Goal: Complete application form

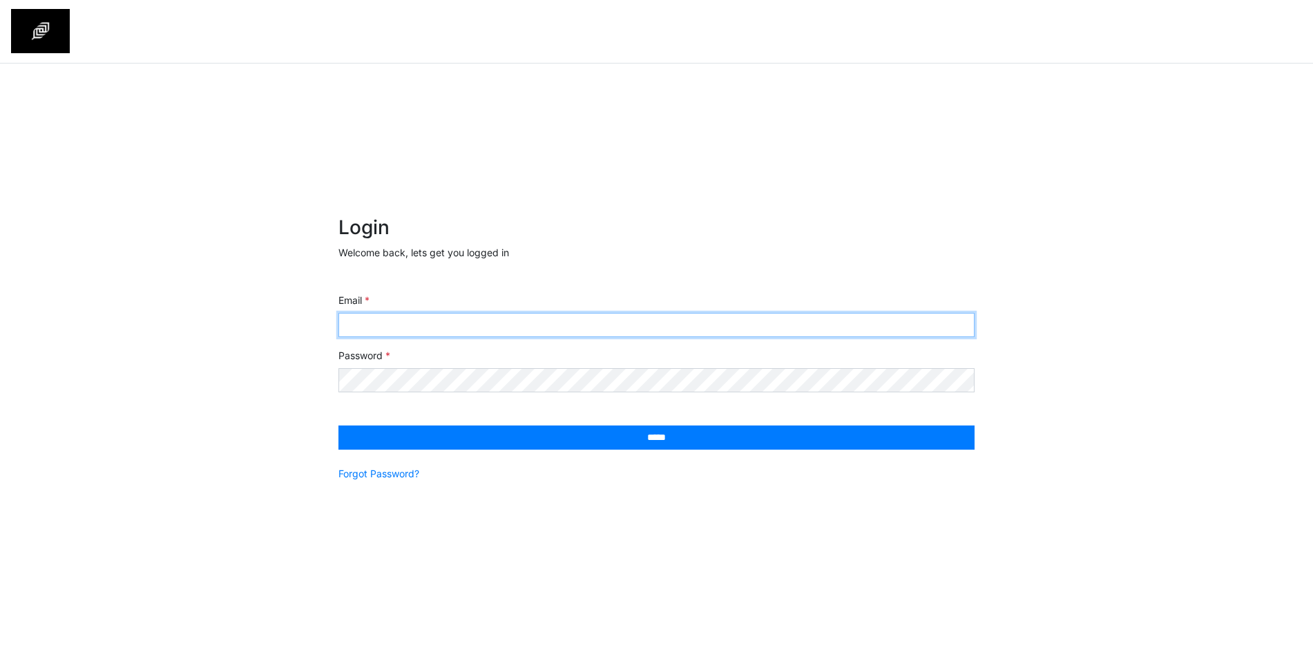
type input "**********"
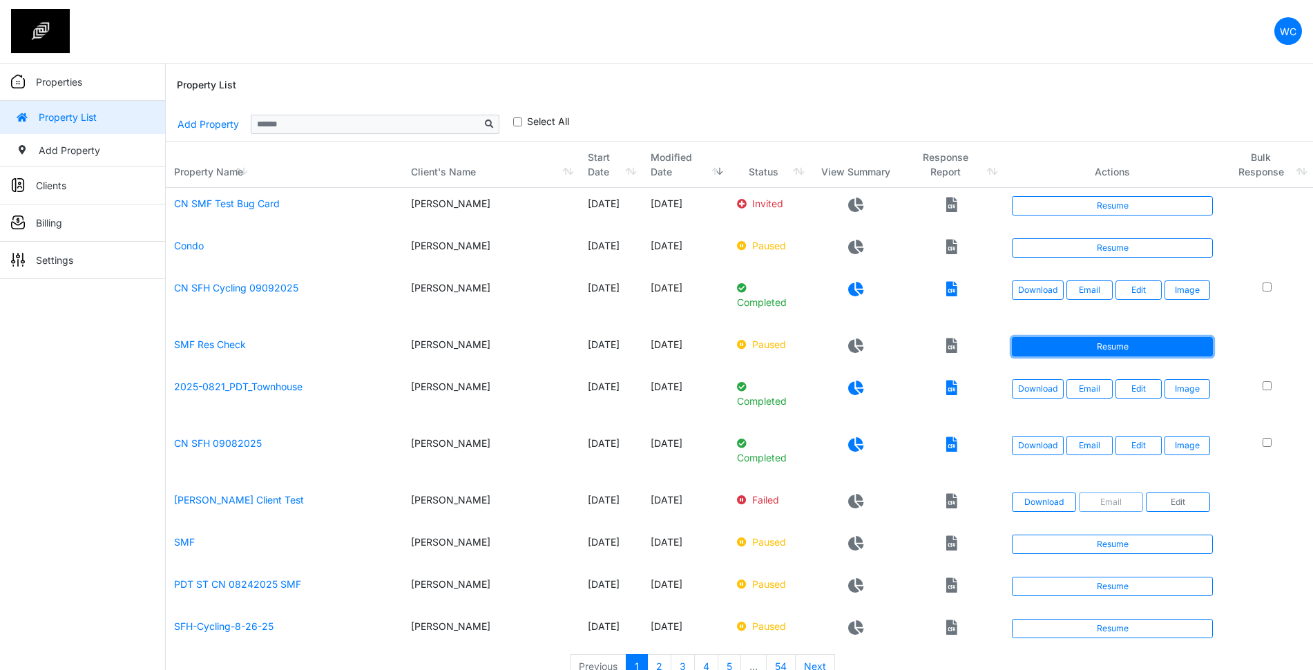
click at [1114, 346] on link "Resume" at bounding box center [1112, 346] width 201 height 19
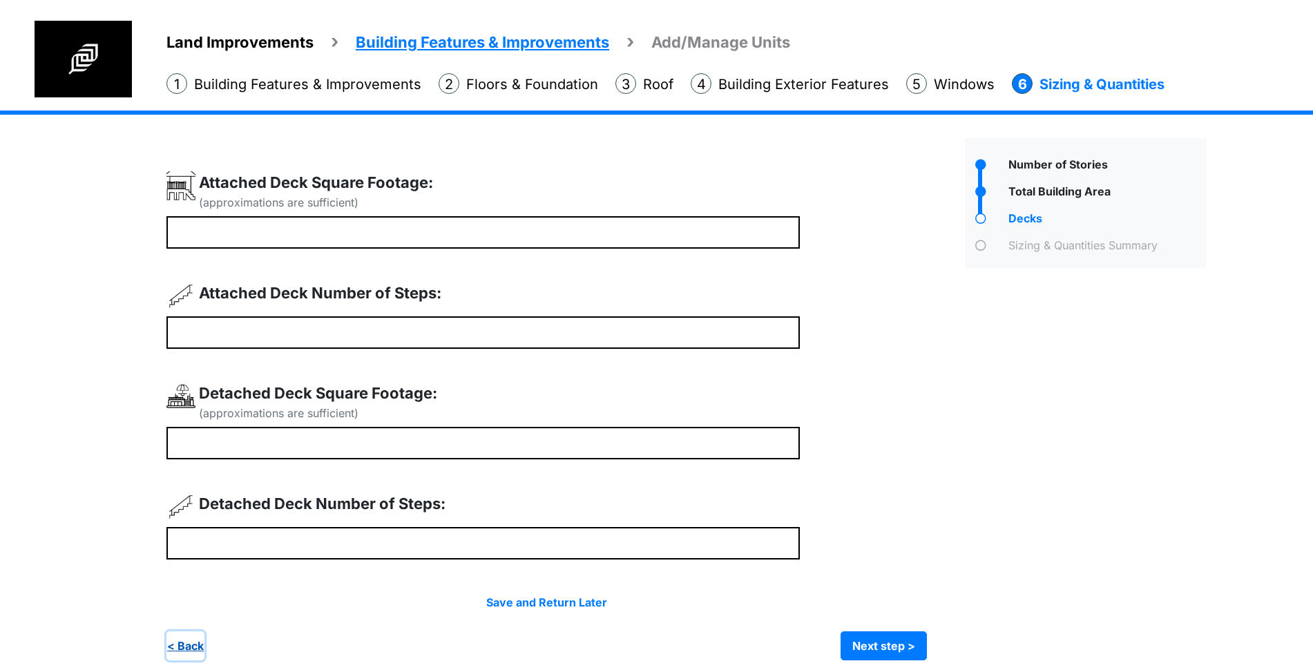
click at [194, 643] on button "< Back" at bounding box center [185, 645] width 38 height 29
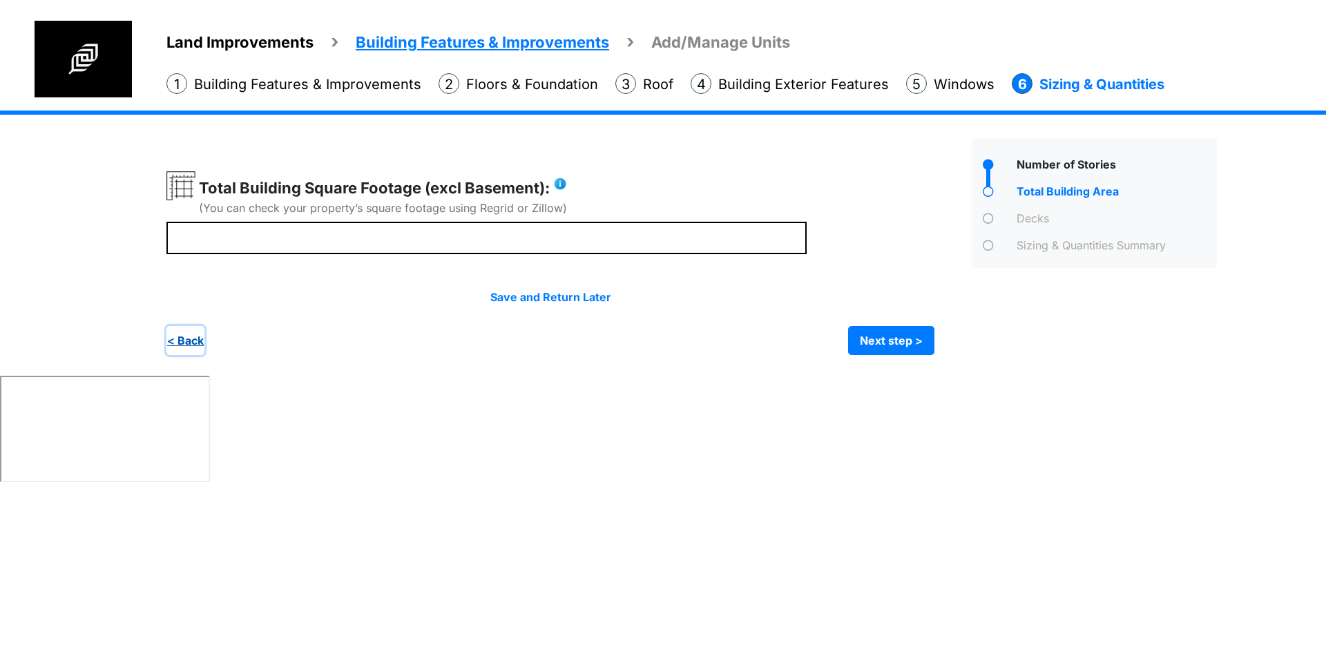
click at [183, 345] on button "< Back" at bounding box center [185, 340] width 38 height 29
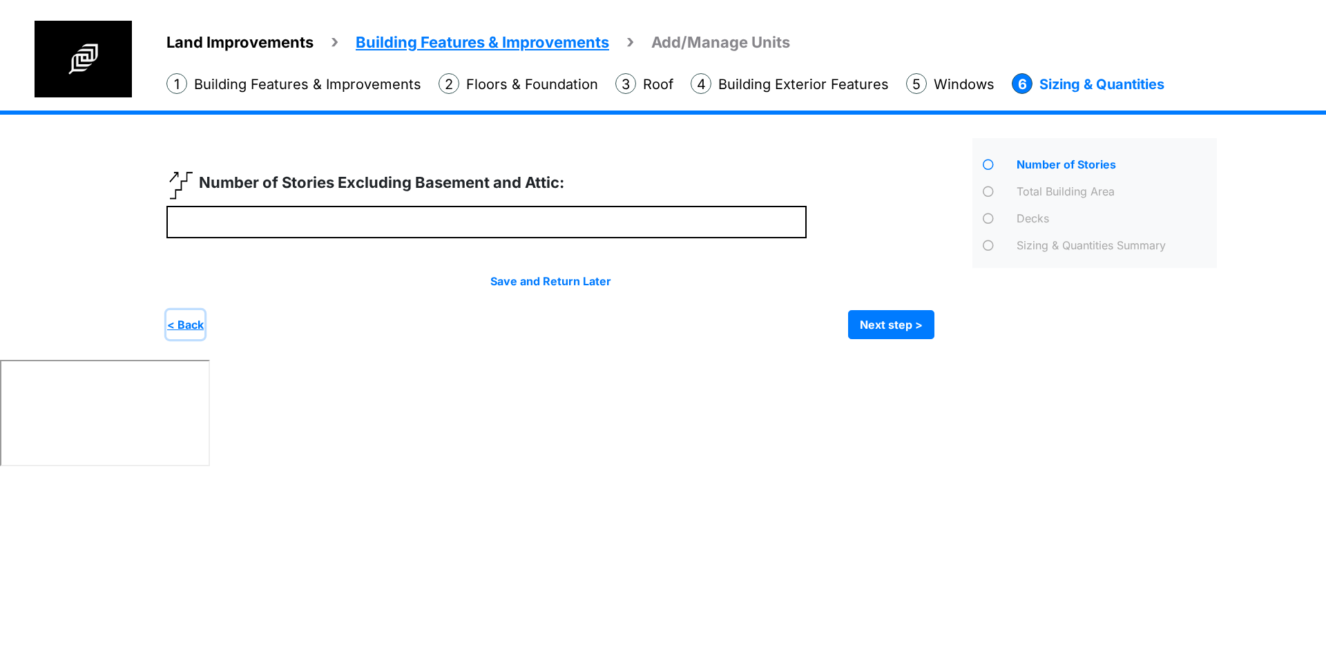
click at [197, 329] on button "< Back" at bounding box center [185, 324] width 38 height 29
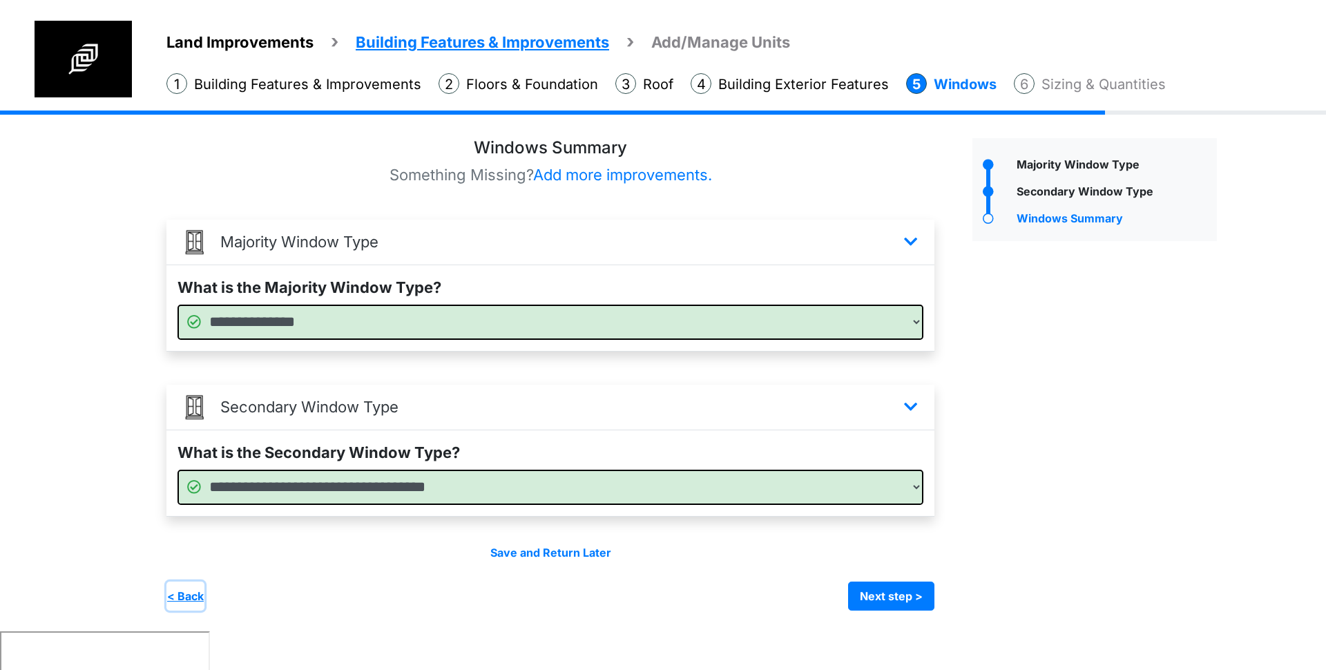
click at [187, 590] on button "< Back" at bounding box center [185, 595] width 38 height 29
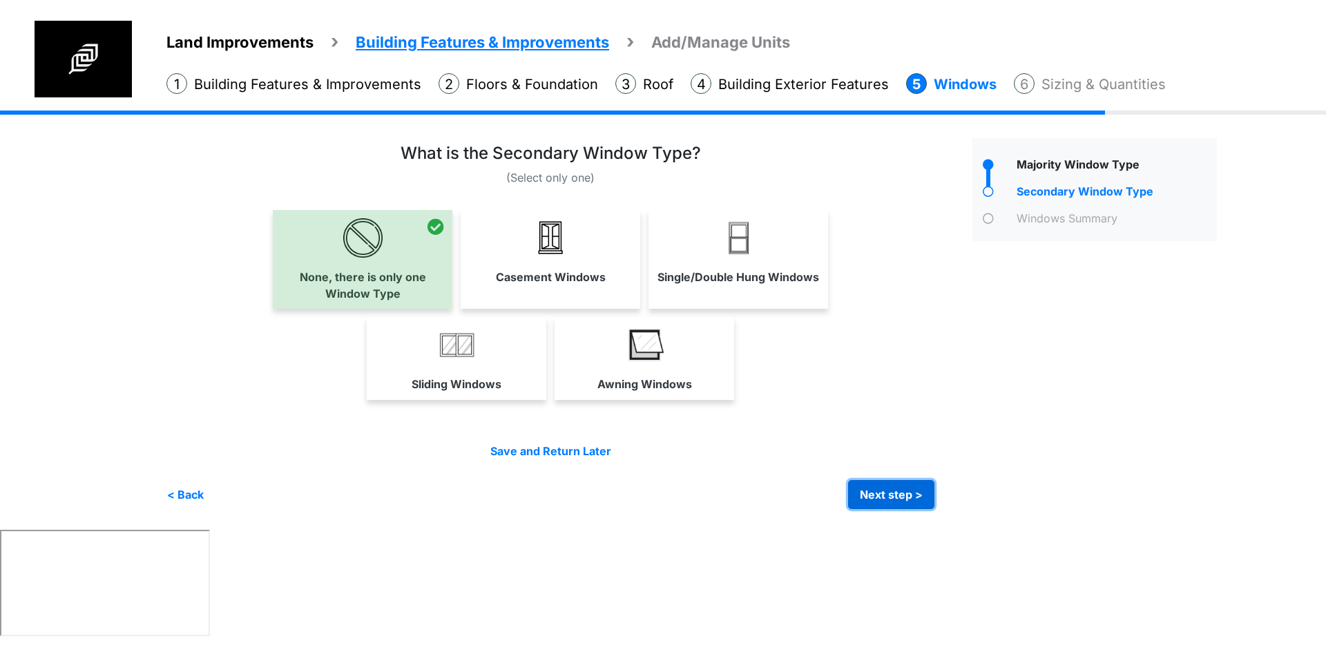
click at [896, 496] on button "Next step >" at bounding box center [891, 494] width 86 height 29
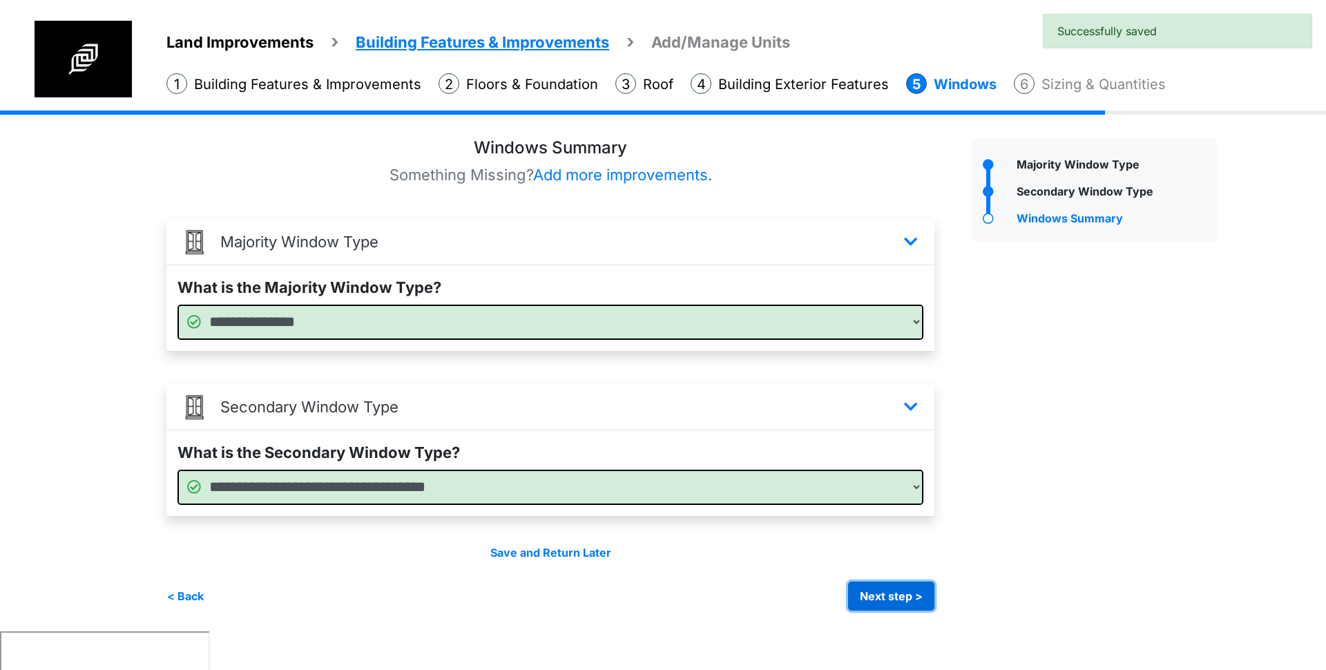
click at [901, 604] on button "Next step >" at bounding box center [891, 595] width 86 height 29
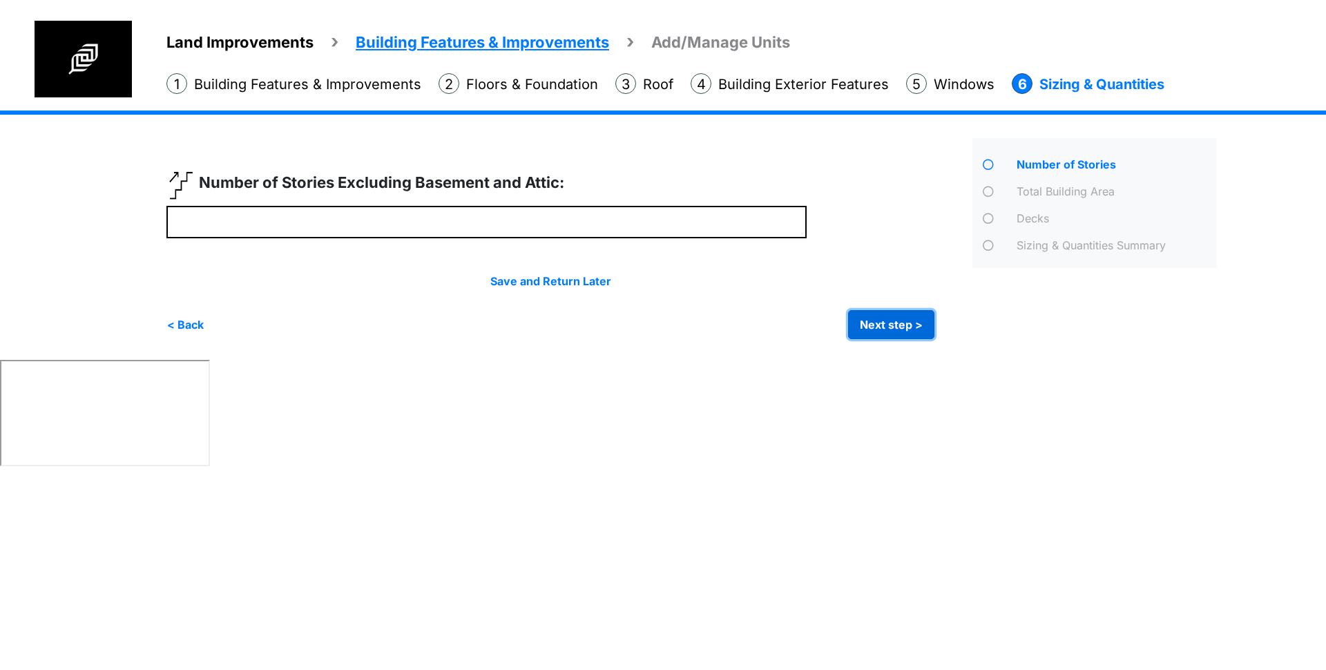
click at [896, 330] on button "Next step >" at bounding box center [891, 324] width 86 height 29
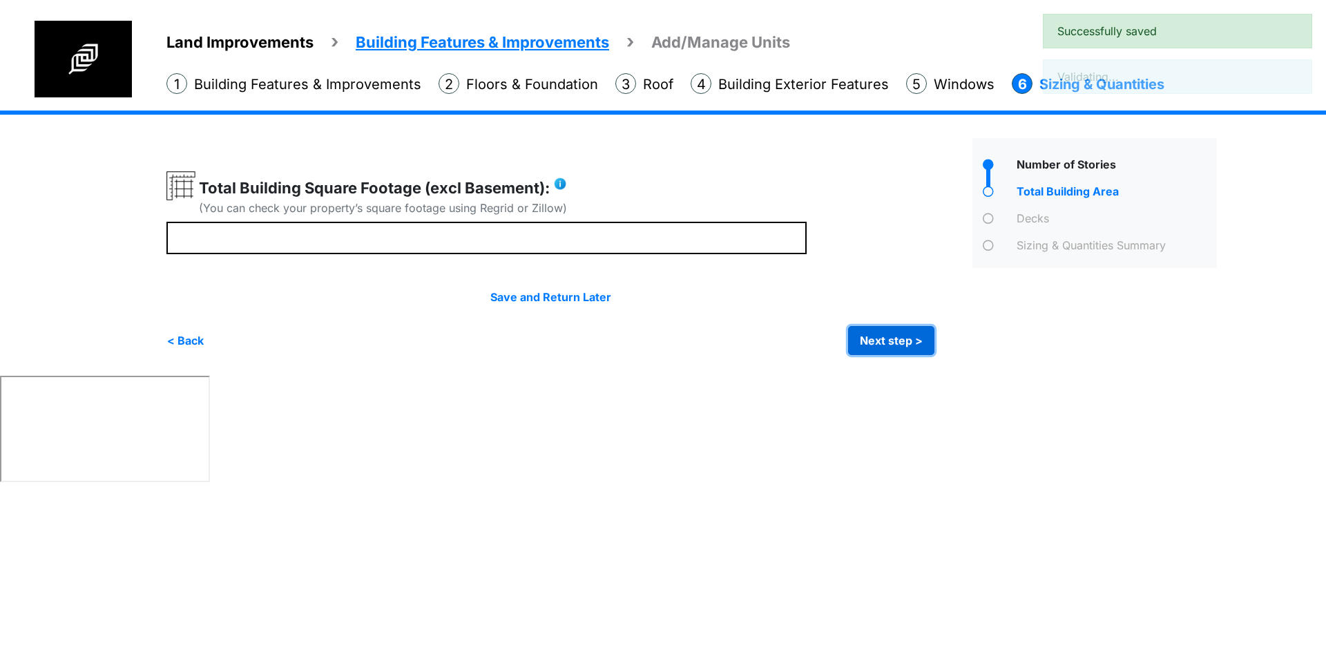
click at [904, 336] on button "Next step >" at bounding box center [891, 340] width 86 height 29
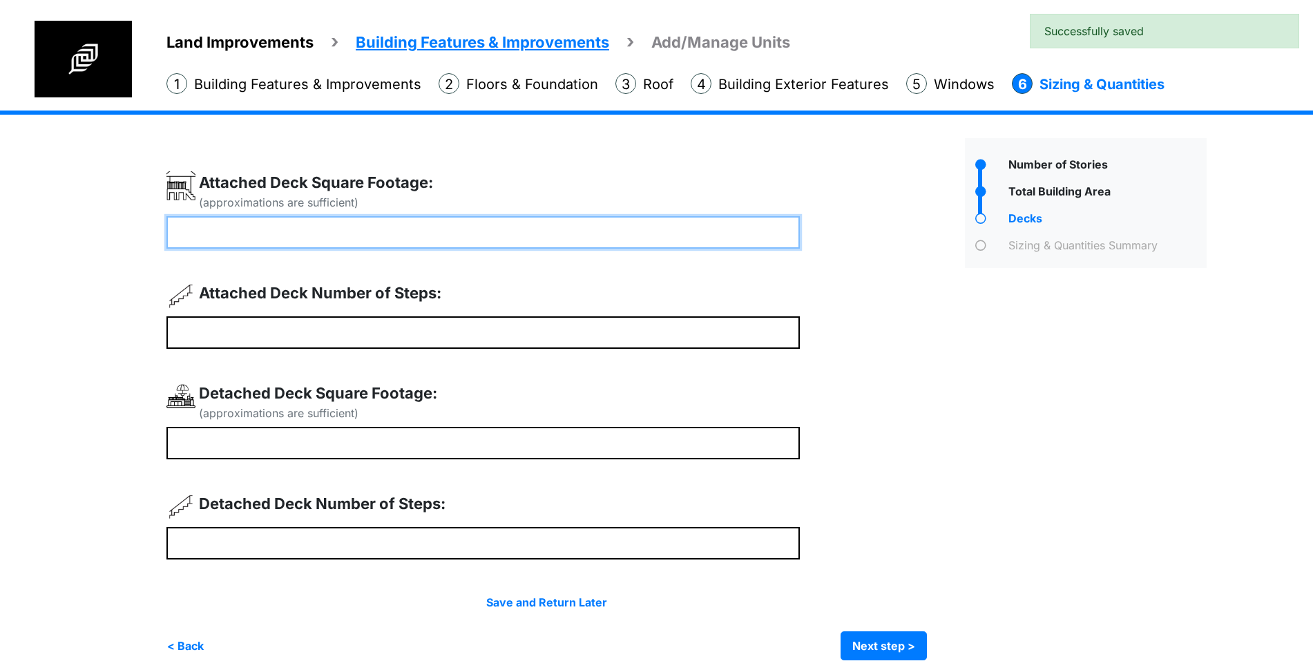
click at [541, 230] on input "number" at bounding box center [482, 232] width 633 height 32
type input "***"
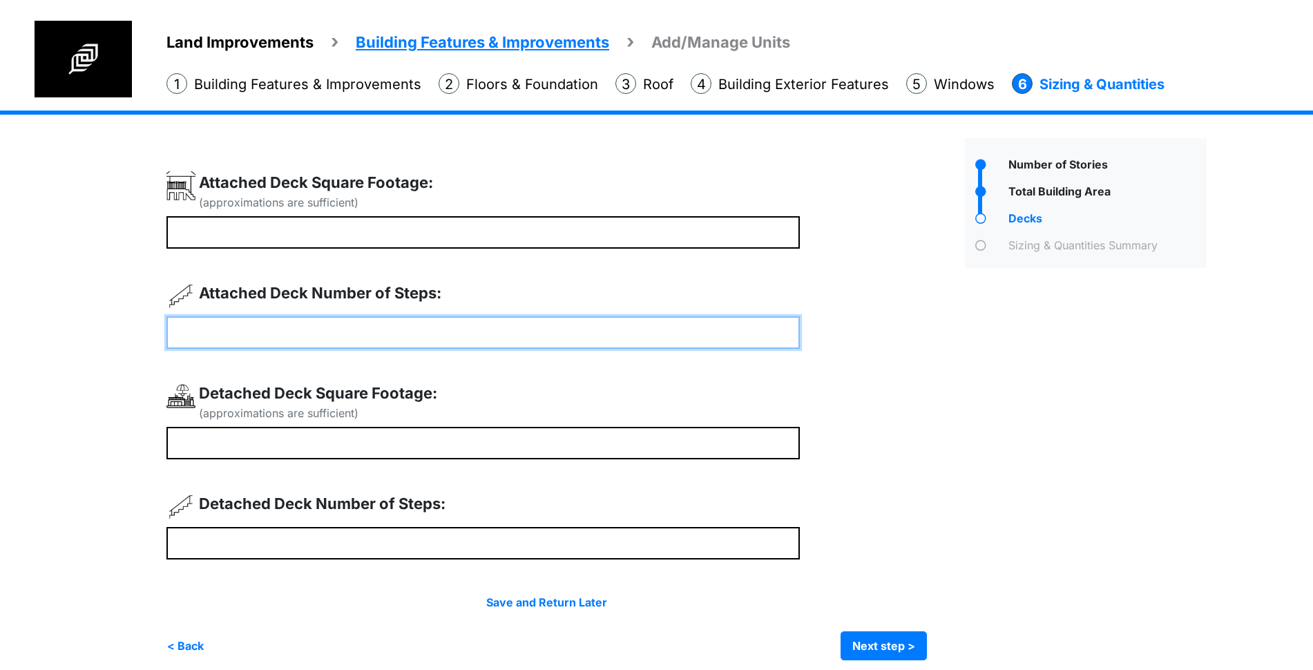
type input "*"
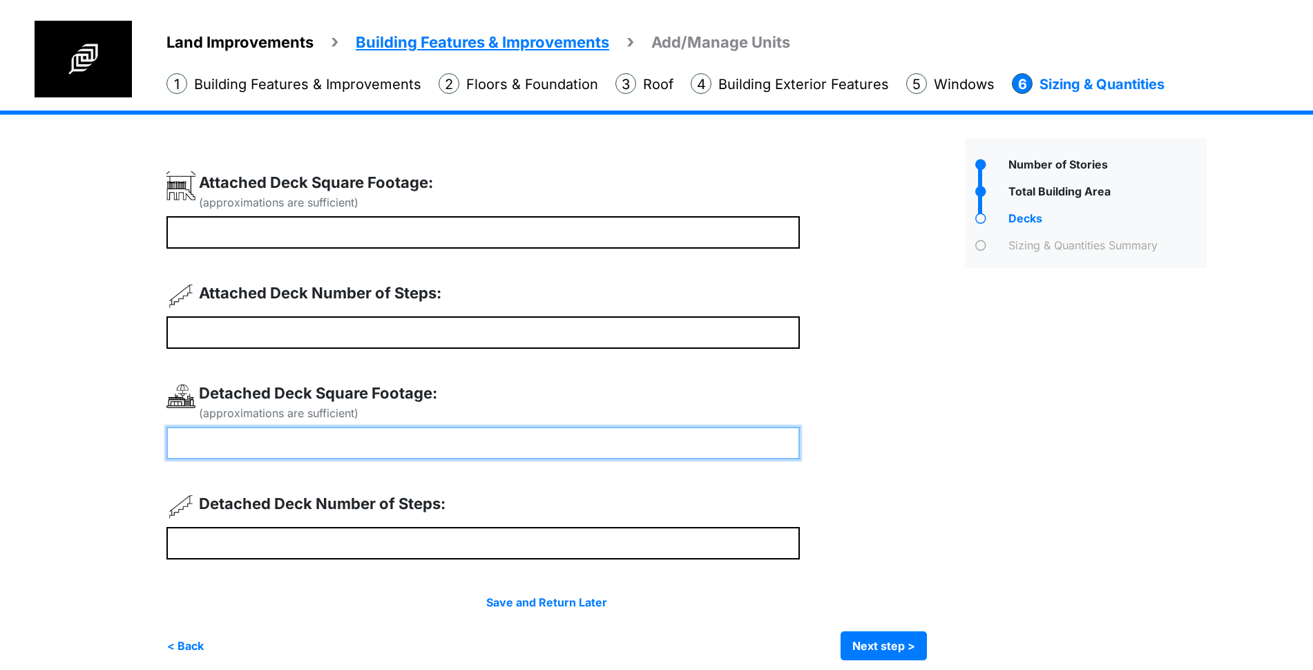
type input "***"
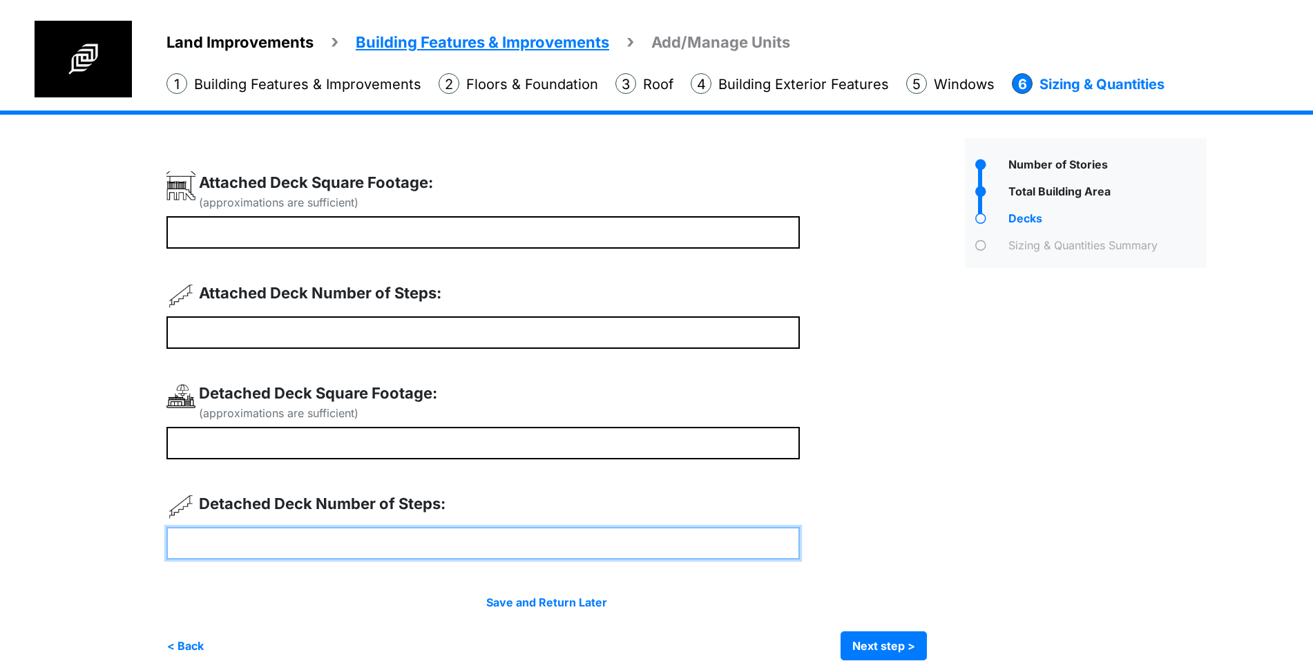
type input "*"
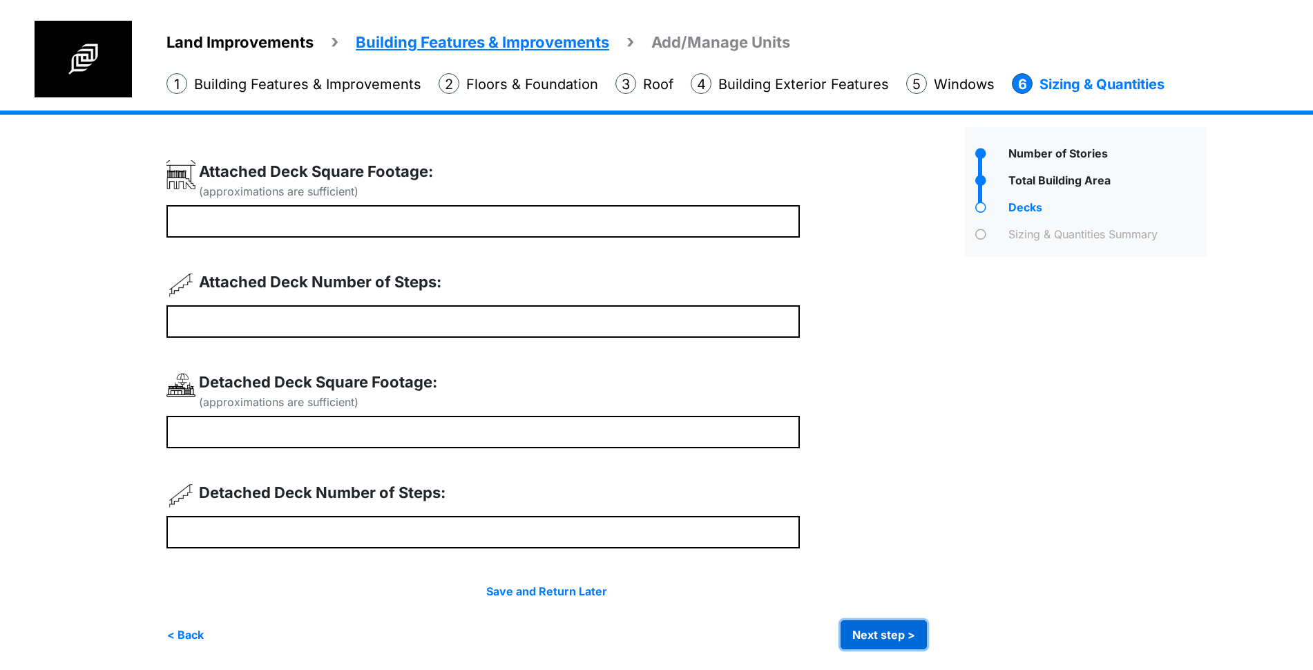
type input "*"
click at [887, 641] on button "Next step >" at bounding box center [883, 634] width 86 height 29
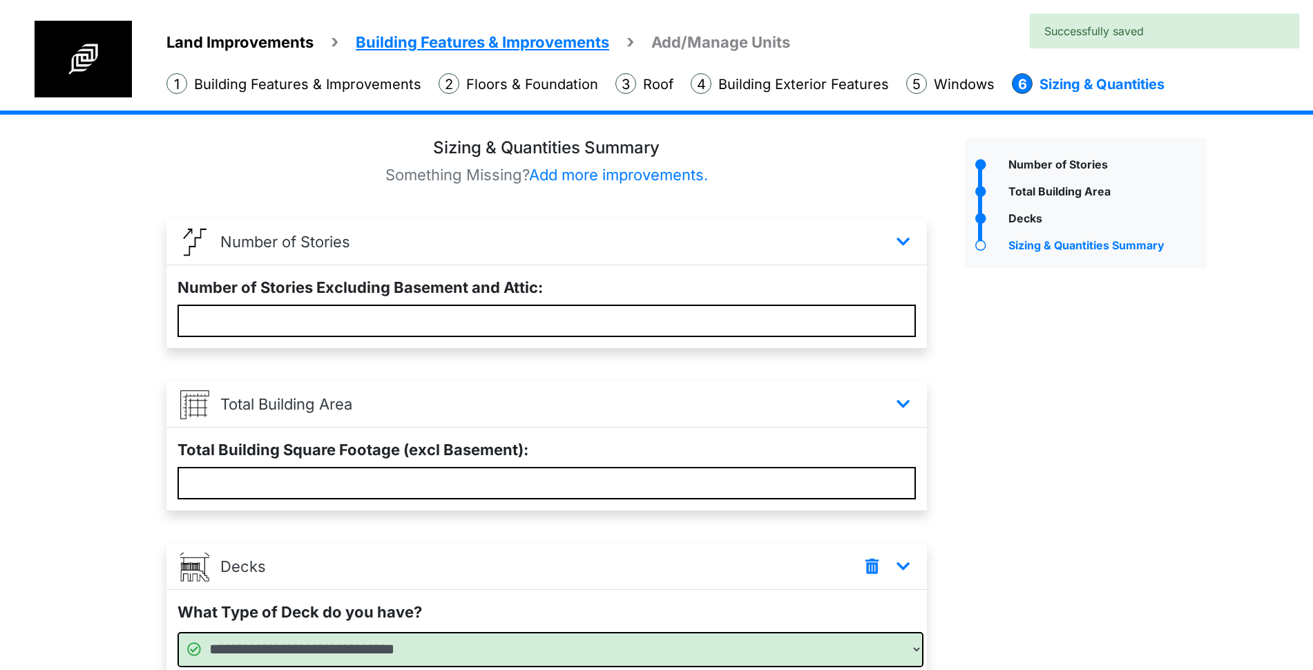
scroll to position [458, 0]
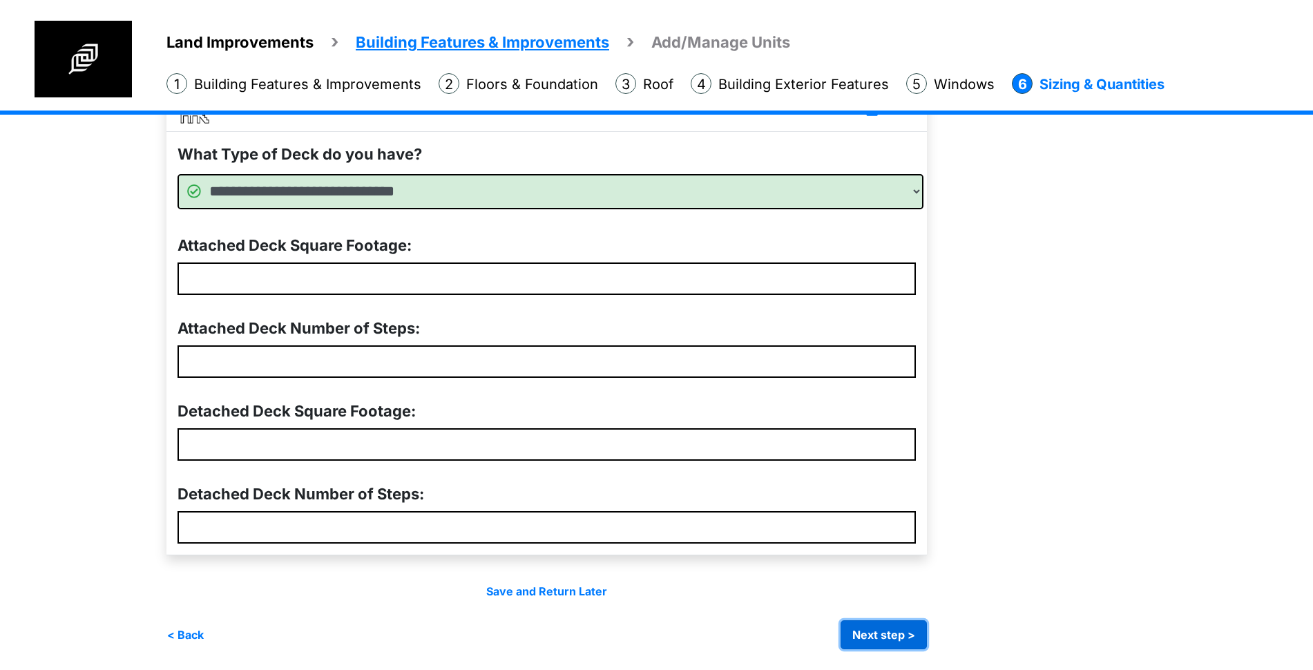
click at [882, 623] on button "Next step >" at bounding box center [883, 634] width 86 height 29
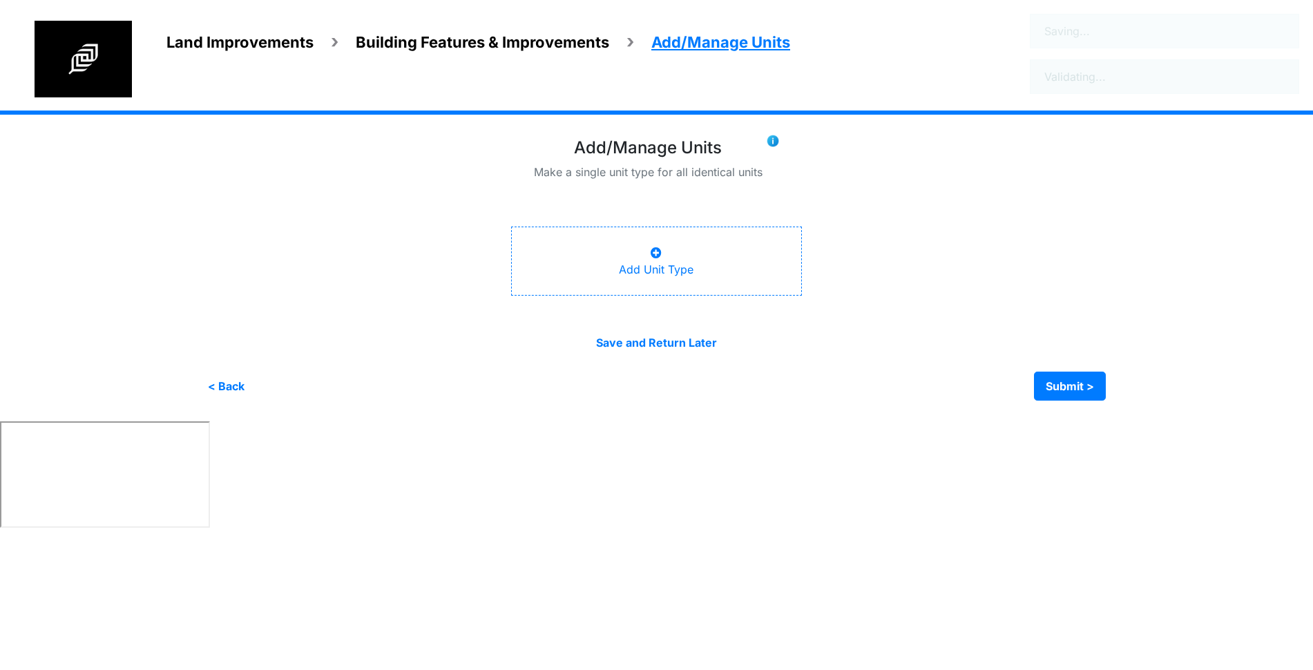
scroll to position [0, 0]
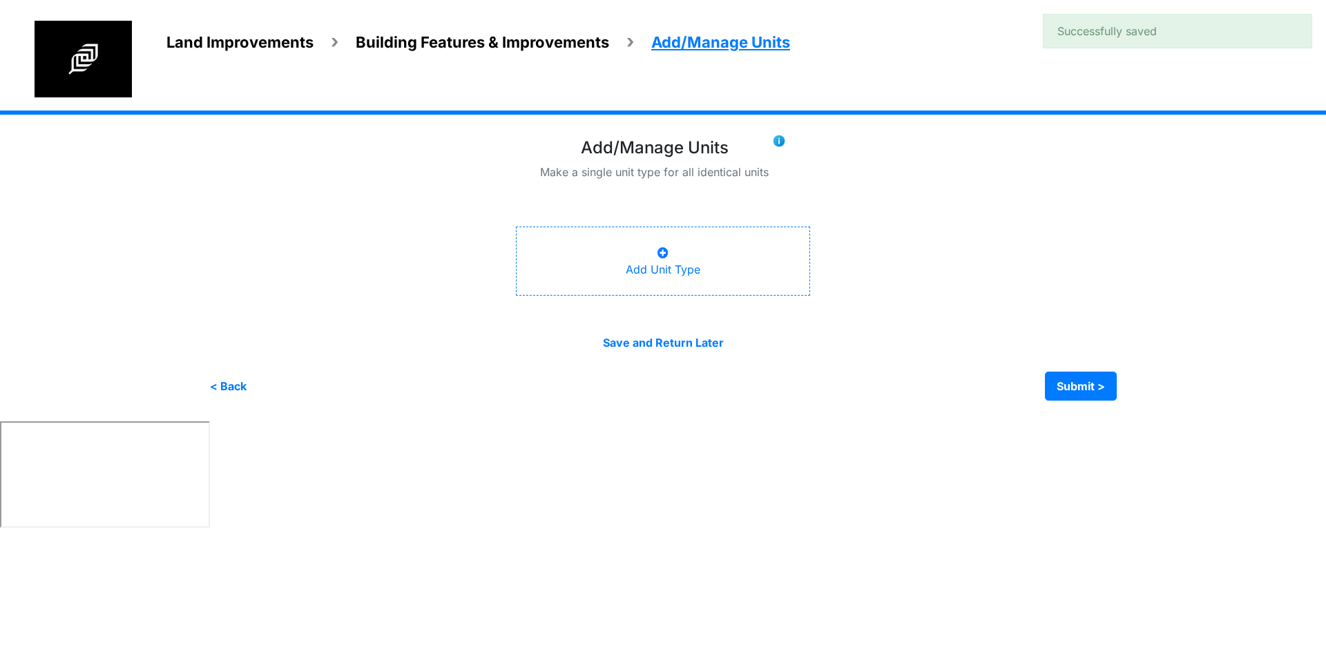
click at [689, 258] on div "Add Unit Type" at bounding box center [663, 260] width 75 height 33
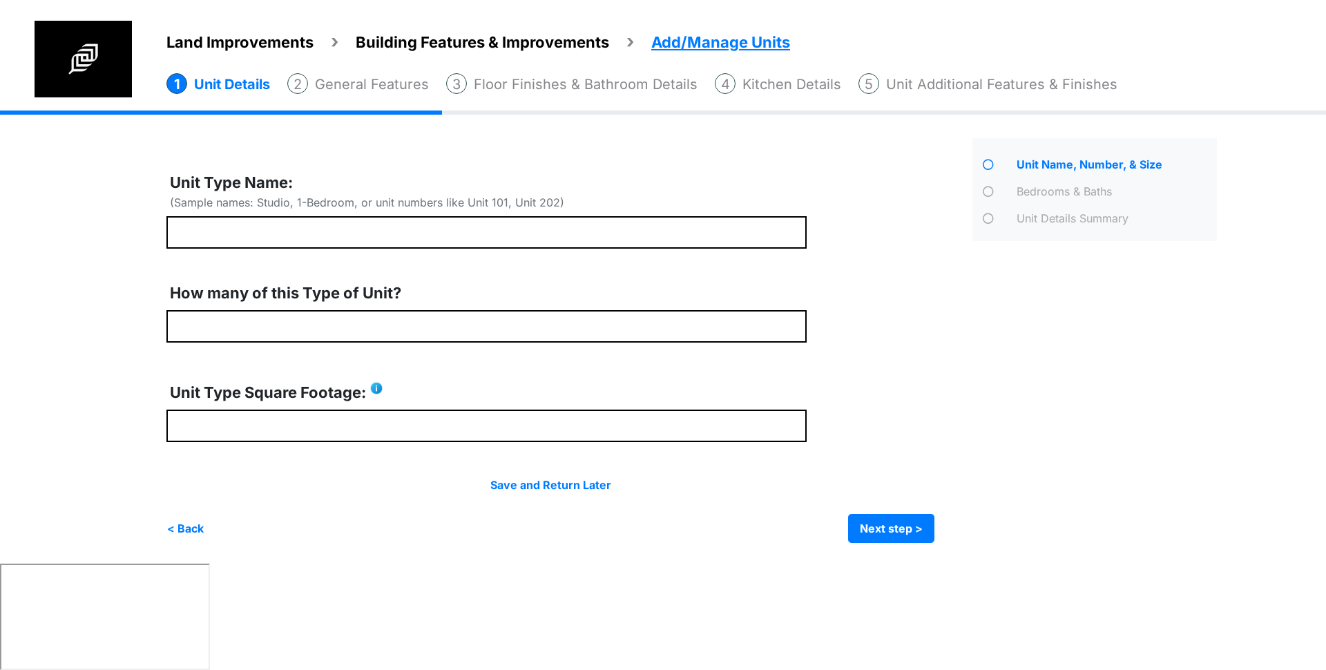
click at [628, 247] on div at bounding box center [563, 356] width 795 height 371
click at [599, 262] on div at bounding box center [563, 356] width 795 height 371
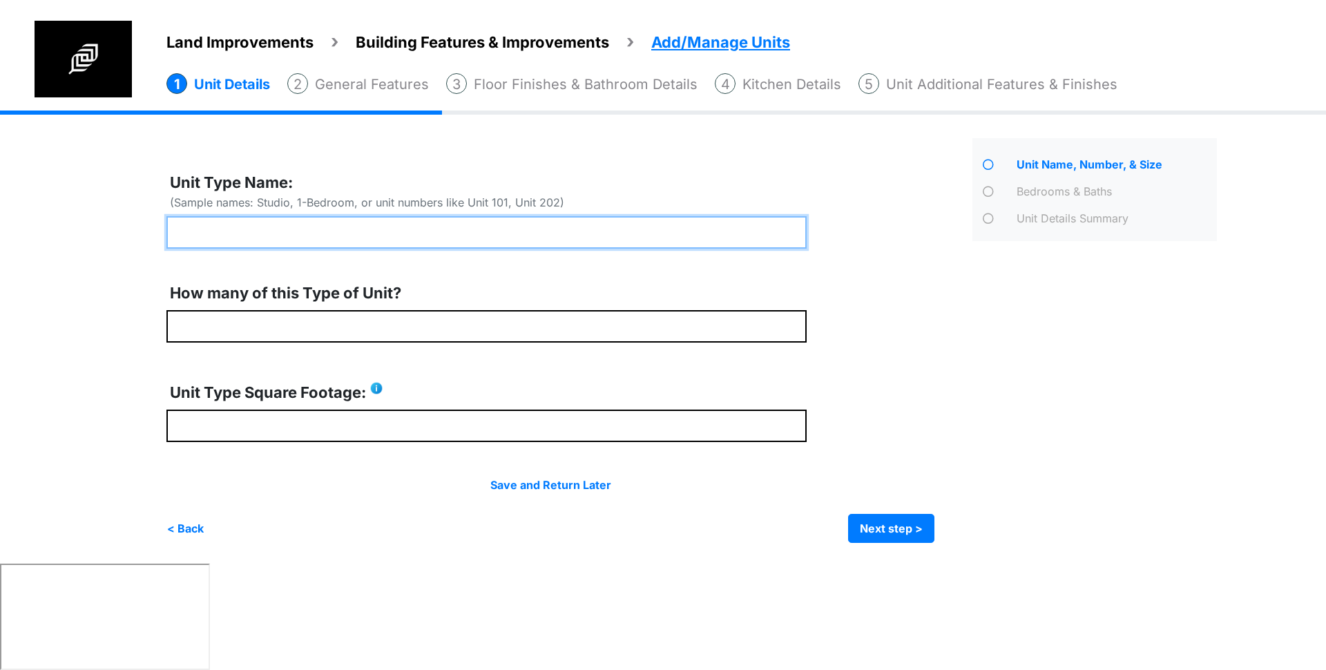
click at [616, 226] on input "text" at bounding box center [486, 232] width 640 height 32
type input "******"
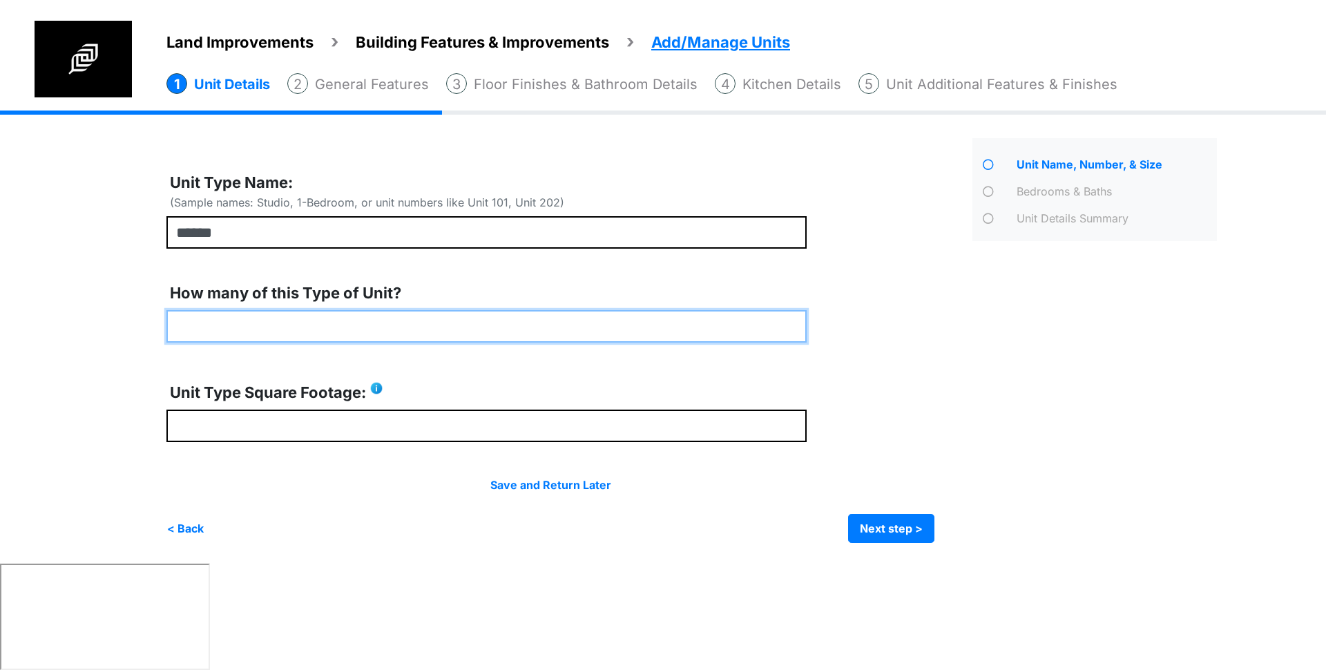
click at [461, 341] on input "number" at bounding box center [486, 326] width 640 height 32
type input "*"
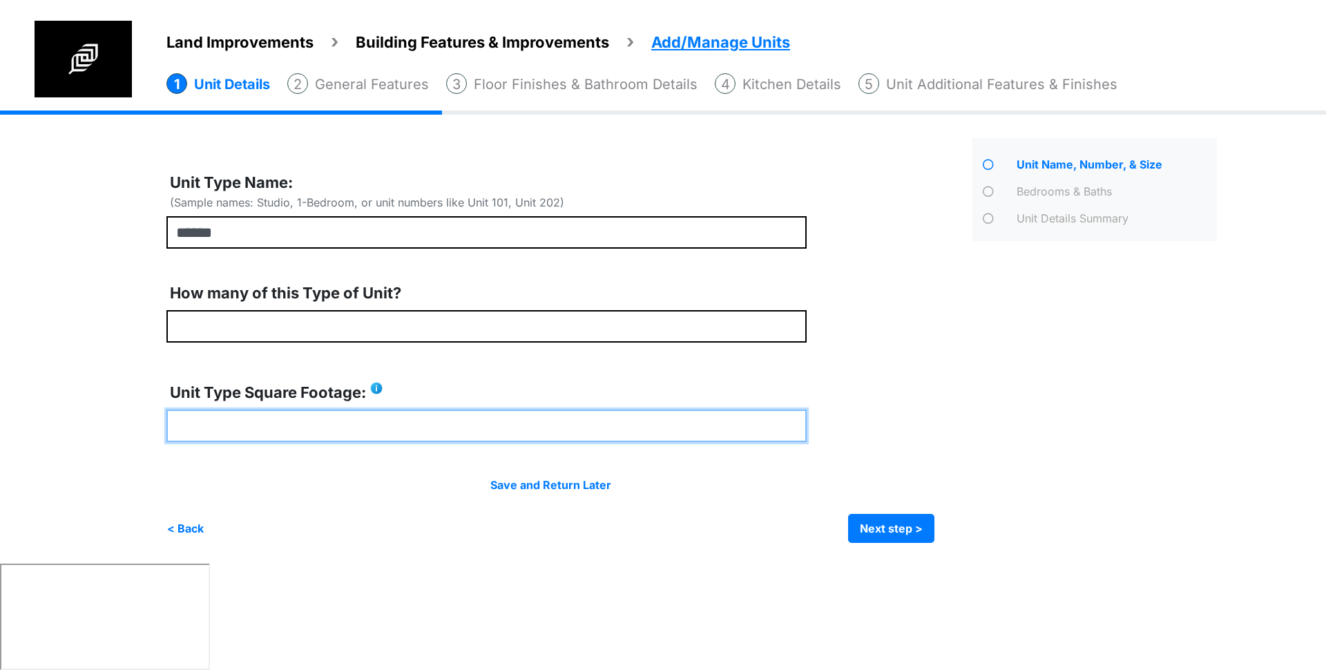
click at [293, 432] on input "number" at bounding box center [486, 425] width 640 height 32
type input "****"
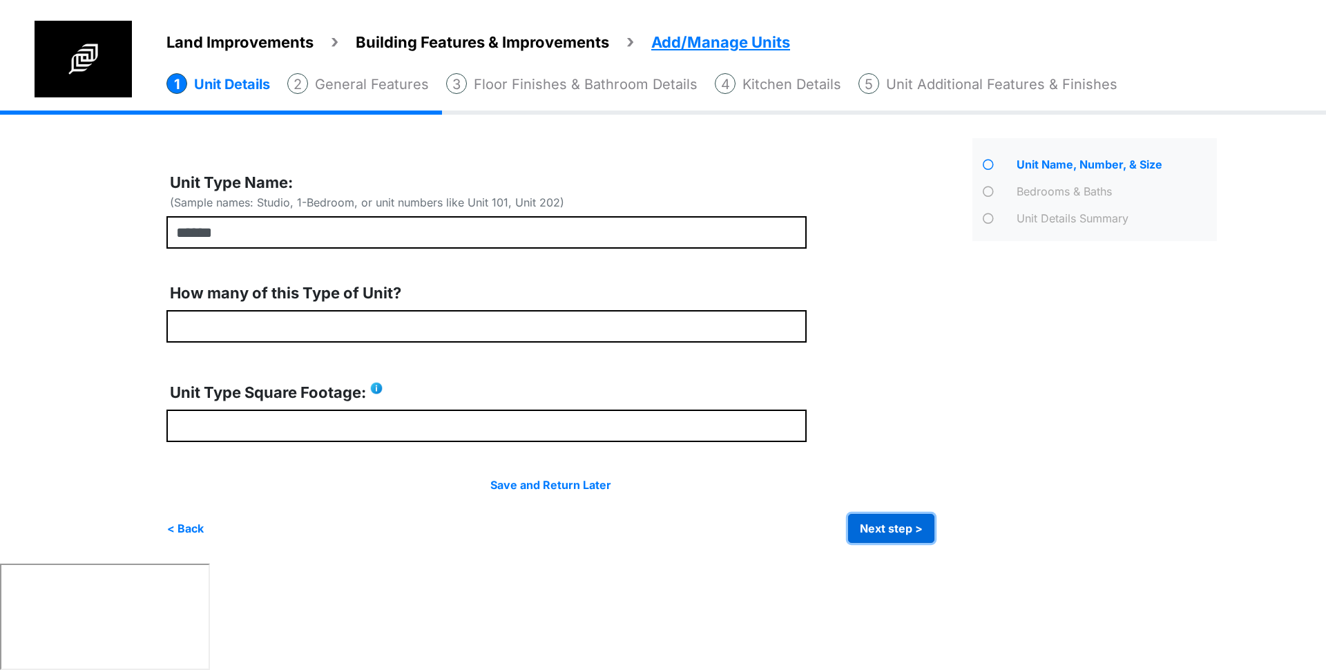
click at [912, 526] on button "Next step >" at bounding box center [891, 528] width 86 height 29
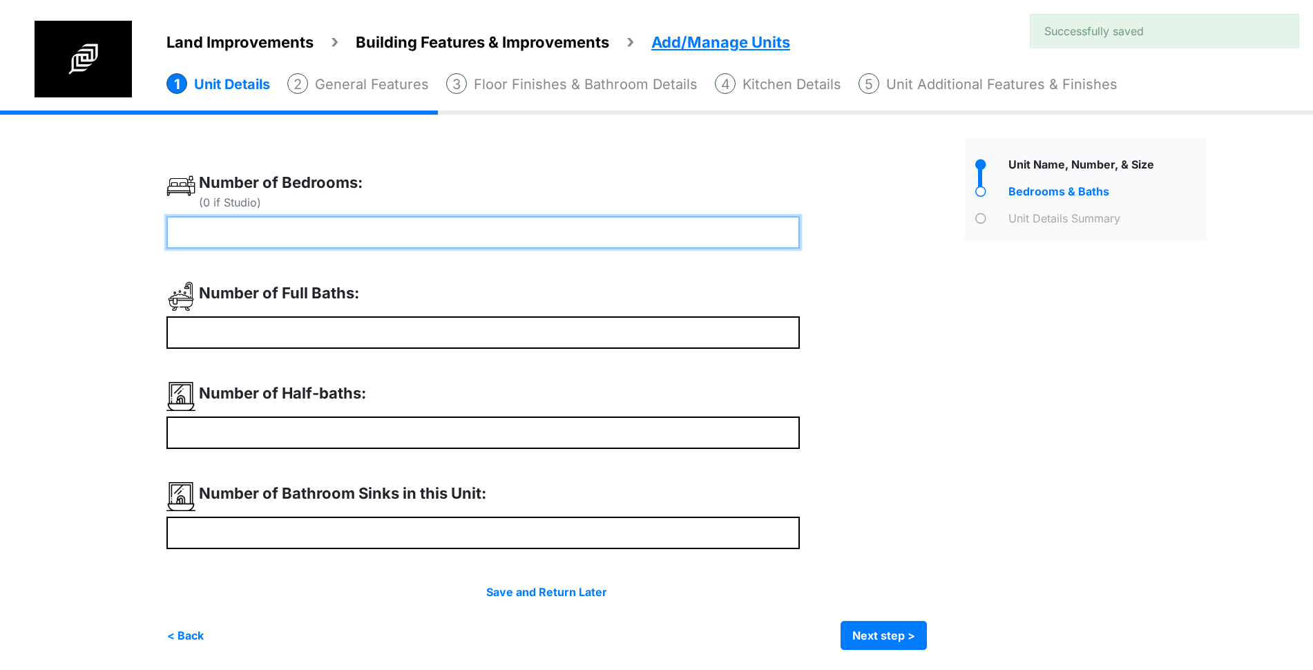
click at [445, 229] on input "number" at bounding box center [482, 232] width 633 height 32
type input "*"
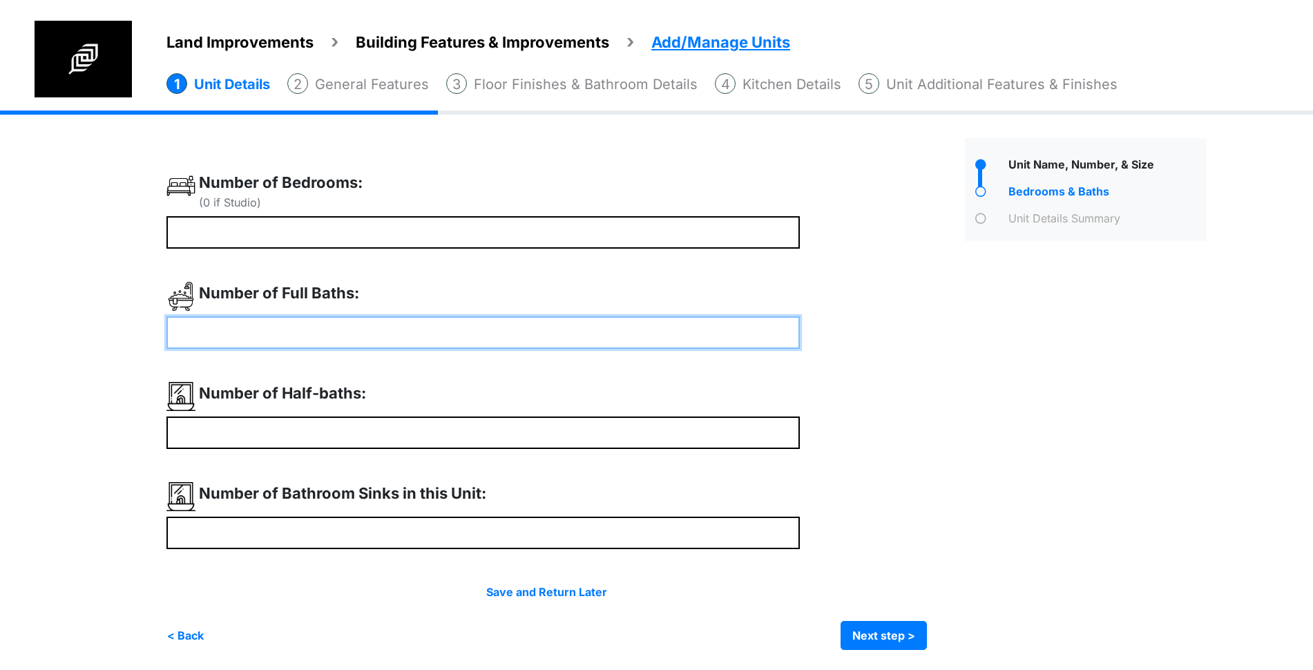
click at [282, 333] on input "number" at bounding box center [482, 332] width 633 height 32
type input "*"
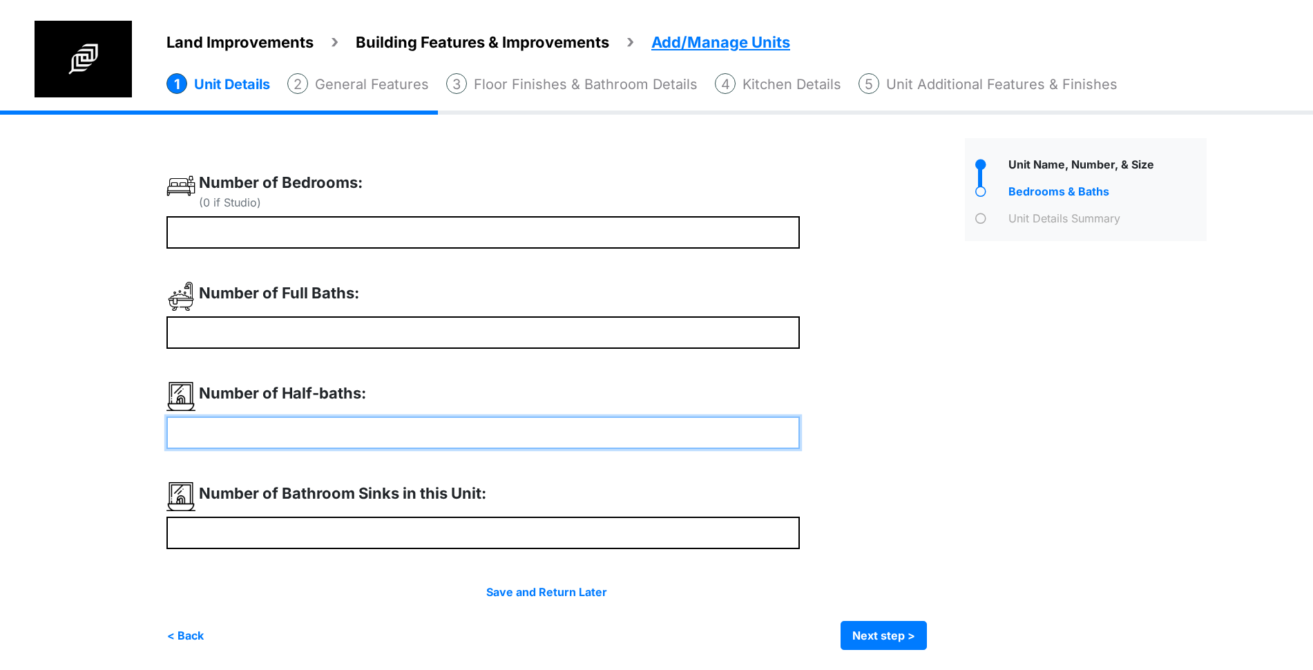
click at [251, 438] on input "number" at bounding box center [482, 432] width 633 height 32
type input "*"
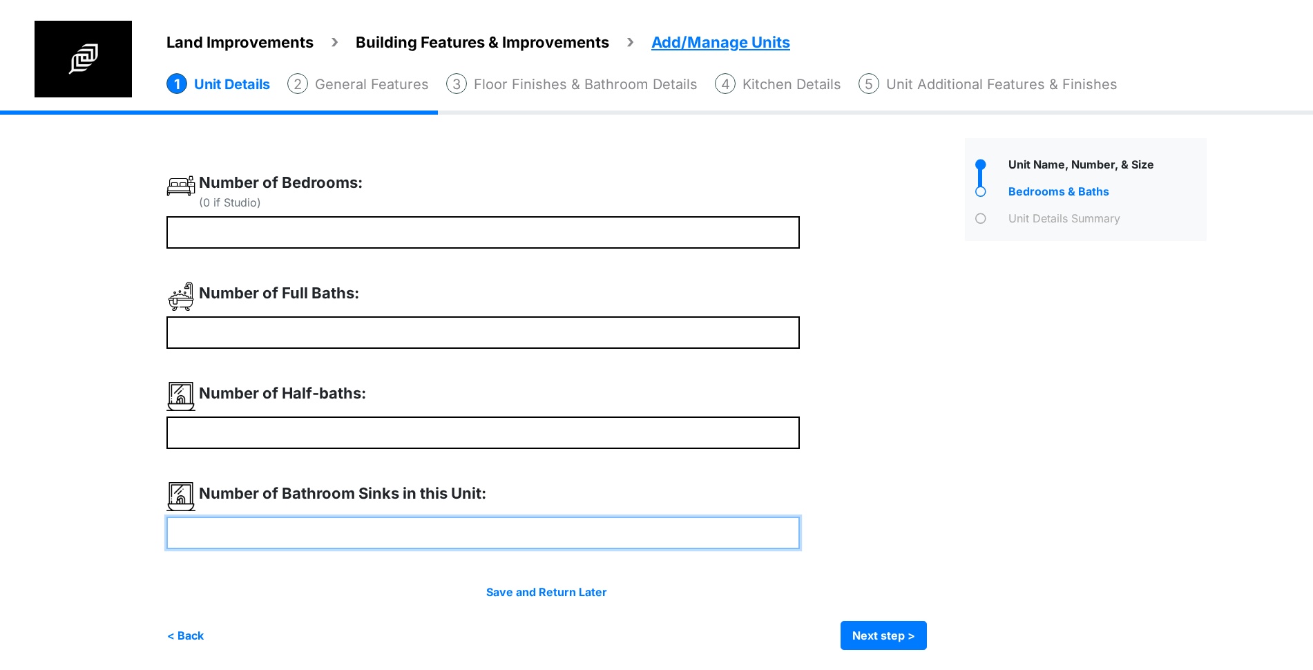
click at [336, 523] on input "number" at bounding box center [482, 533] width 633 height 32
drag, startPoint x: 213, startPoint y: 521, endPoint x: 113, endPoint y: 521, distance: 100.1
click at [111, 522] on div "Land Improvements Building Features & Improvements Amenities in the Common Spac…" at bounding box center [656, 390] width 1313 height 560
type input "*"
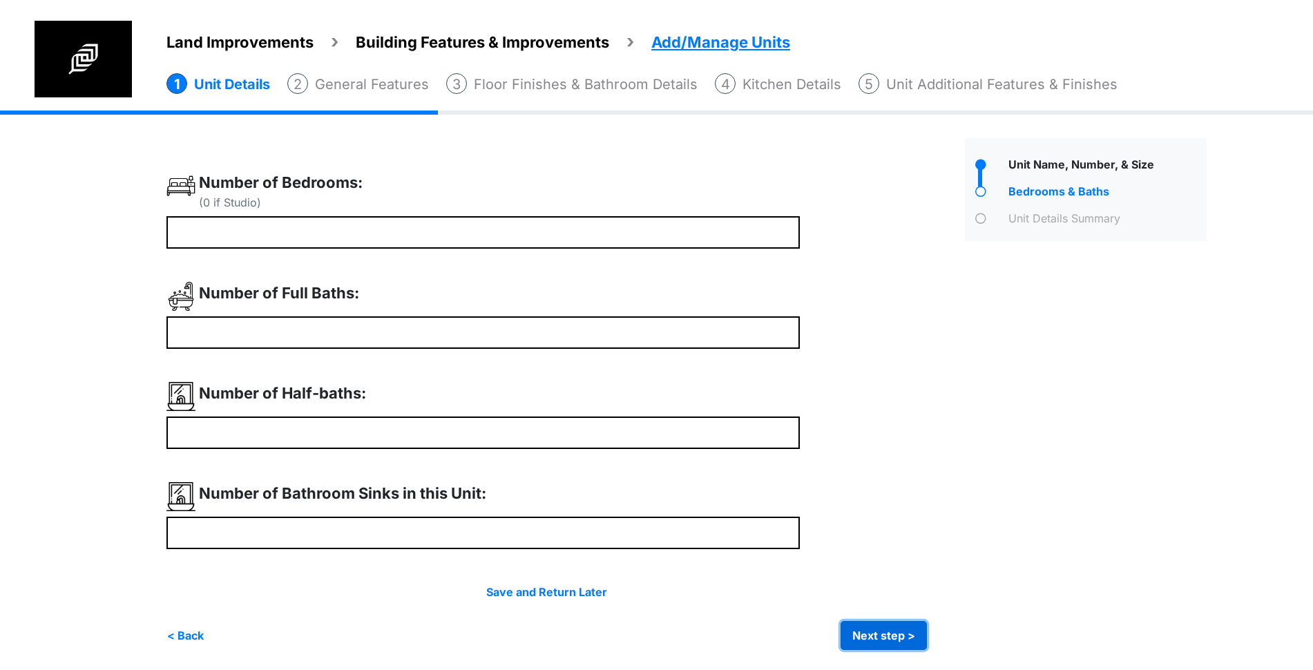
type input "*"
click at [895, 633] on button "Next step >" at bounding box center [883, 635] width 86 height 29
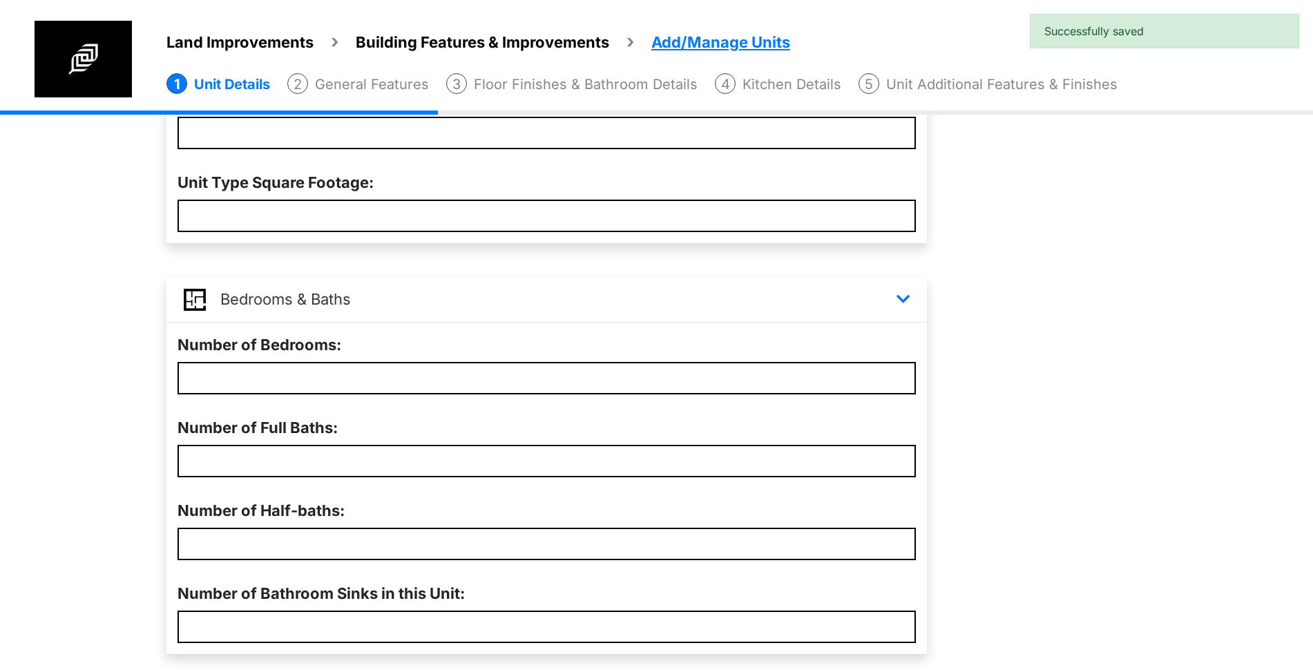
scroll to position [370, 0]
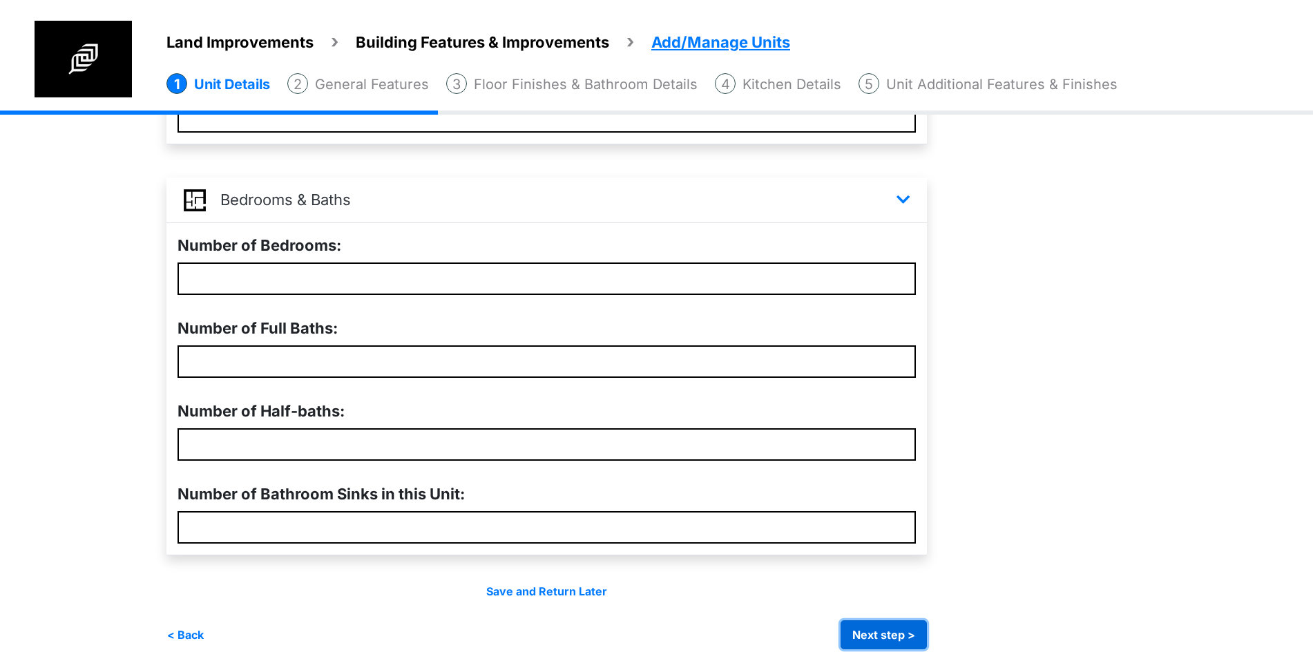
click at [889, 626] on button "Next step >" at bounding box center [883, 634] width 86 height 29
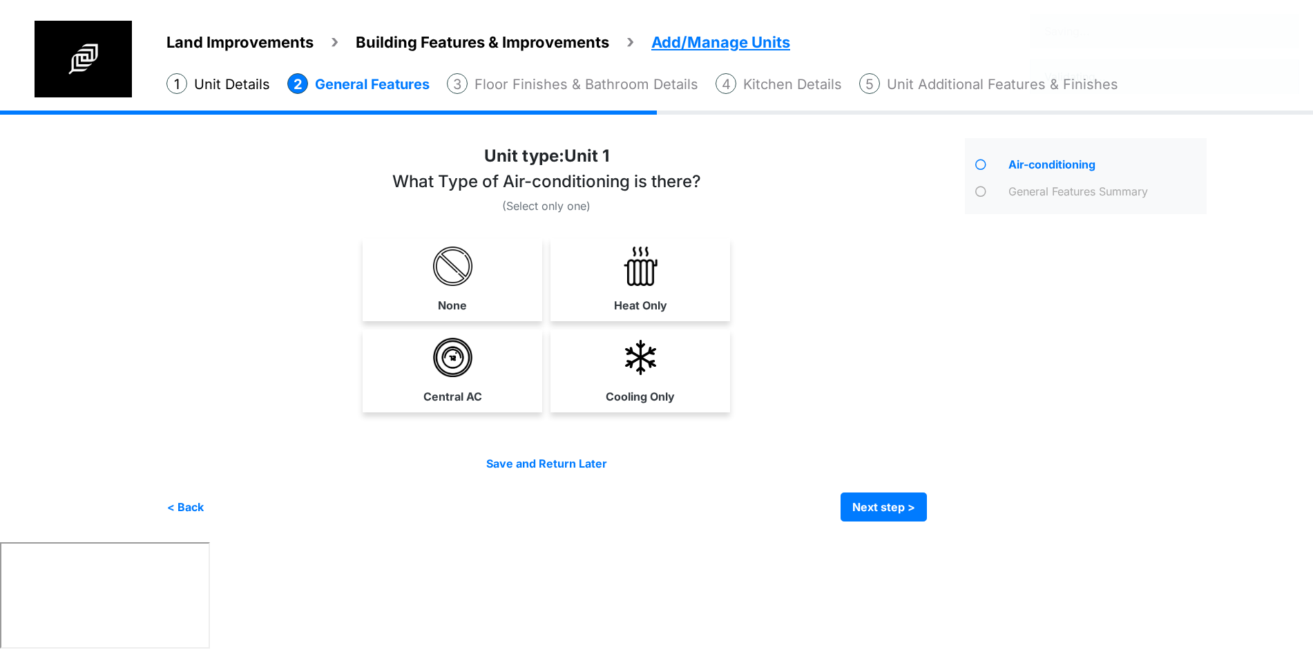
scroll to position [0, 0]
click at [690, 289] on link "Heat Only" at bounding box center [644, 279] width 174 height 82
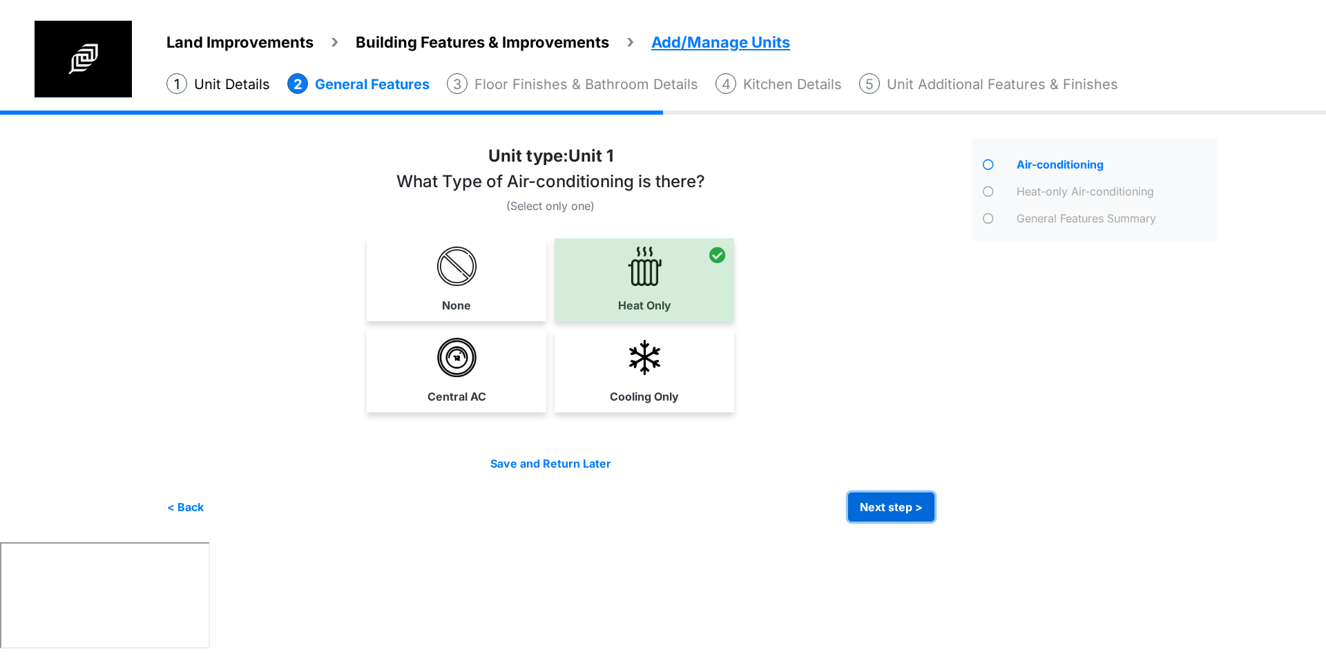
click at [898, 505] on button "Next step >" at bounding box center [891, 506] width 86 height 29
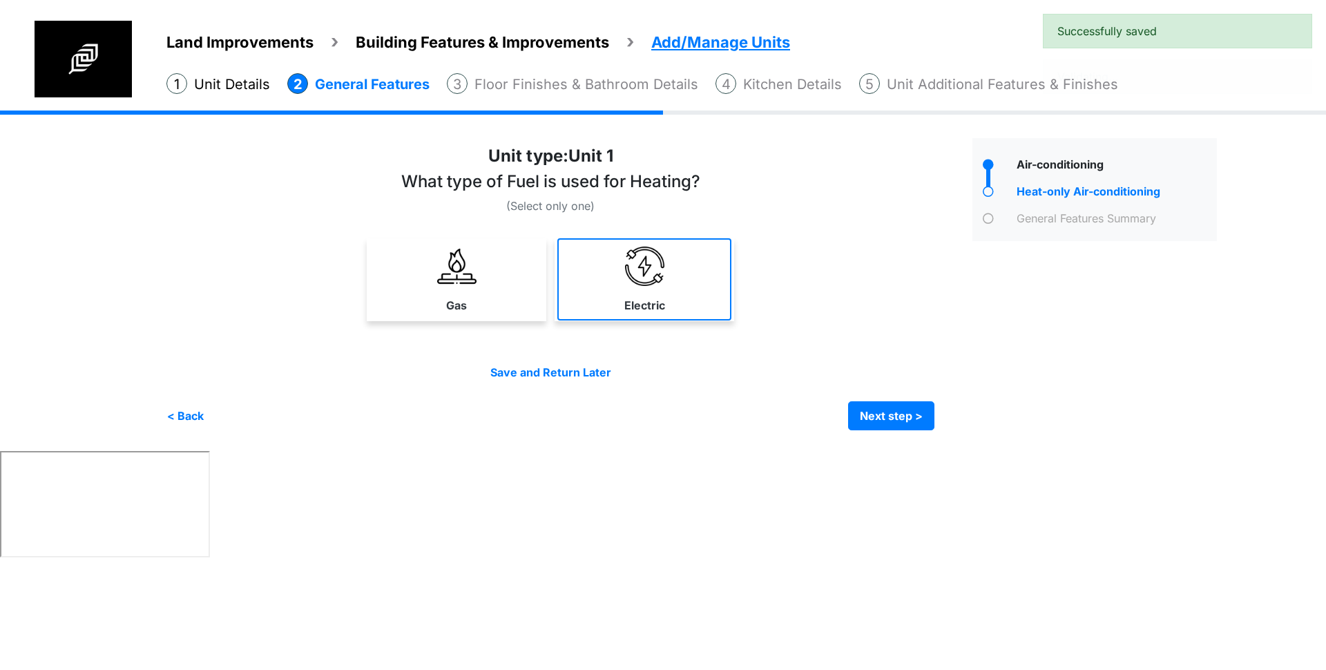
click at [654, 260] on img at bounding box center [644, 266] width 39 height 39
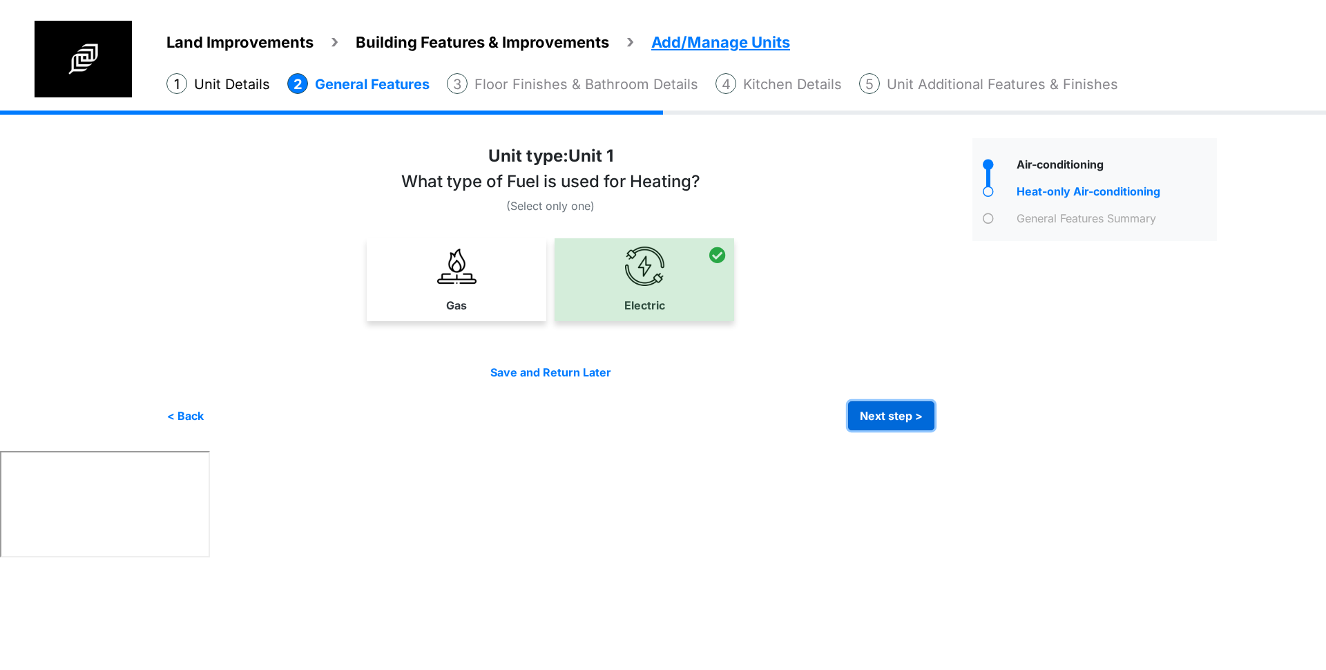
click at [901, 414] on button "Next step >" at bounding box center [891, 415] width 86 height 29
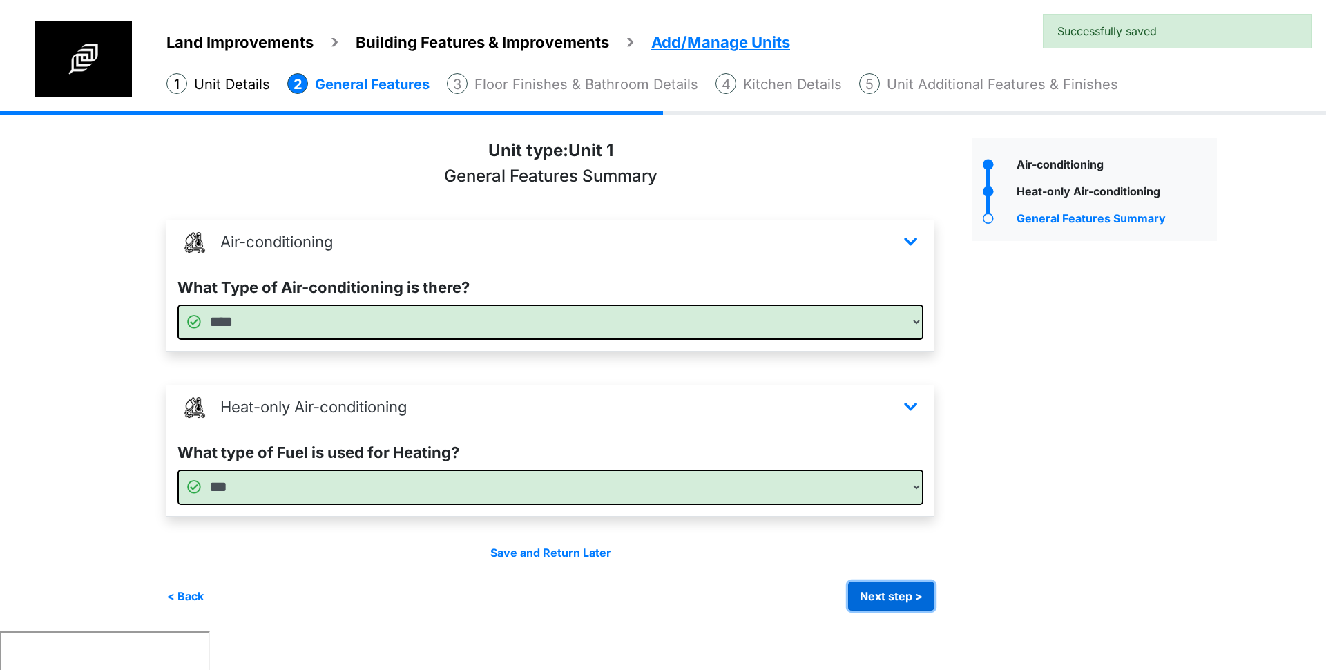
click at [907, 588] on button "Next step >" at bounding box center [891, 595] width 86 height 29
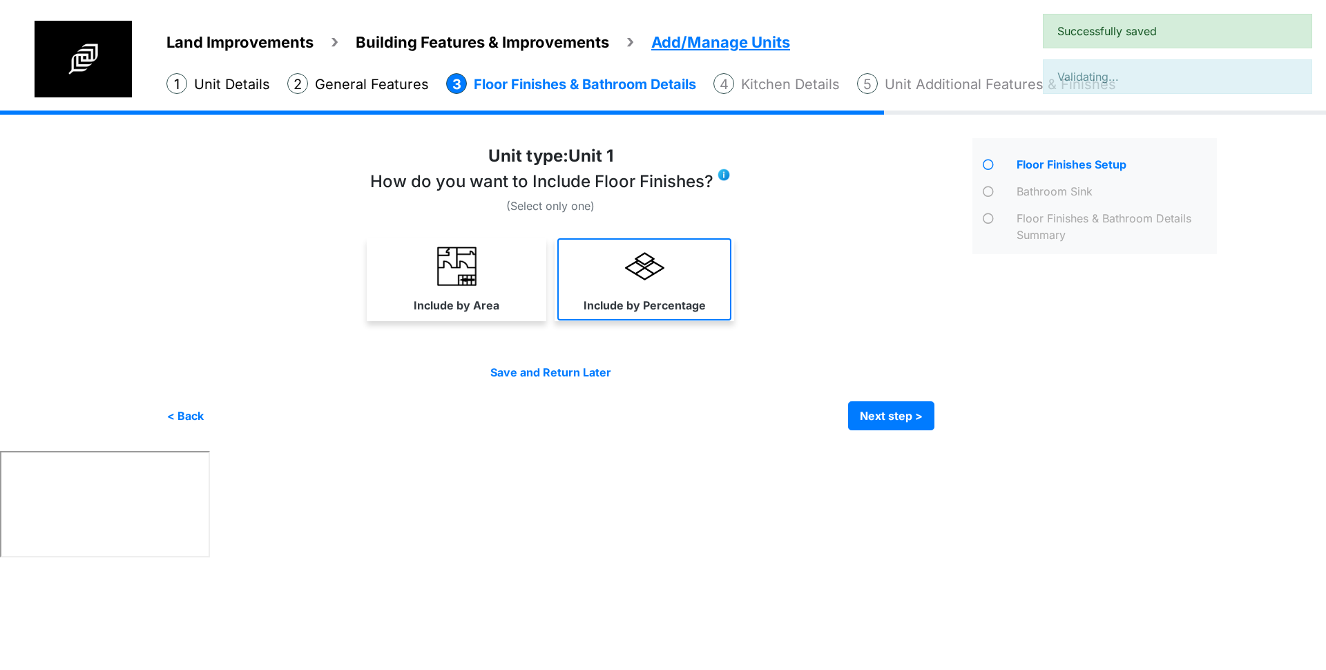
click at [570, 296] on link "Include by Percentage" at bounding box center [644, 279] width 174 height 82
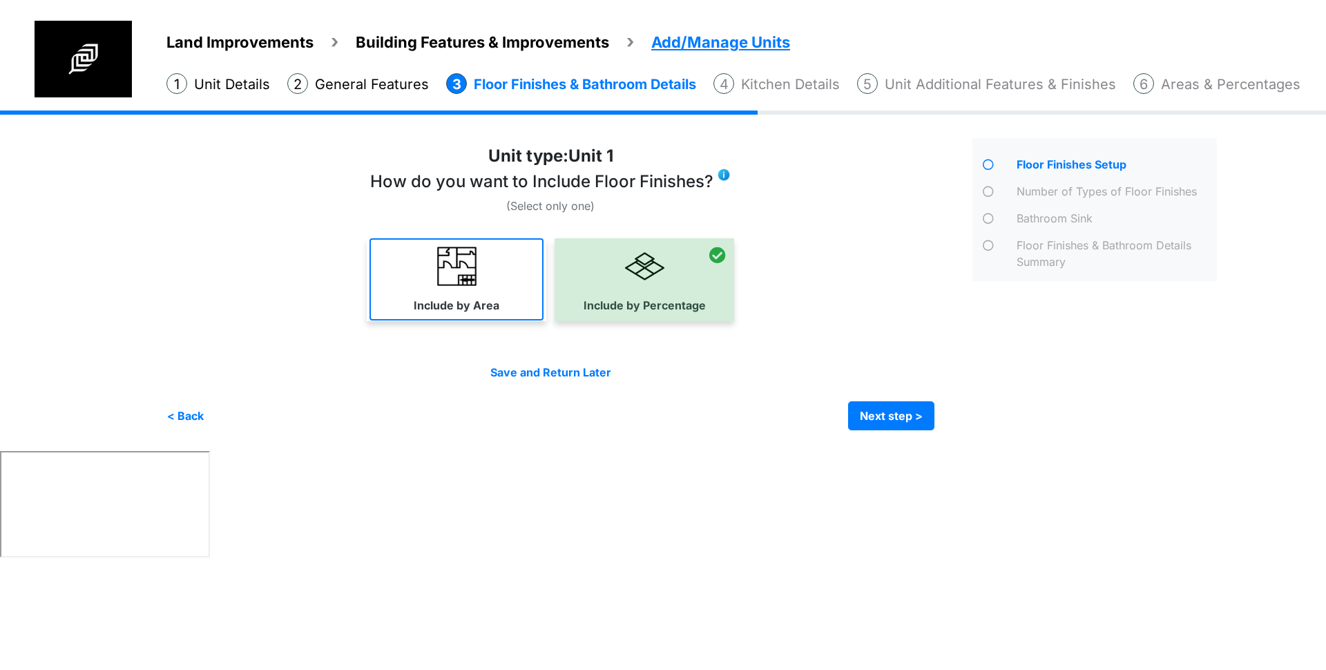
click at [378, 299] on link "Include by Area" at bounding box center [456, 279] width 174 height 82
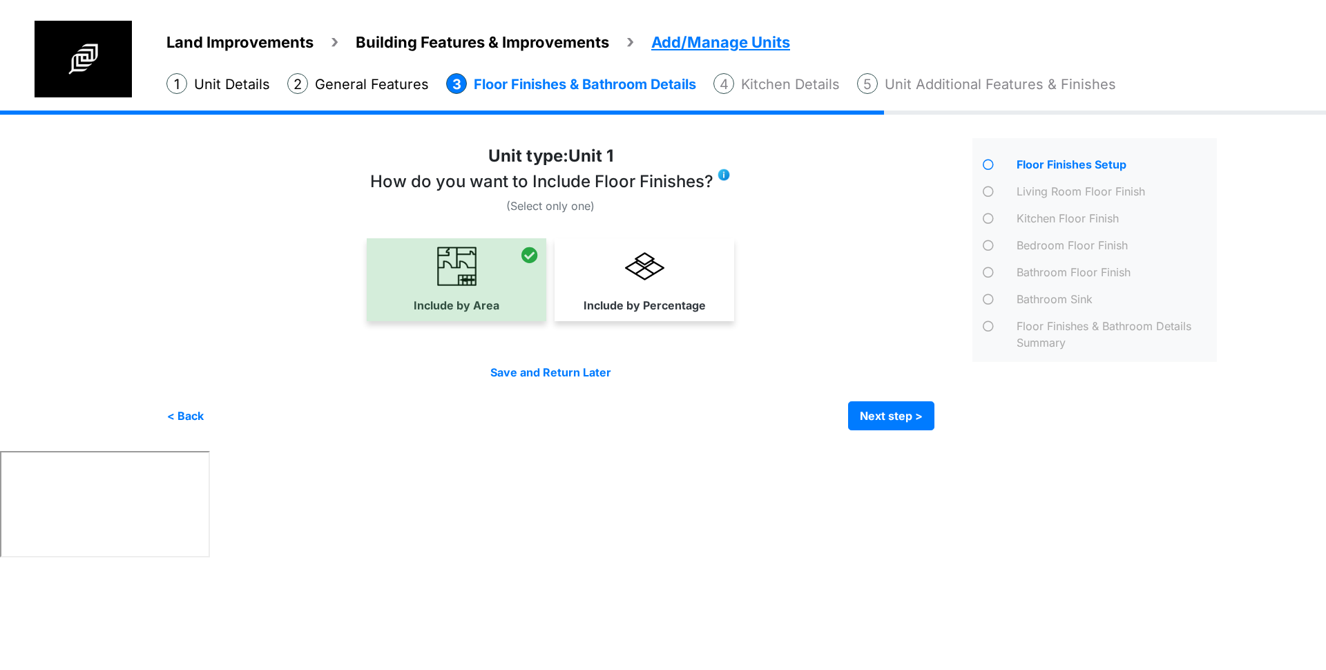
click at [633, 297] on label "Include by Percentage" at bounding box center [644, 305] width 122 height 17
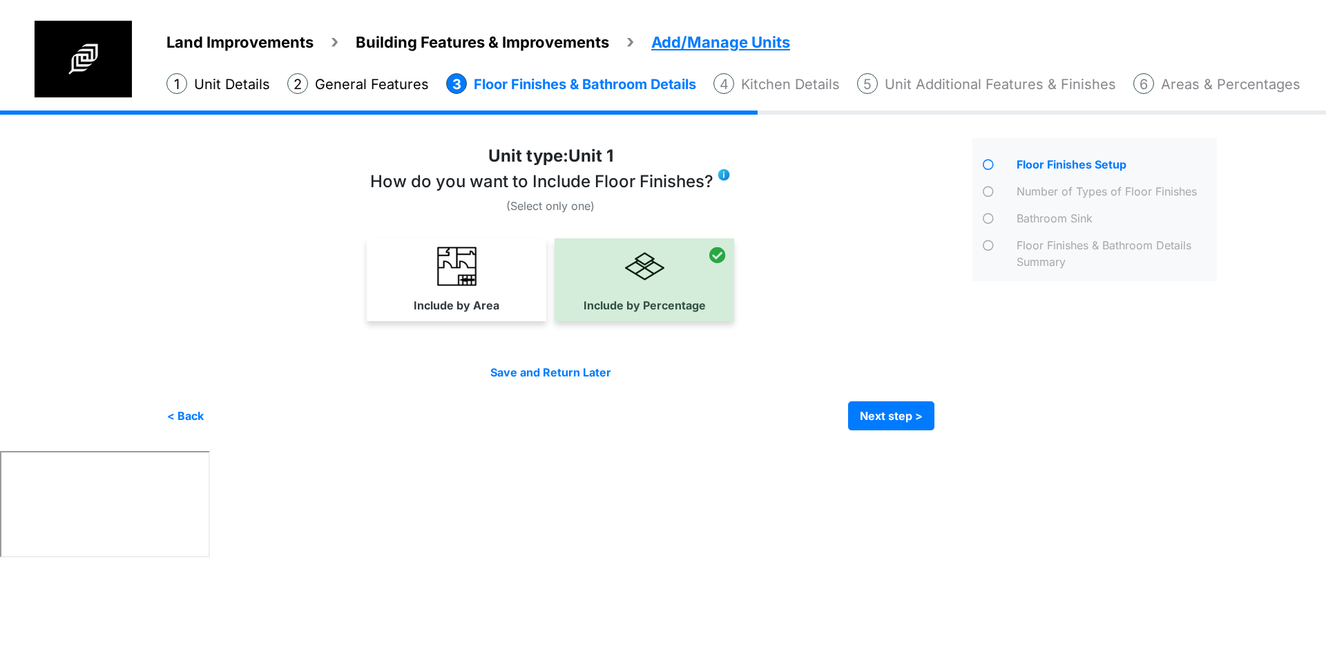
click at [368, 276] on div "Include by Area" at bounding box center [457, 279] width 180 height 83
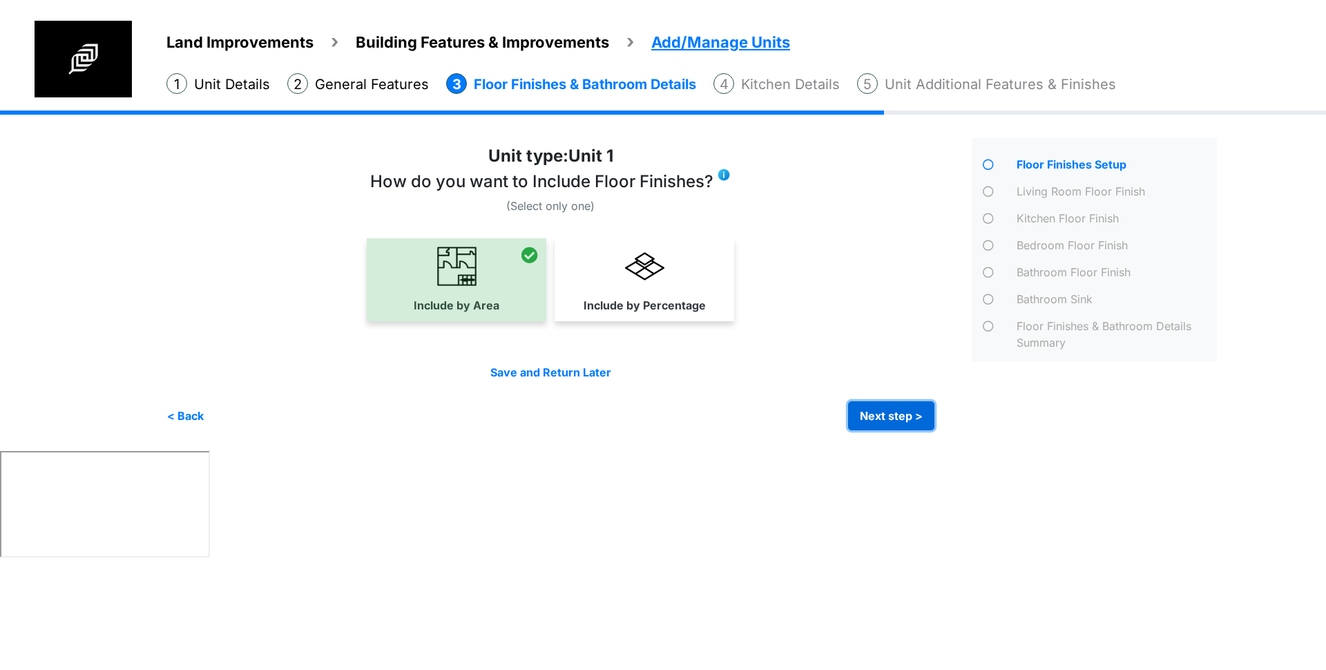
click at [876, 403] on button "Next step >" at bounding box center [891, 415] width 86 height 29
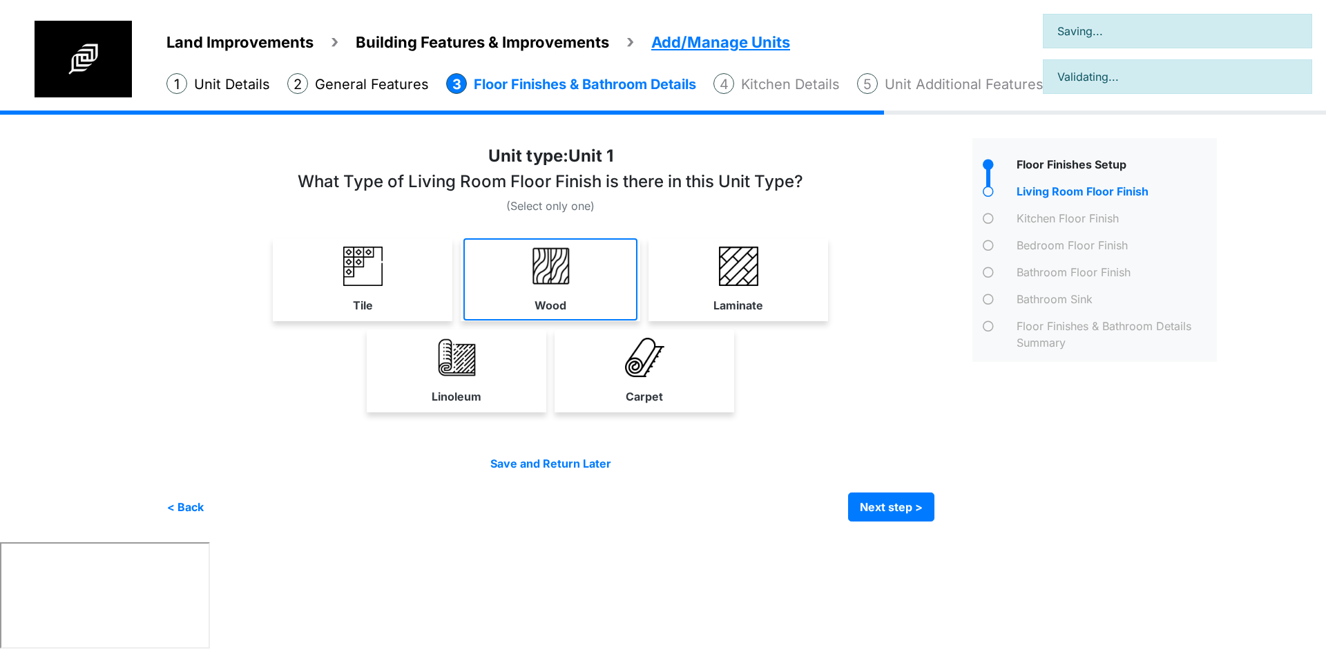
click at [533, 251] on img at bounding box center [550, 266] width 39 height 39
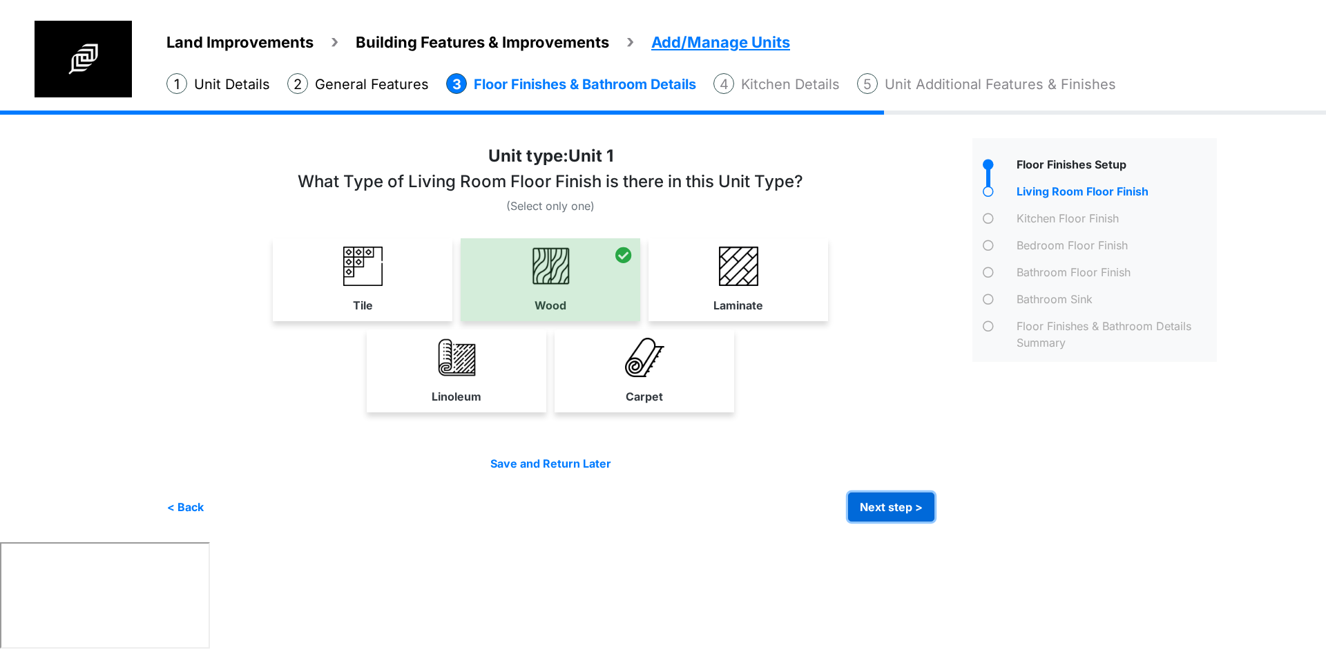
click at [907, 501] on button "Next step >" at bounding box center [891, 506] width 86 height 29
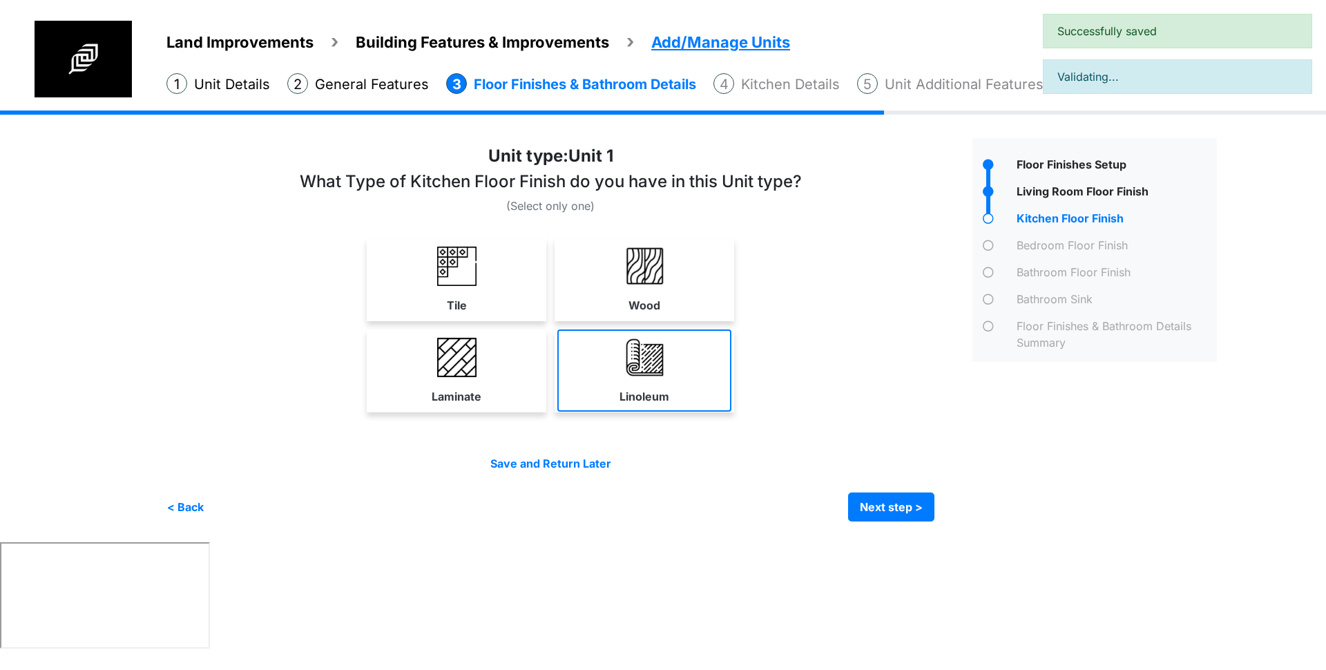
click at [687, 367] on link "Linoleum" at bounding box center [644, 370] width 174 height 82
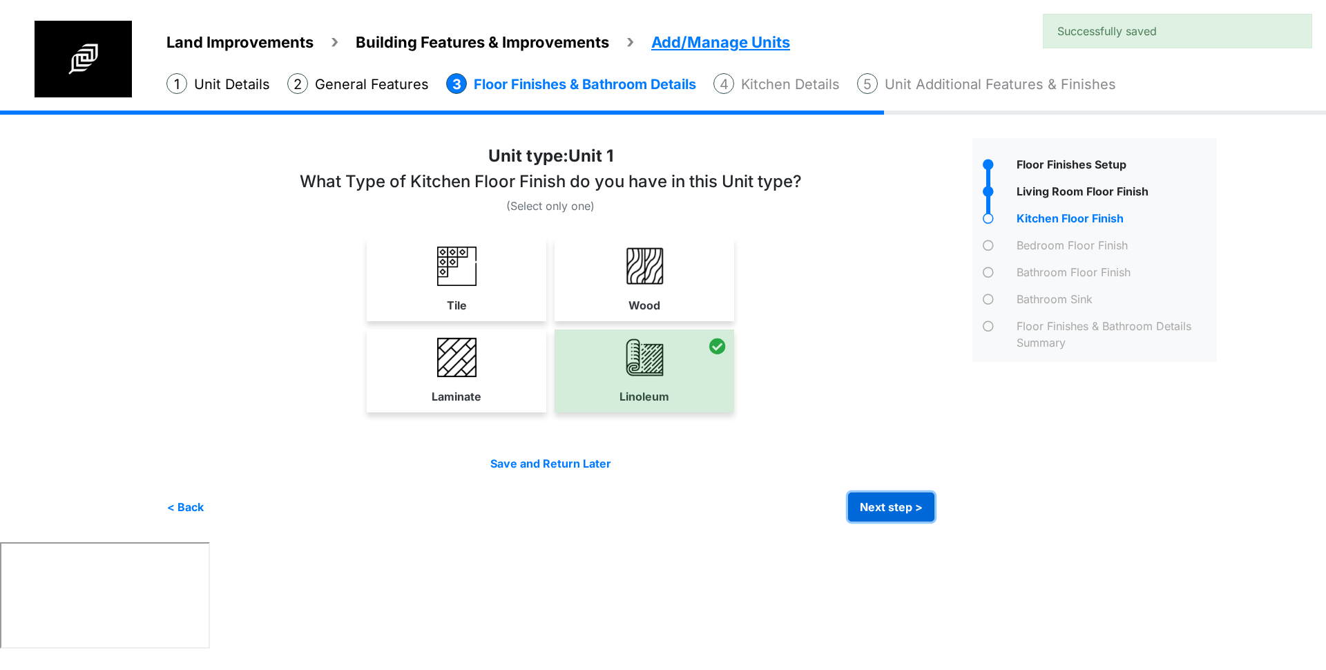
click at [891, 508] on button "Next step >" at bounding box center [891, 506] width 86 height 29
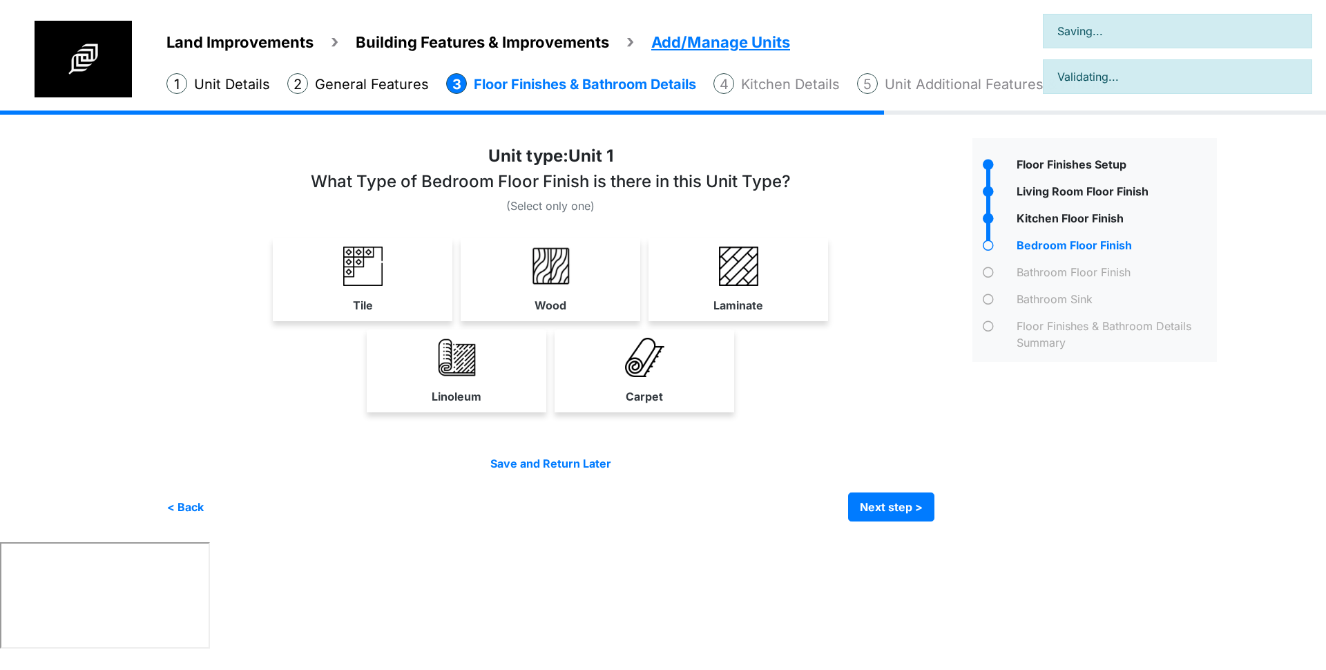
click at [771, 297] on link "Laminate" at bounding box center [738, 279] width 174 height 82
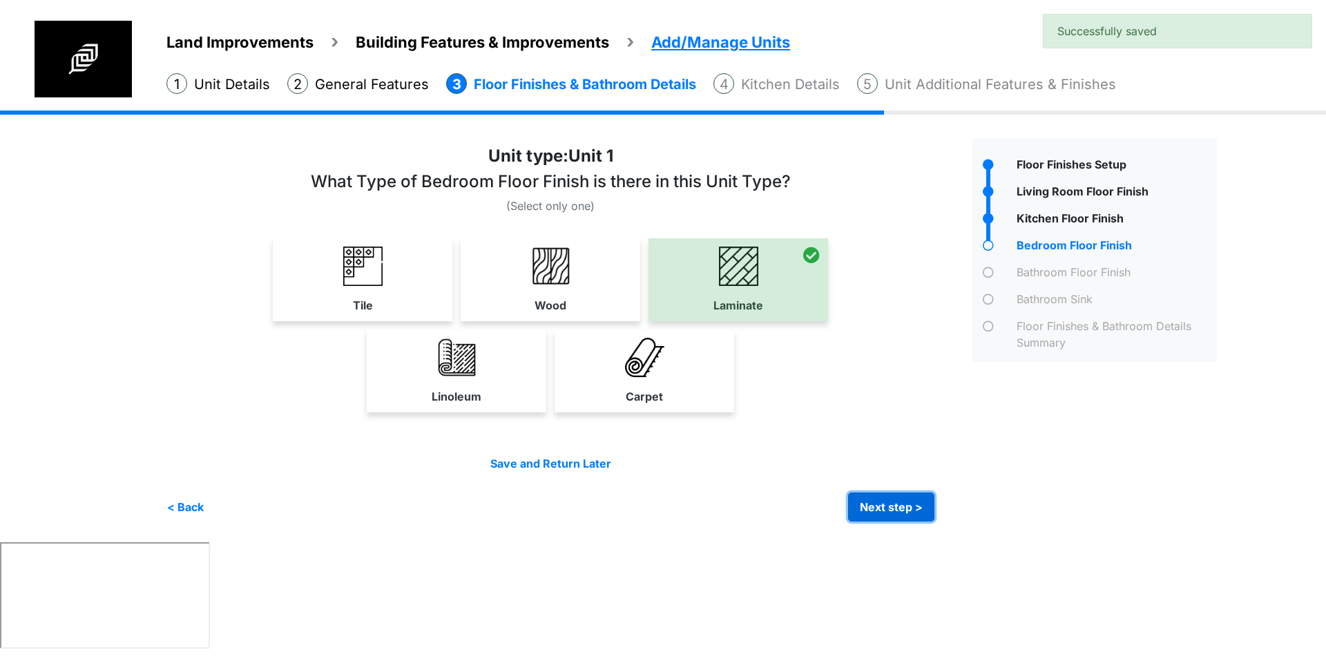
click at [880, 508] on button "Next step >" at bounding box center [891, 506] width 86 height 29
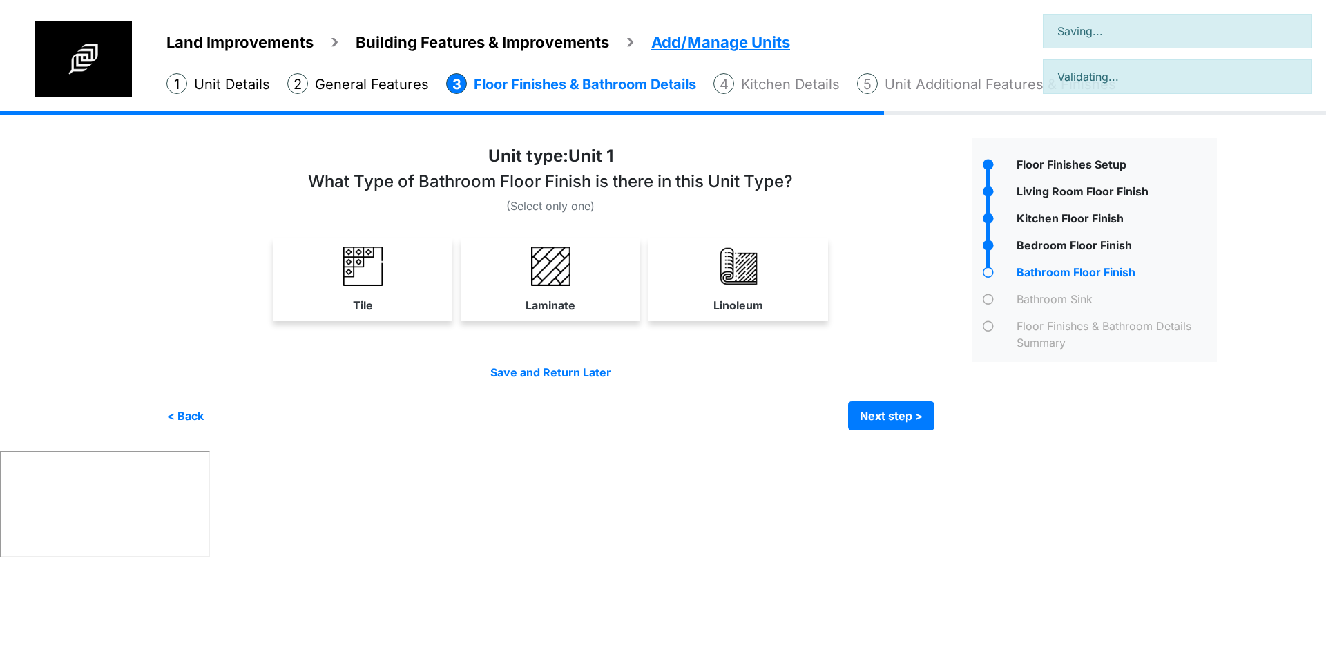
click at [552, 289] on link "Laminate" at bounding box center [550, 279] width 174 height 82
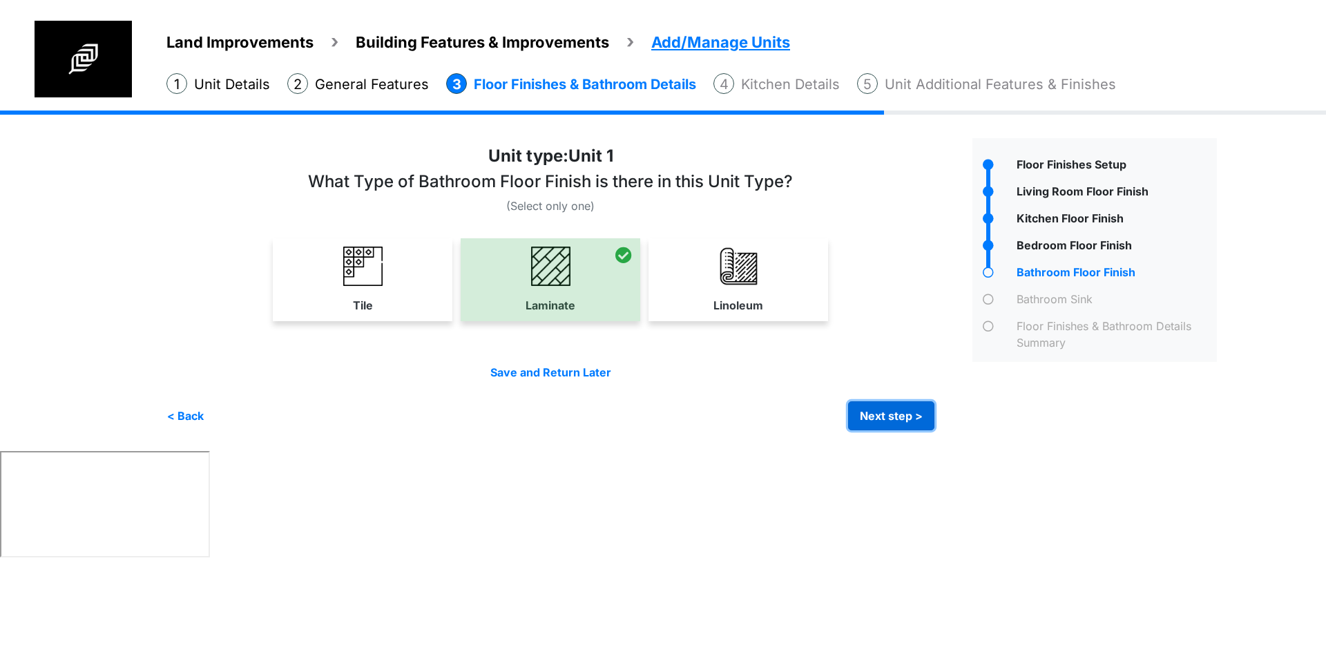
click at [908, 409] on button "Next step >" at bounding box center [891, 415] width 86 height 29
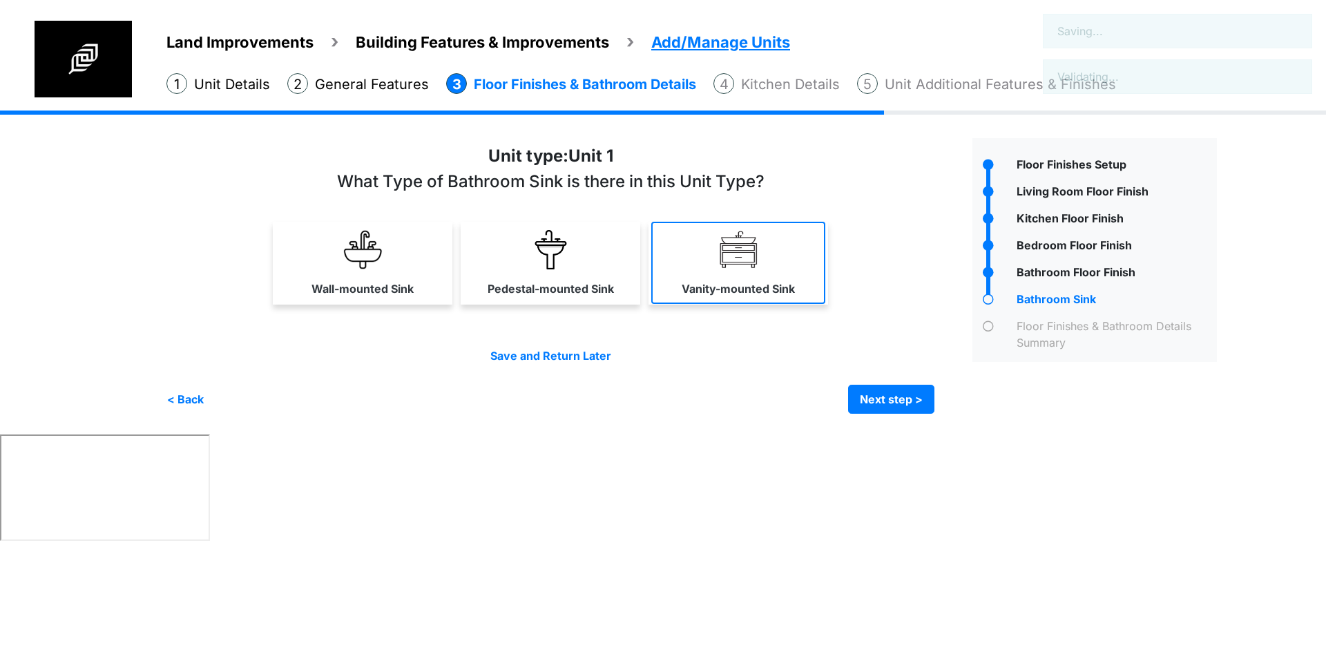
click at [774, 266] on link "Vanity-mounted Sink" at bounding box center [738, 263] width 174 height 82
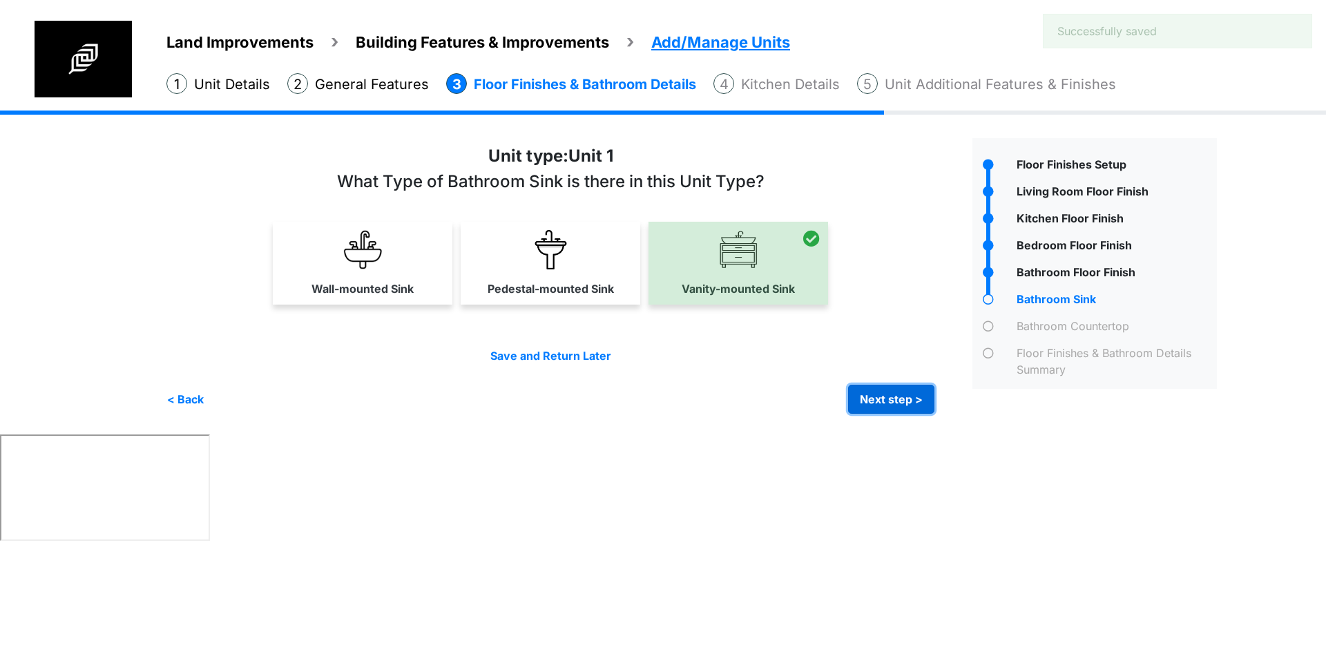
drag, startPoint x: 891, startPoint y: 387, endPoint x: 898, endPoint y: 375, distance: 13.9
click at [891, 390] on button "Next step >" at bounding box center [891, 399] width 86 height 29
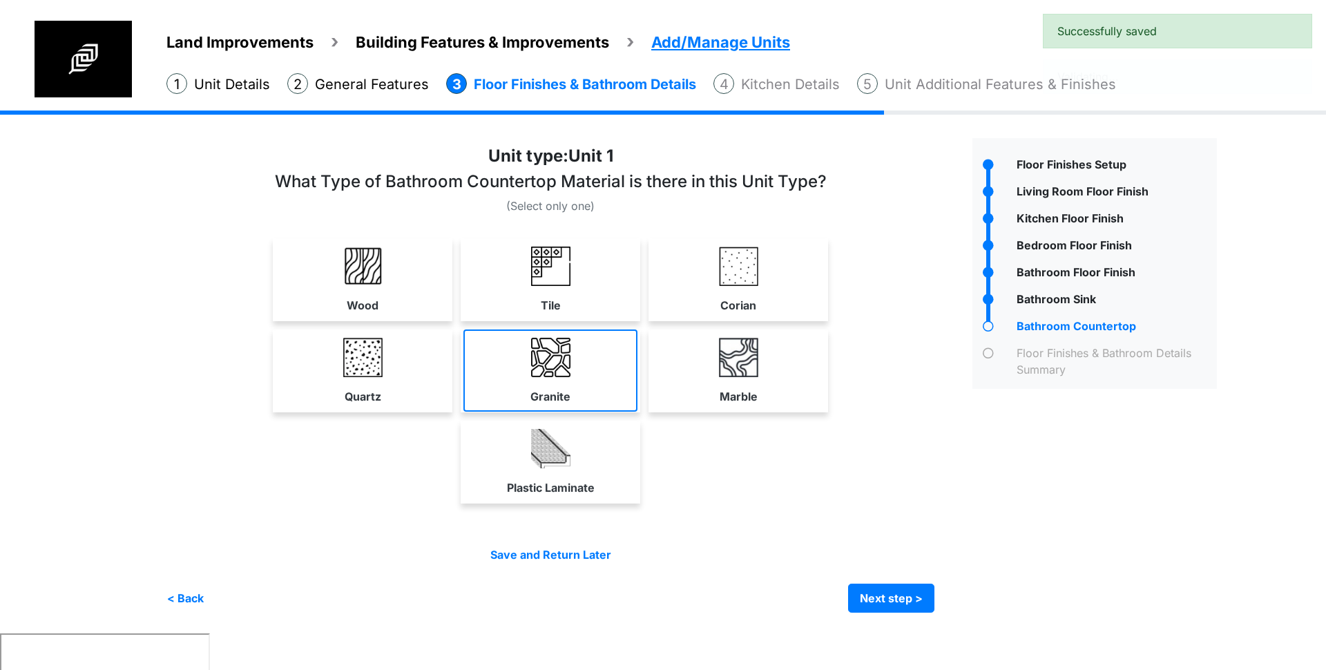
click at [533, 347] on img at bounding box center [550, 357] width 39 height 39
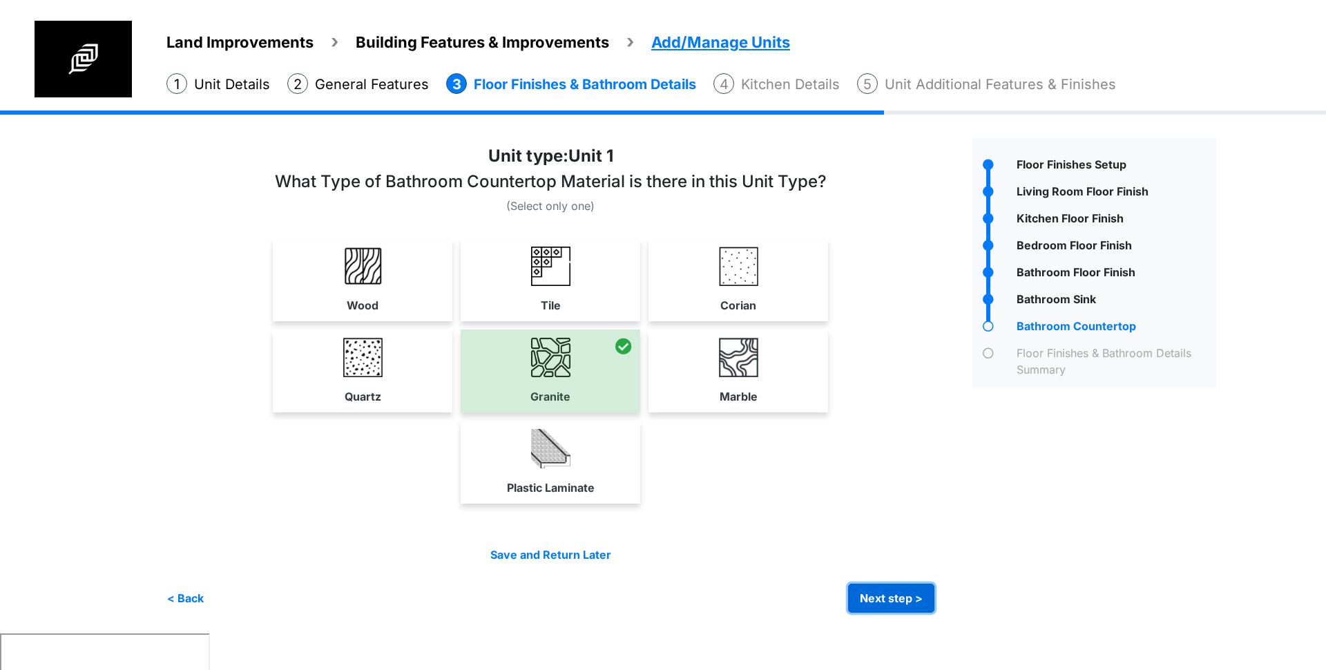
click at [886, 588] on button "Next step >" at bounding box center [891, 597] width 86 height 29
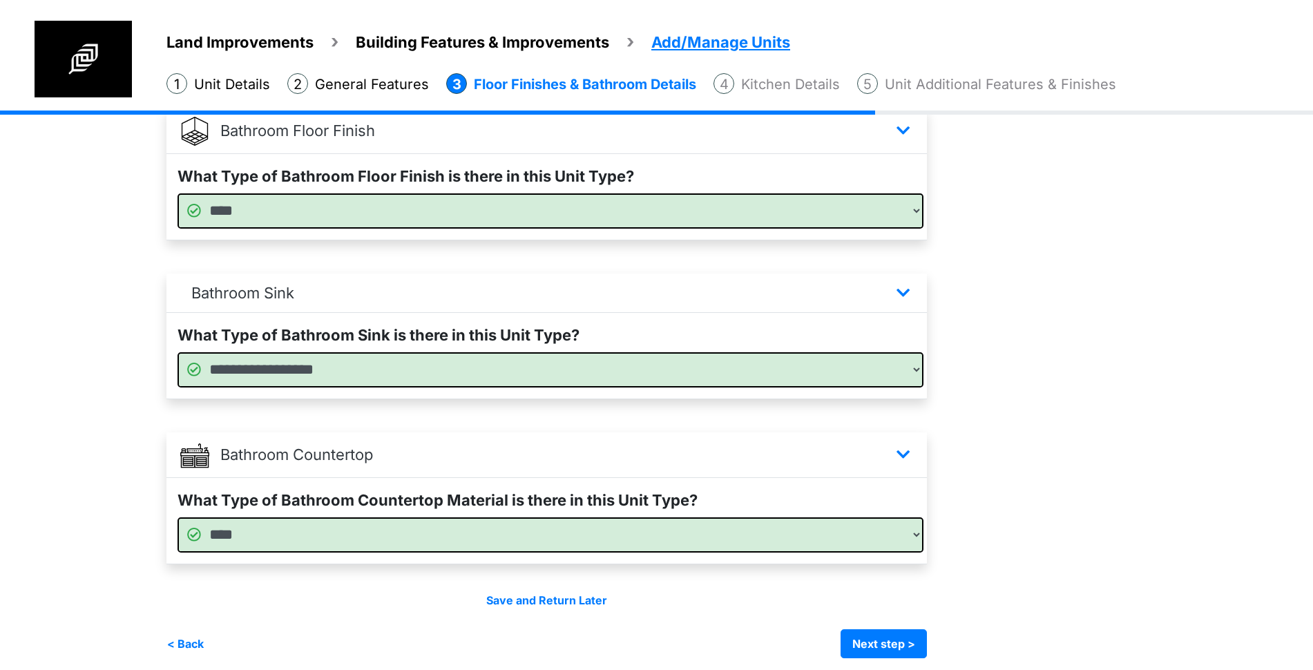
scroll to position [780, 0]
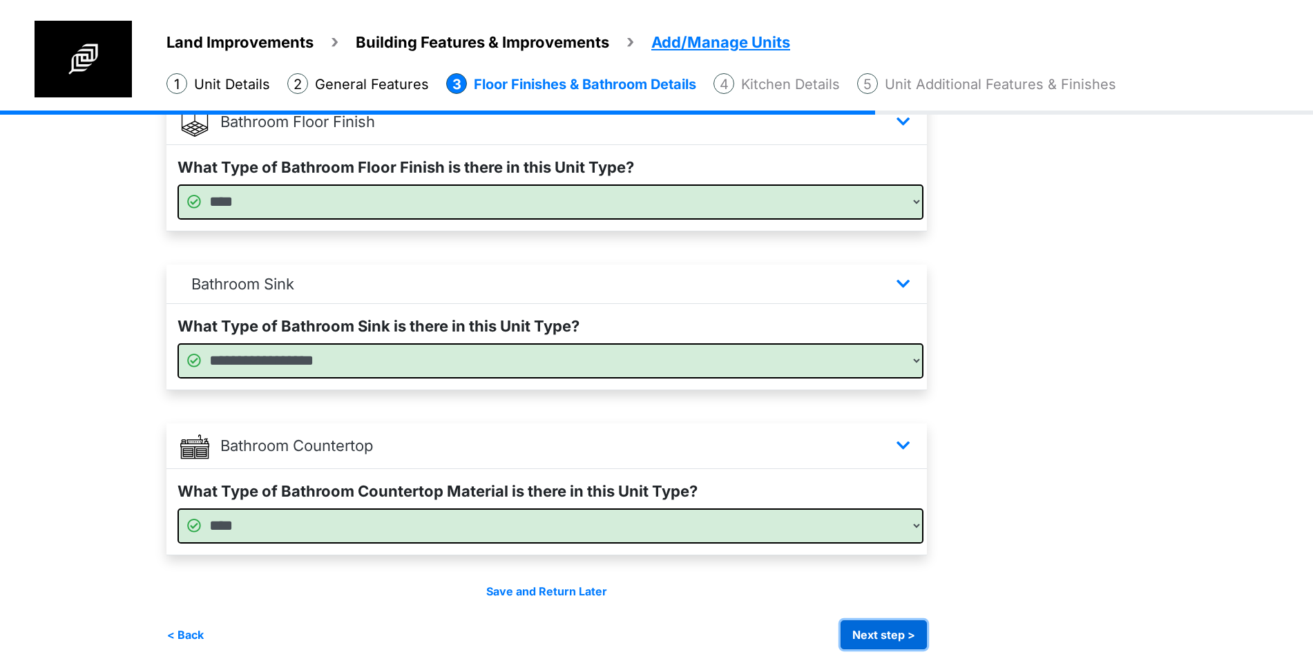
click at [891, 632] on button "Next step >" at bounding box center [883, 634] width 86 height 29
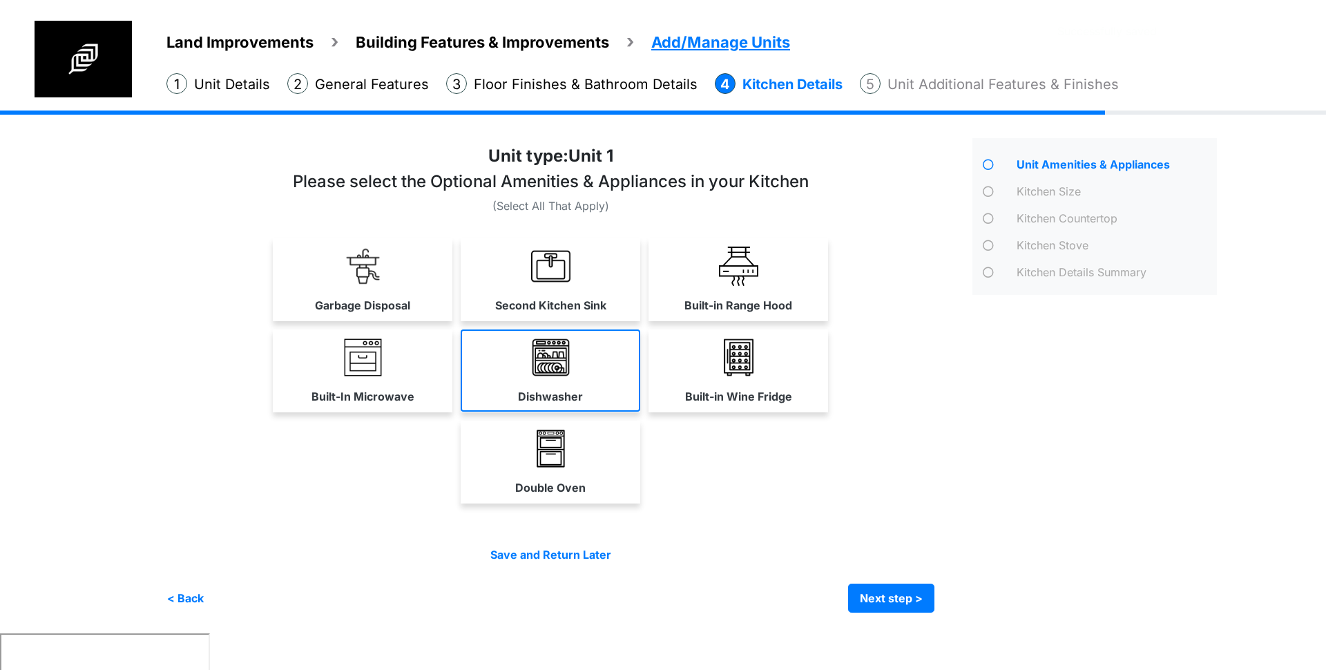
click at [487, 371] on link "Dishwasher" at bounding box center [551, 370] width 180 height 82
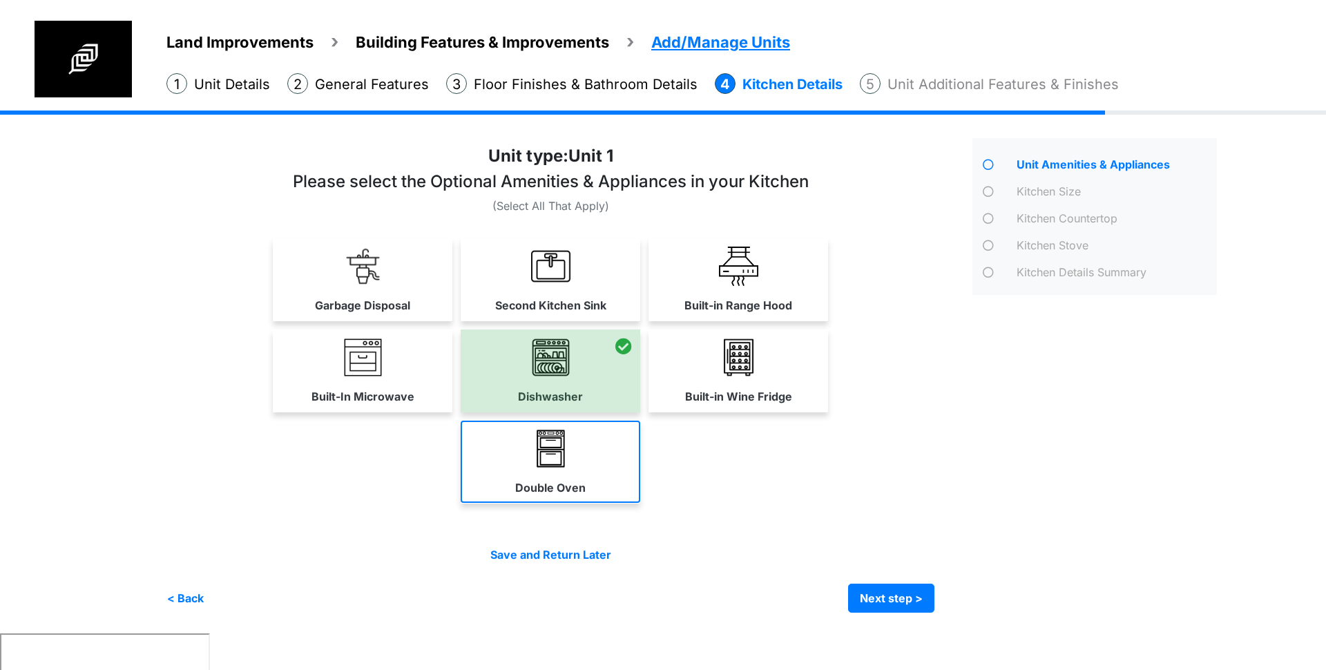
click at [509, 459] on link "Double Oven" at bounding box center [551, 462] width 180 height 82
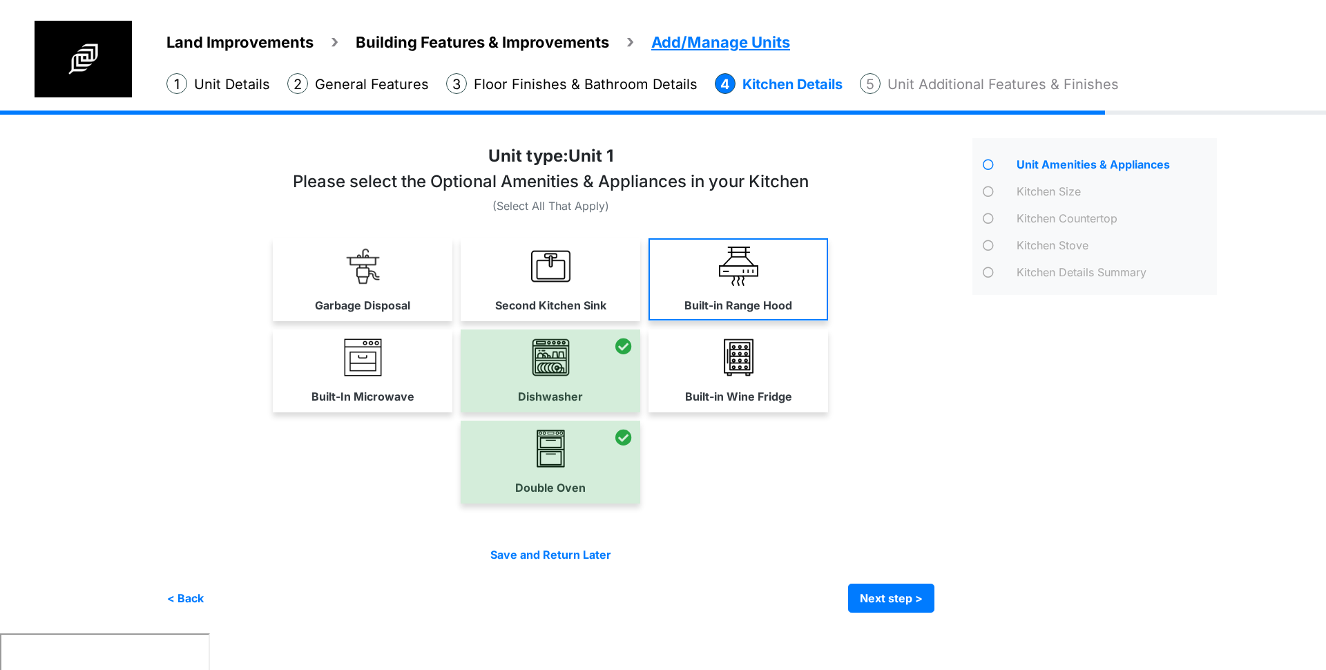
click at [710, 371] on link "Built-in Wine Fridge" at bounding box center [738, 370] width 180 height 82
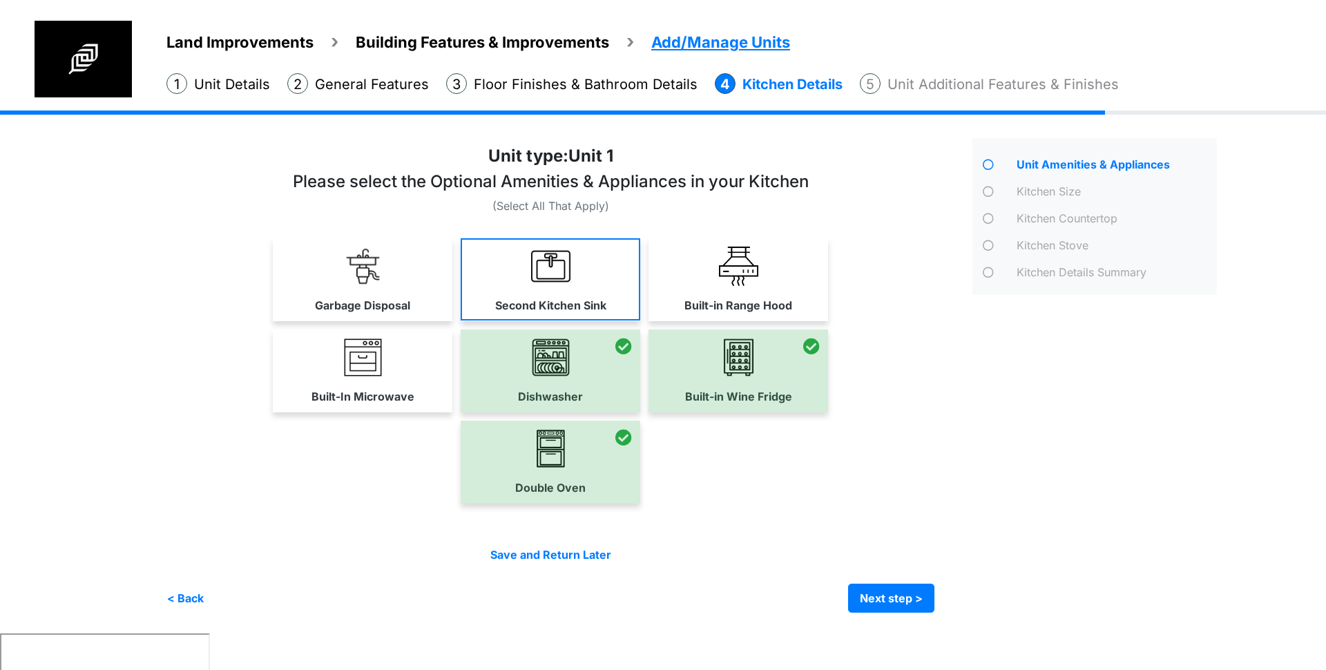
click at [713, 305] on label "Built-in Range Hood" at bounding box center [738, 305] width 108 height 17
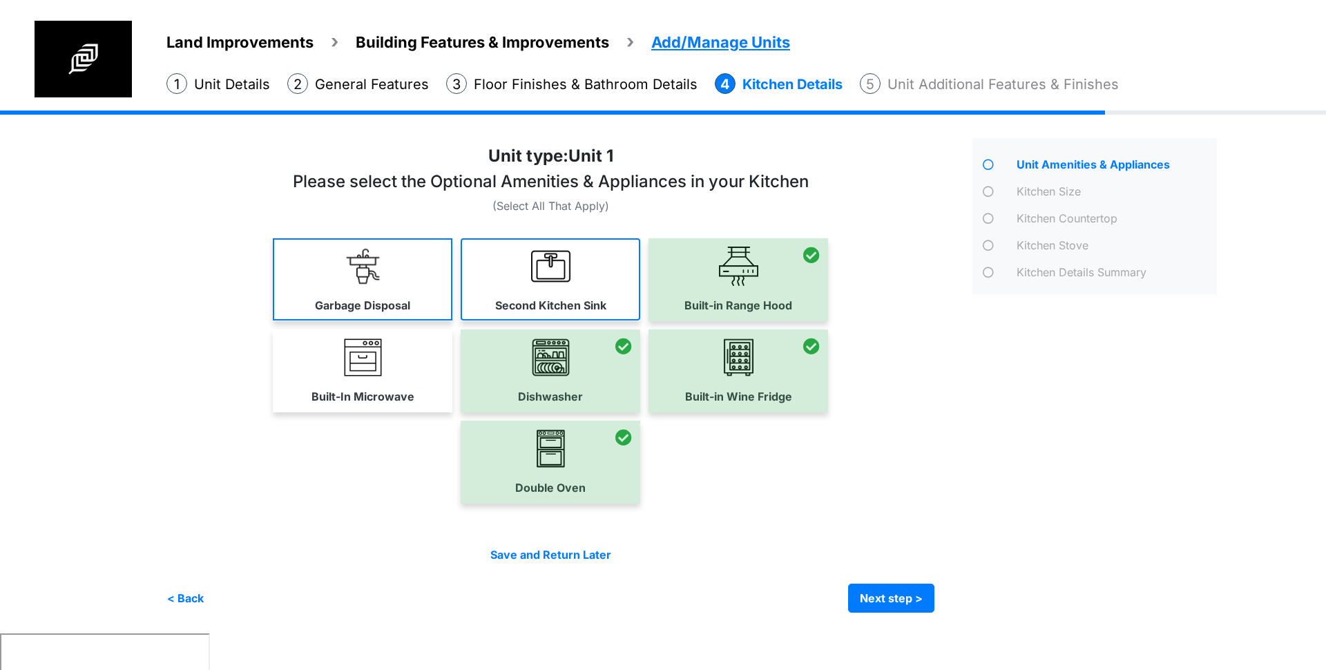
click at [552, 259] on img at bounding box center [550, 266] width 39 height 39
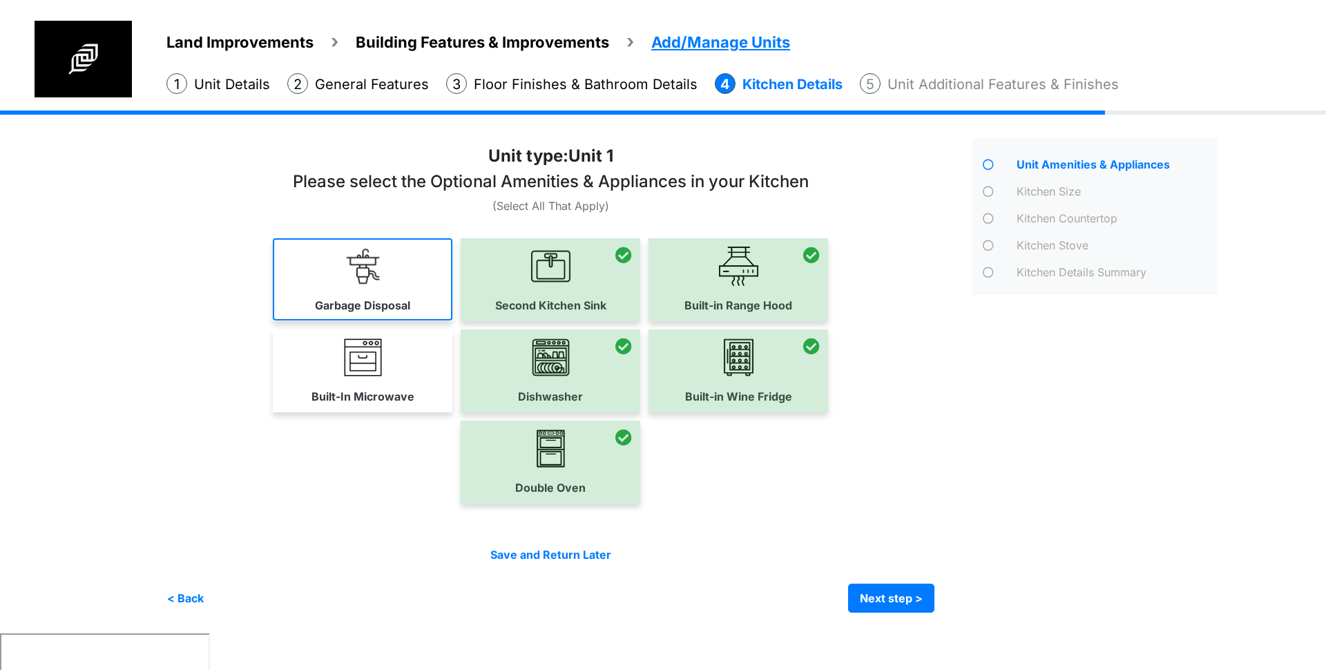
click at [385, 282] on link "Garbage Disposal" at bounding box center [363, 279] width 180 height 82
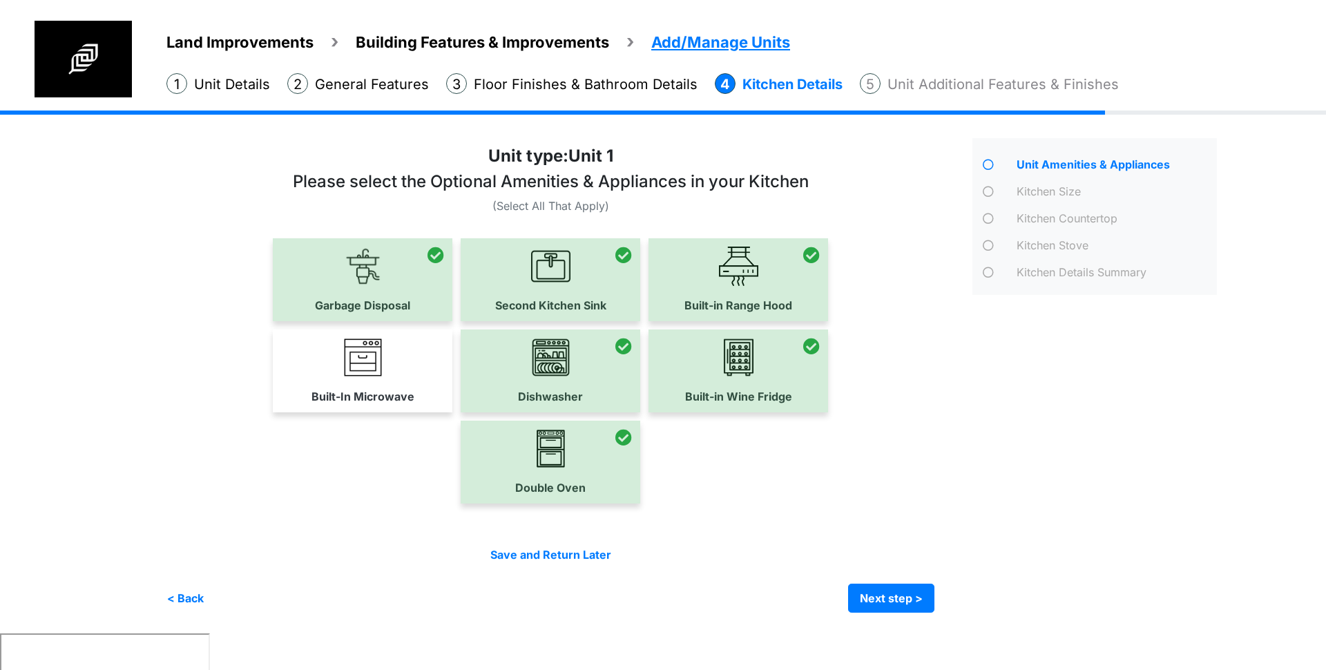
click at [385, 351] on link "Built-In Microwave" at bounding box center [363, 370] width 180 height 82
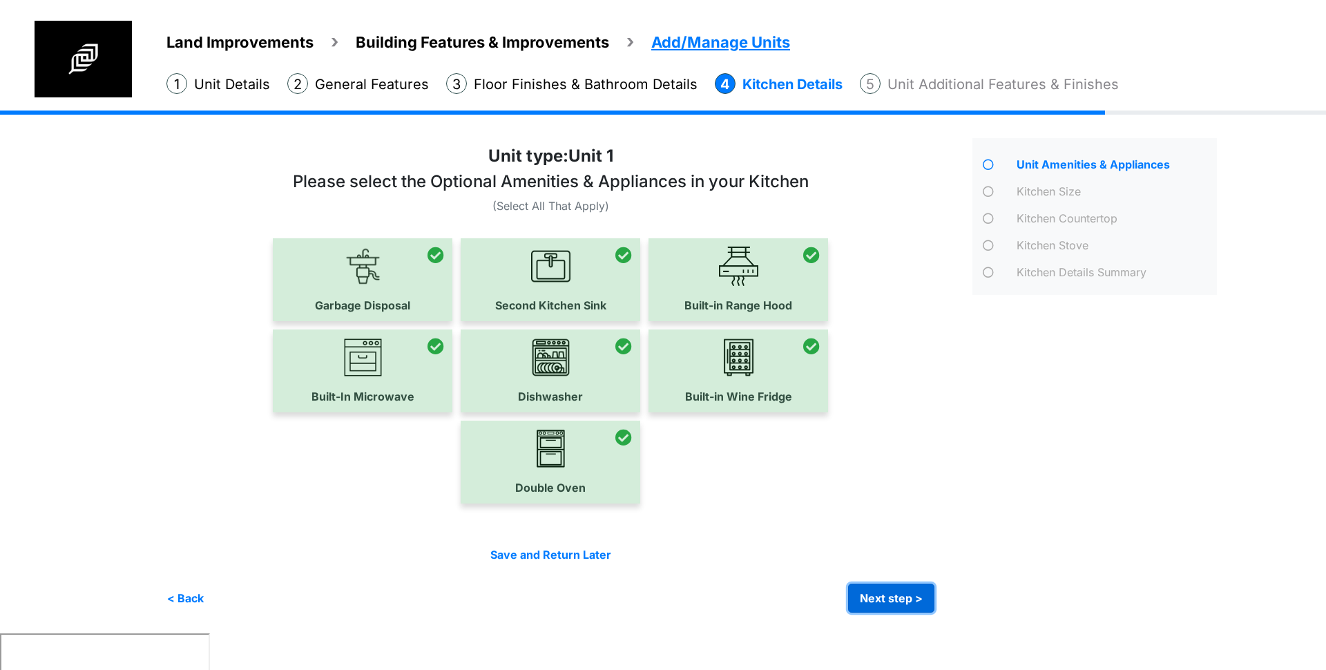
click at [885, 596] on button "Next step >" at bounding box center [891, 597] width 86 height 29
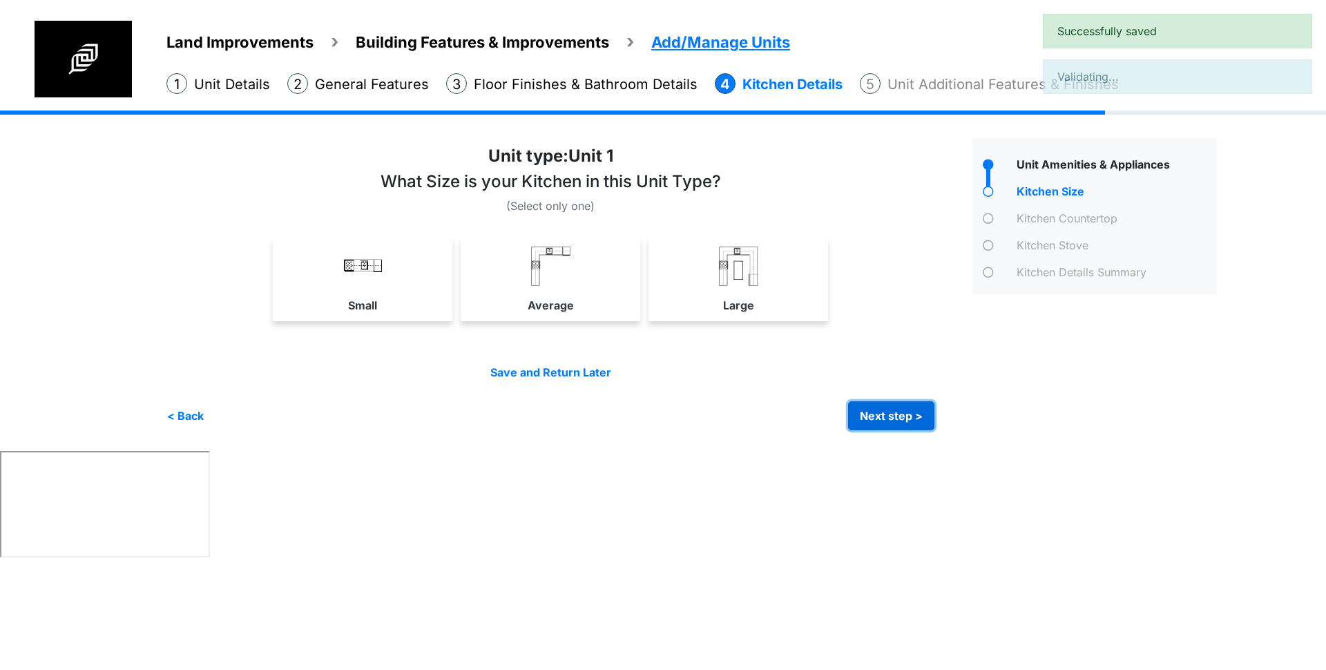
click at [889, 403] on button "Next step >" at bounding box center [891, 415] width 86 height 29
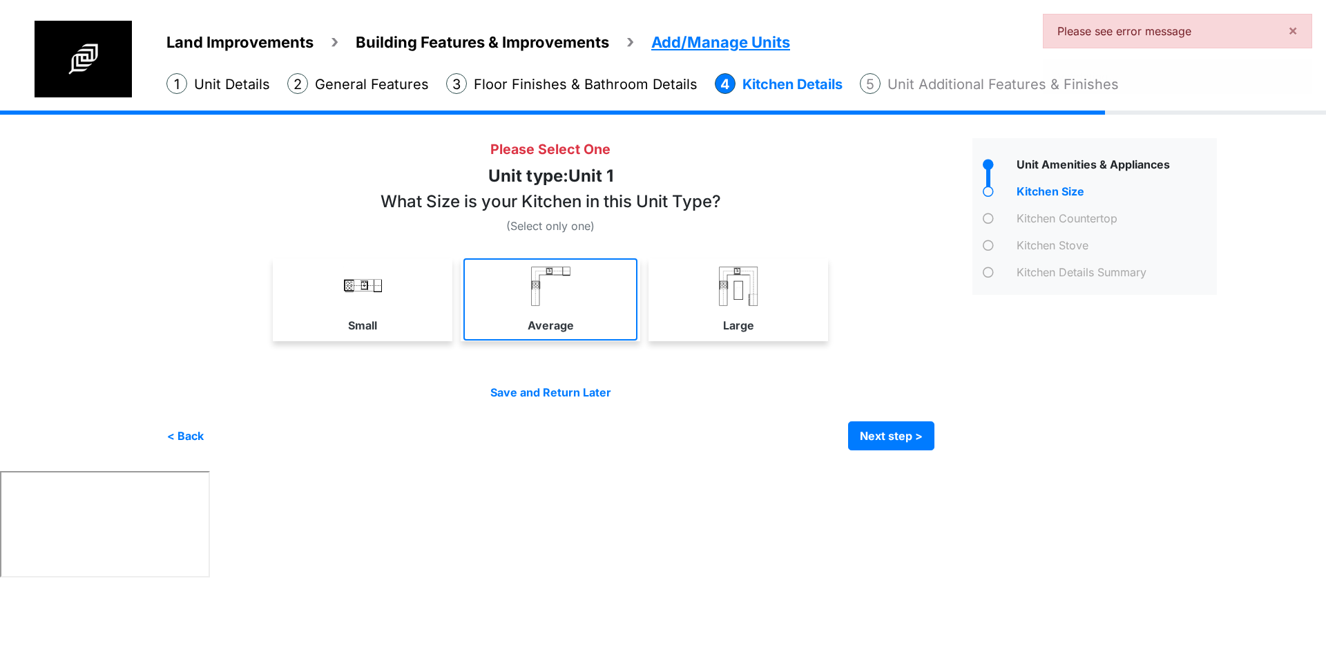
click at [483, 325] on link "Average" at bounding box center [550, 299] width 174 height 82
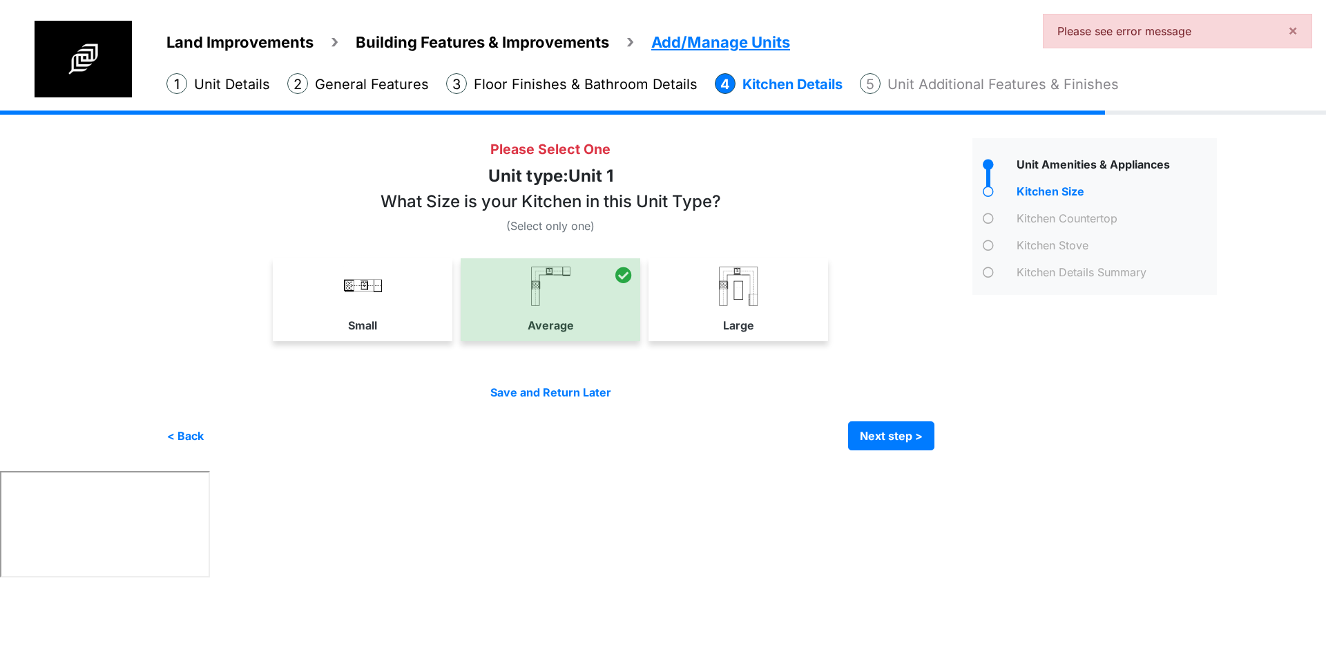
select select "*"
click at [882, 423] on button "Next step >" at bounding box center [891, 435] width 86 height 29
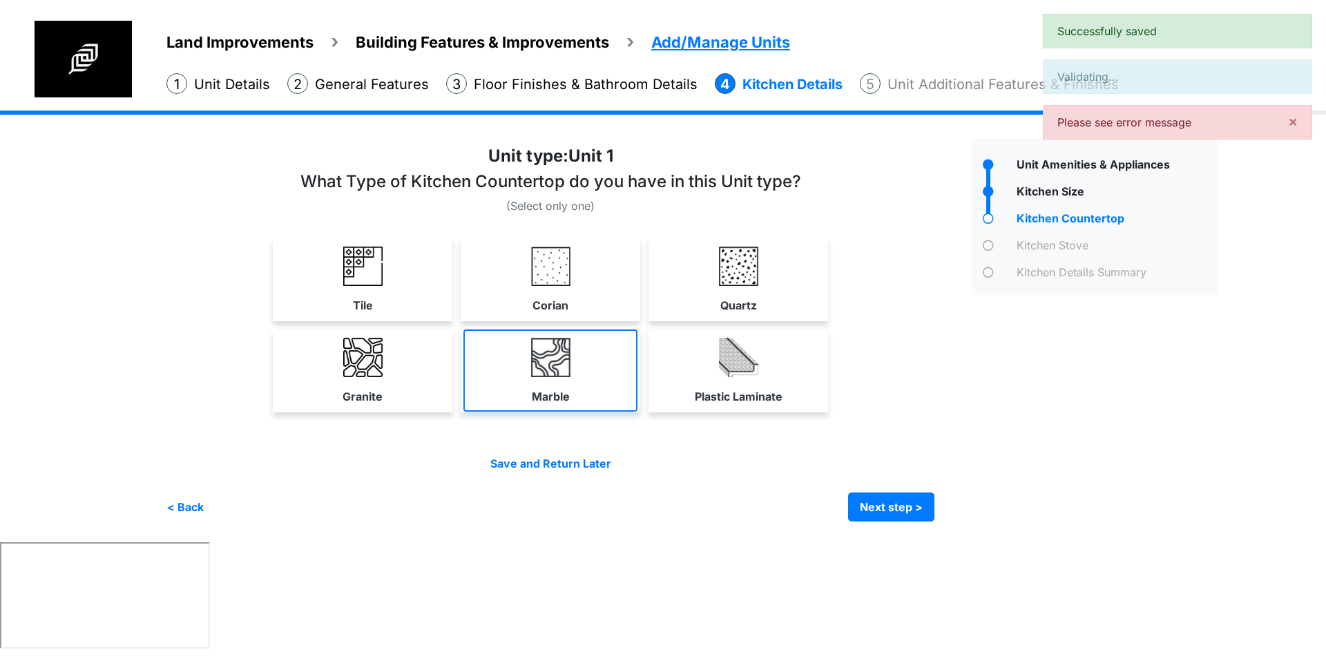
click at [583, 360] on link "Marble" at bounding box center [550, 370] width 174 height 82
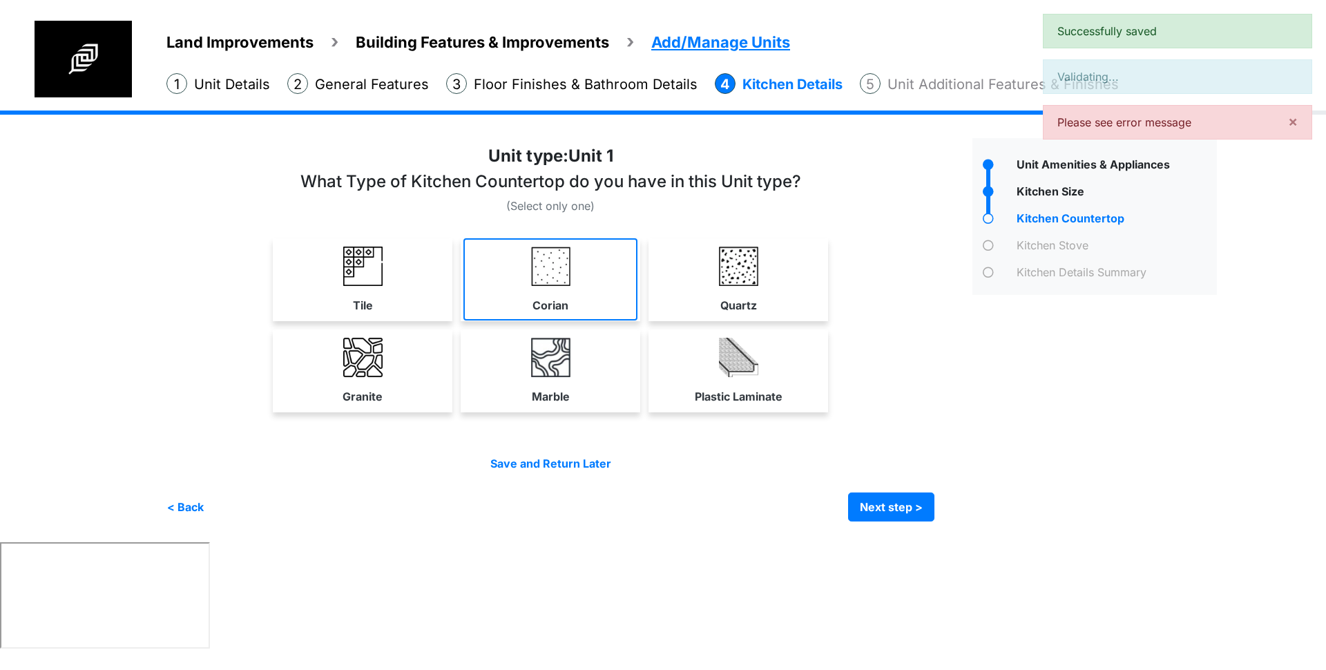
click at [572, 267] on link "Corian" at bounding box center [550, 279] width 174 height 82
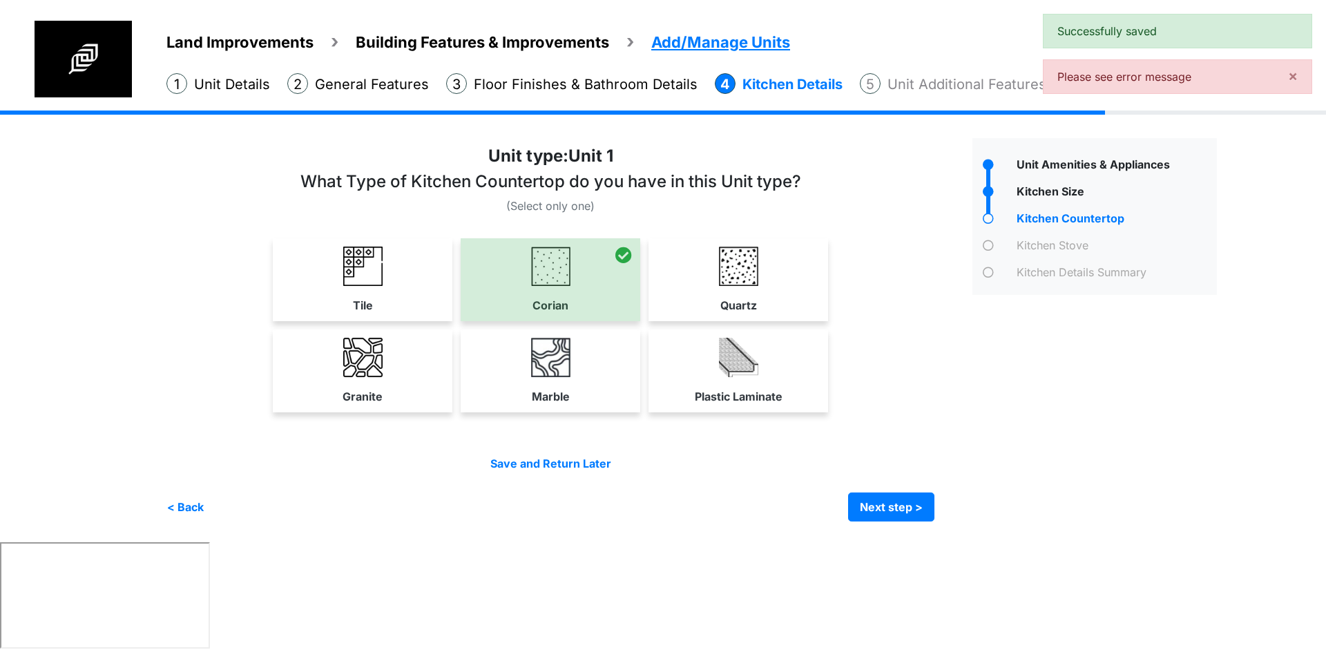
select select "*"
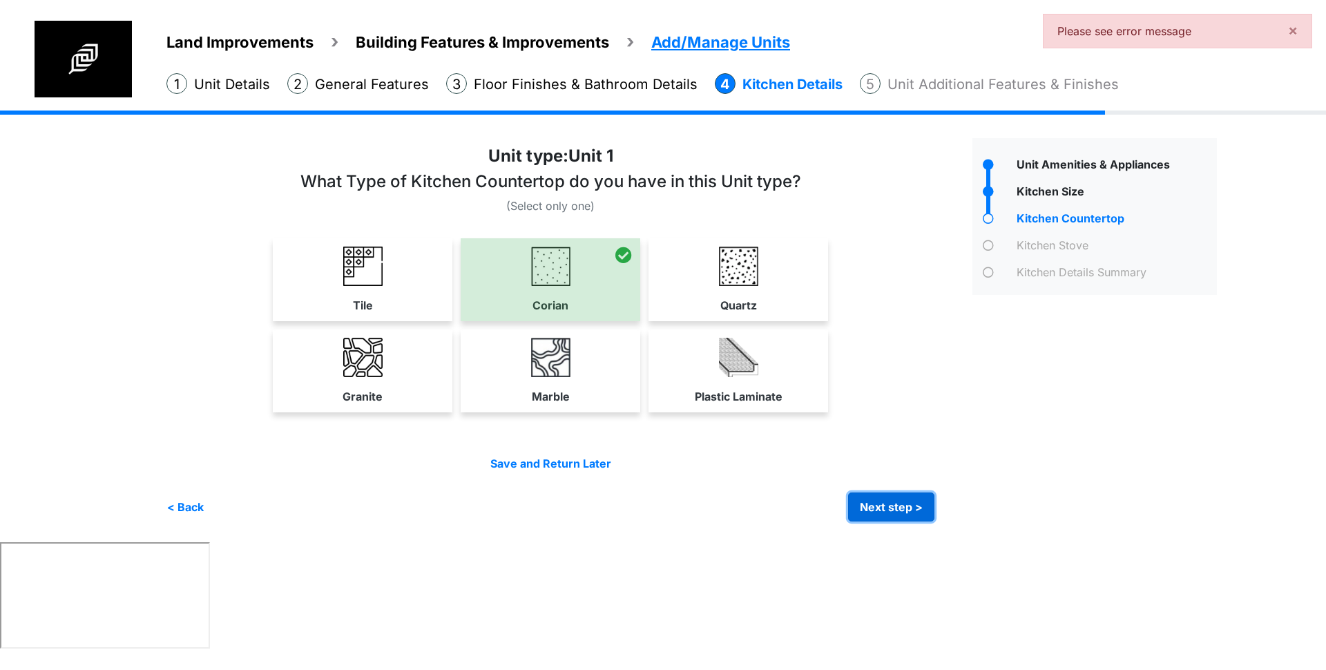
click at [892, 512] on button "Next step >" at bounding box center [891, 506] width 86 height 29
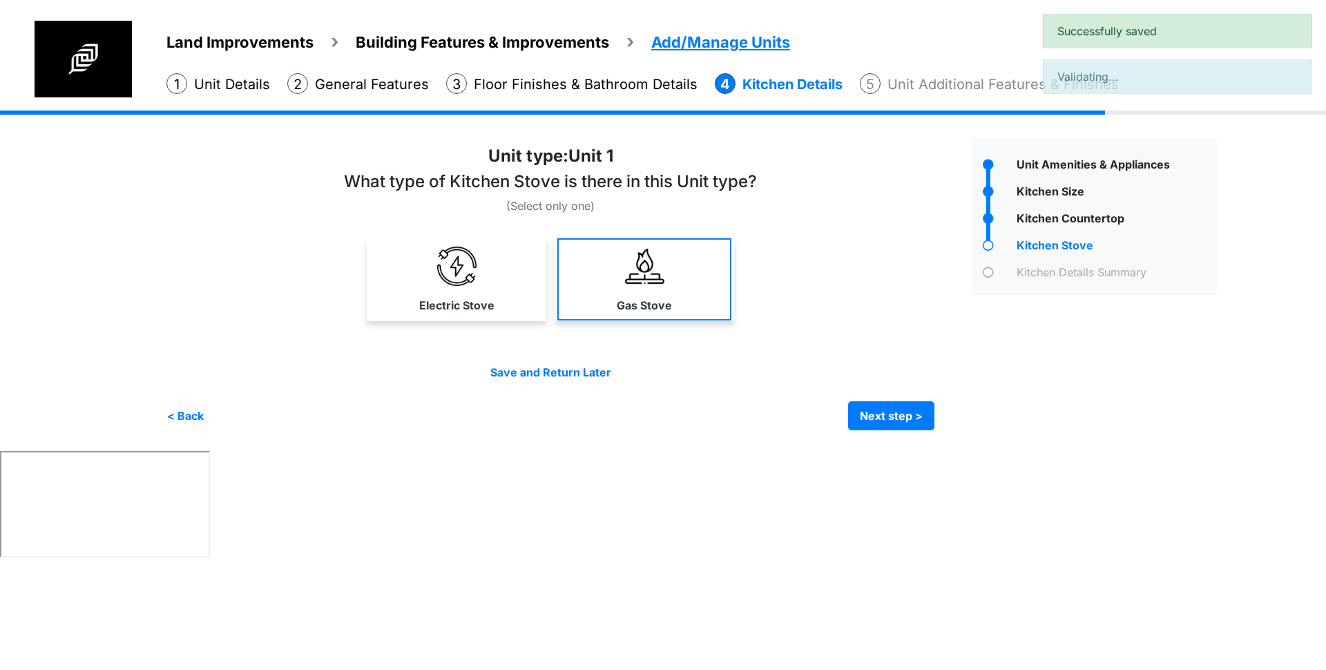
click at [635, 302] on label "Gas Stove" at bounding box center [644, 305] width 55 height 17
select select "*"
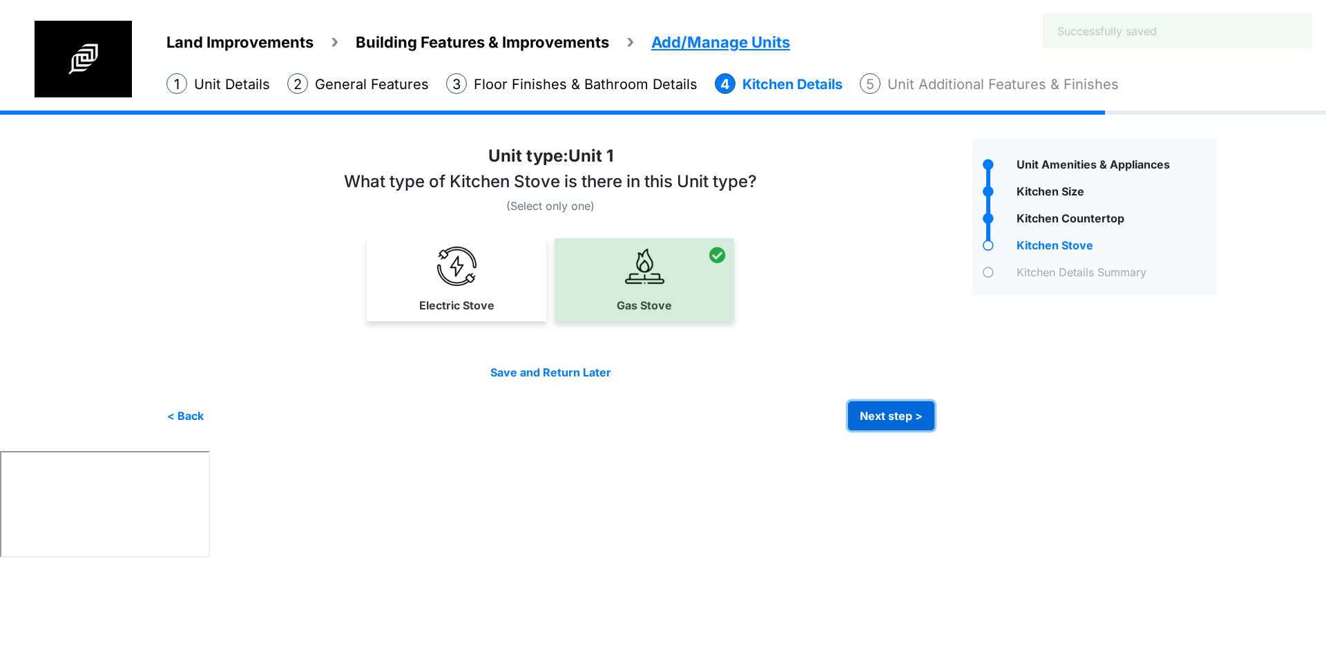
click at [887, 414] on button "Next step >" at bounding box center [891, 415] width 86 height 29
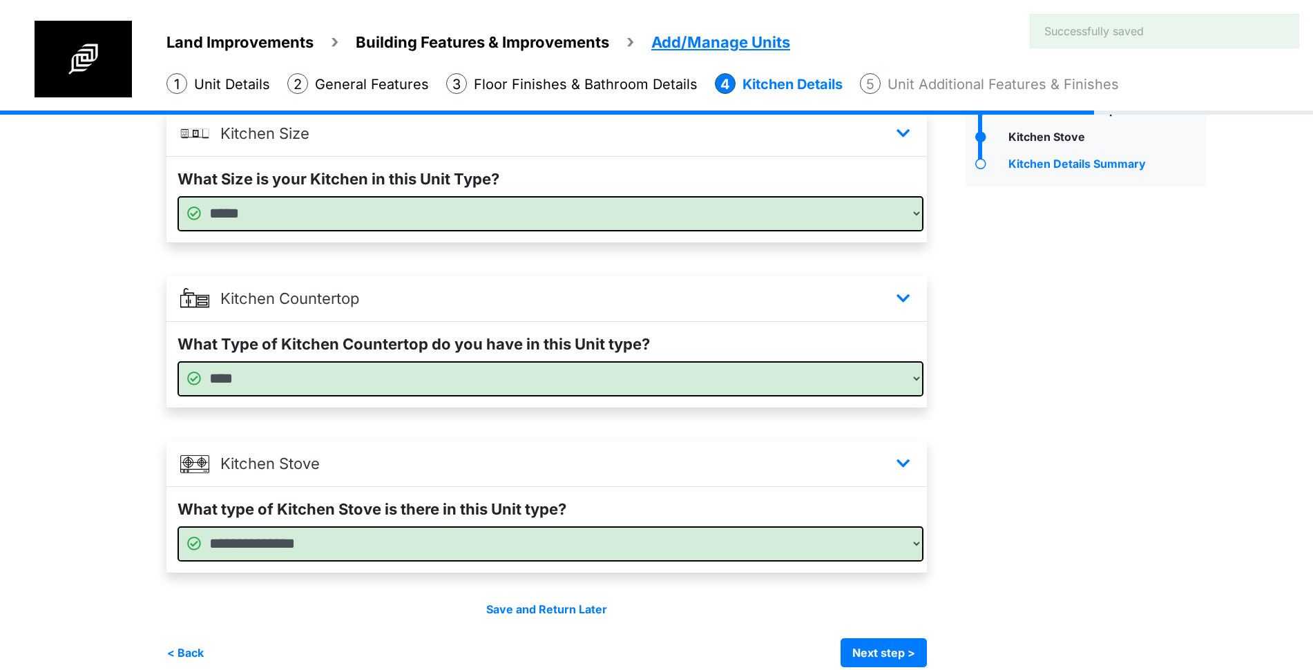
scroll to position [126, 0]
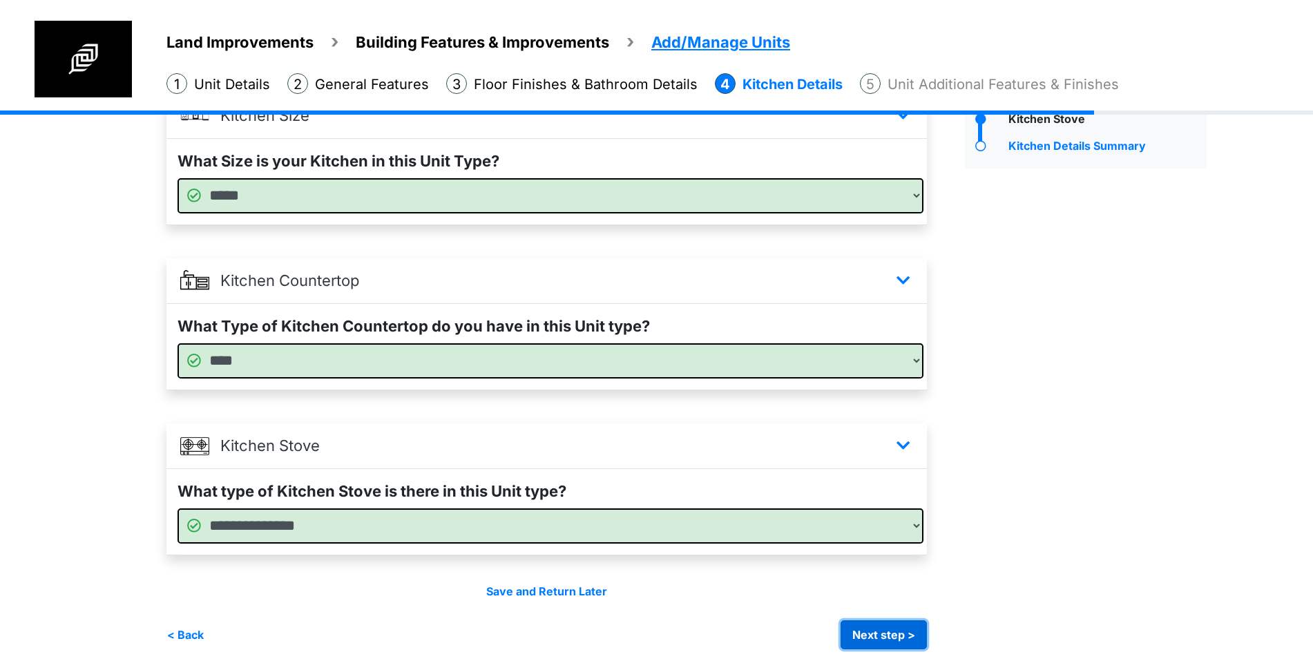
click at [904, 639] on button "Next step >" at bounding box center [883, 634] width 86 height 29
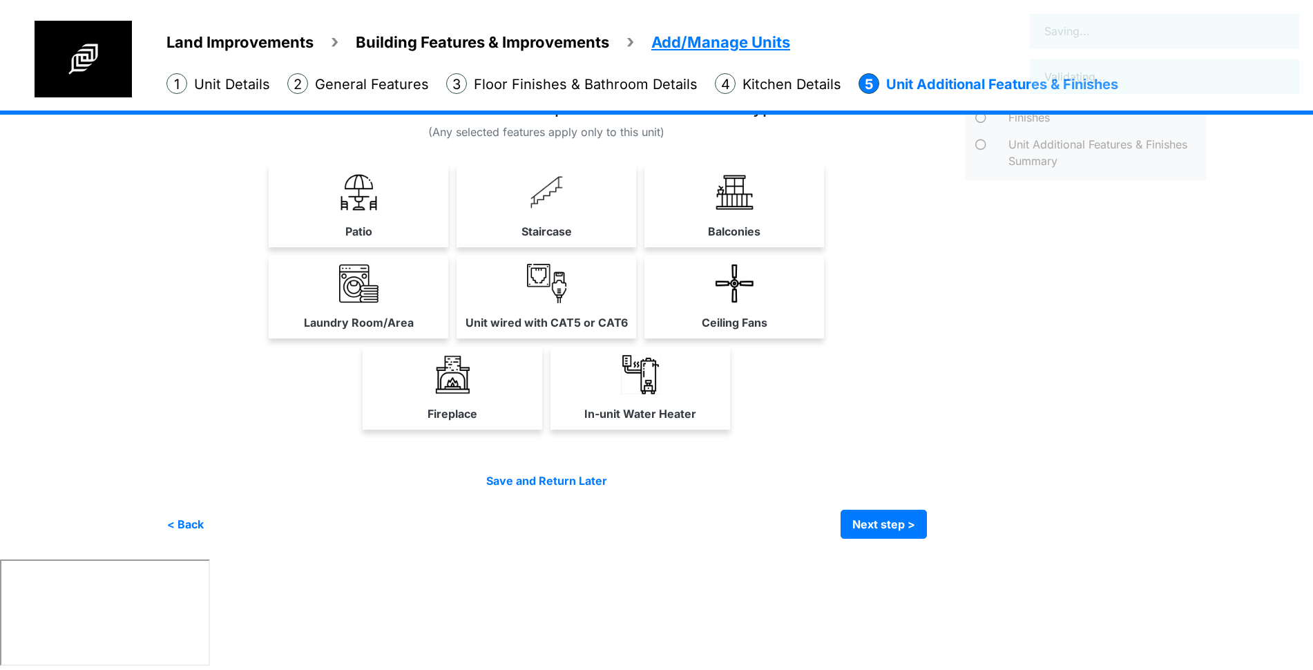
scroll to position [0, 0]
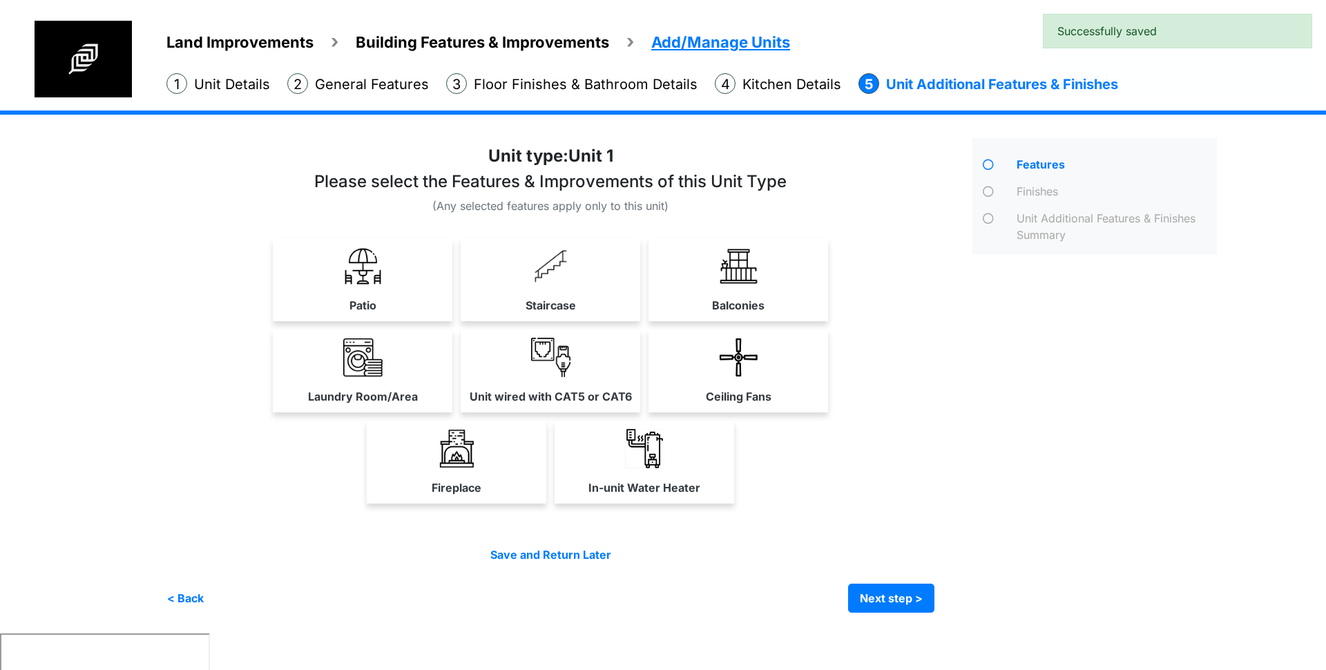
click at [543, 369] on img at bounding box center [550, 357] width 39 height 39
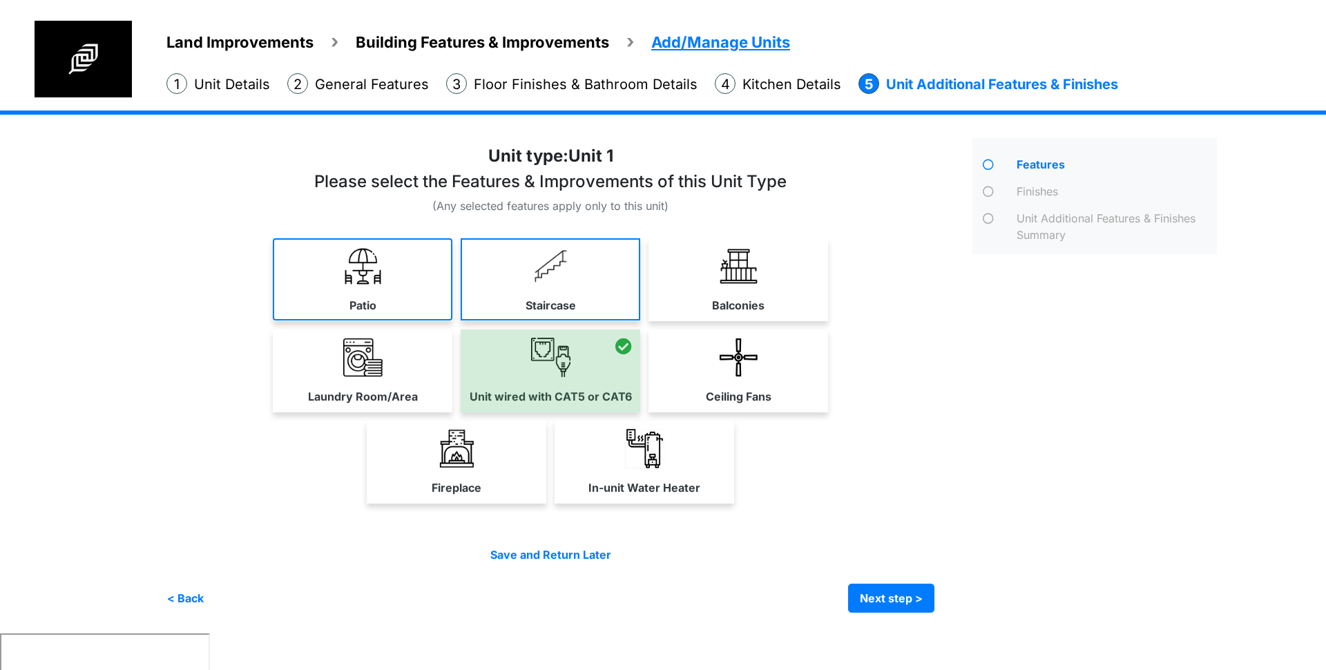
click at [396, 264] on link "Patio" at bounding box center [363, 279] width 180 height 82
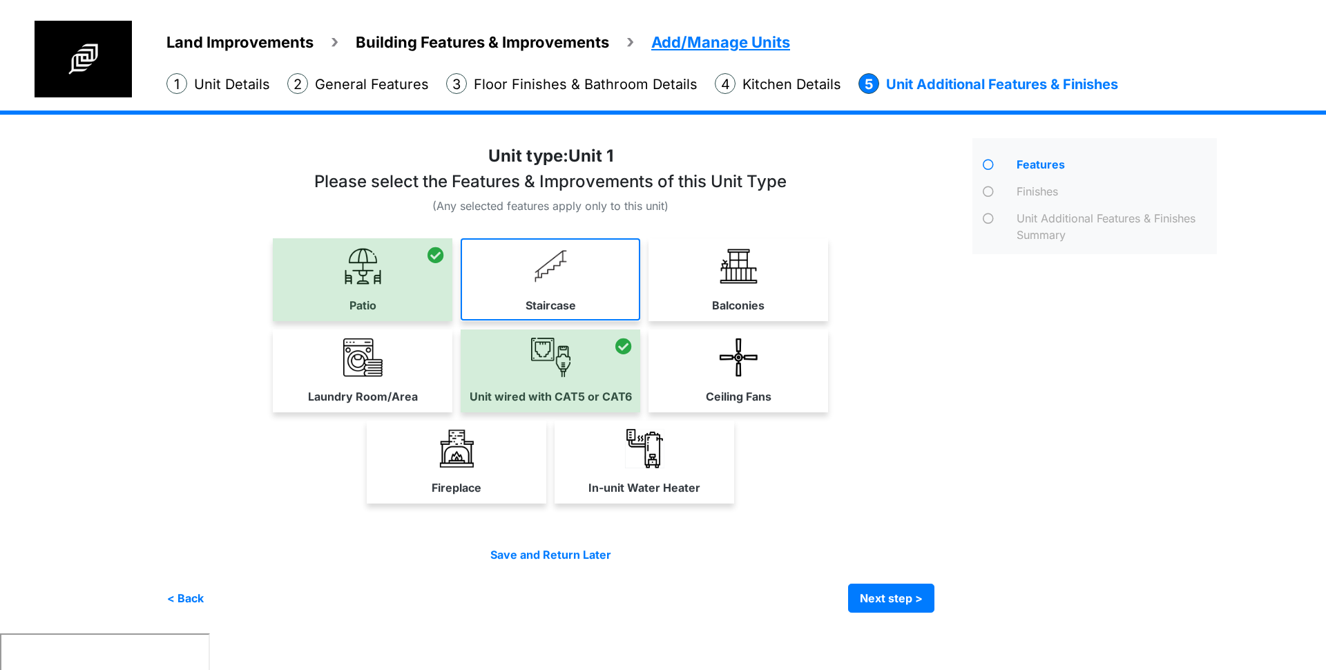
click at [550, 269] on img at bounding box center [550, 266] width 39 height 39
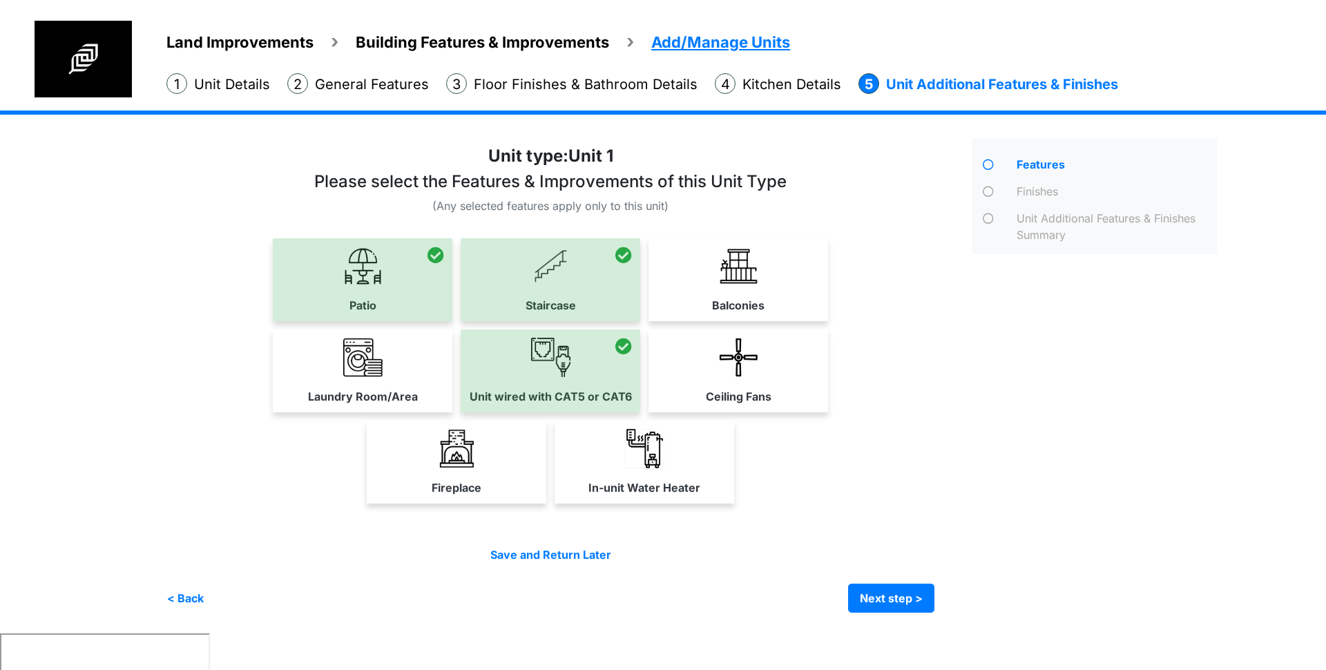
click at [713, 264] on link "Balconies" at bounding box center [738, 279] width 180 height 82
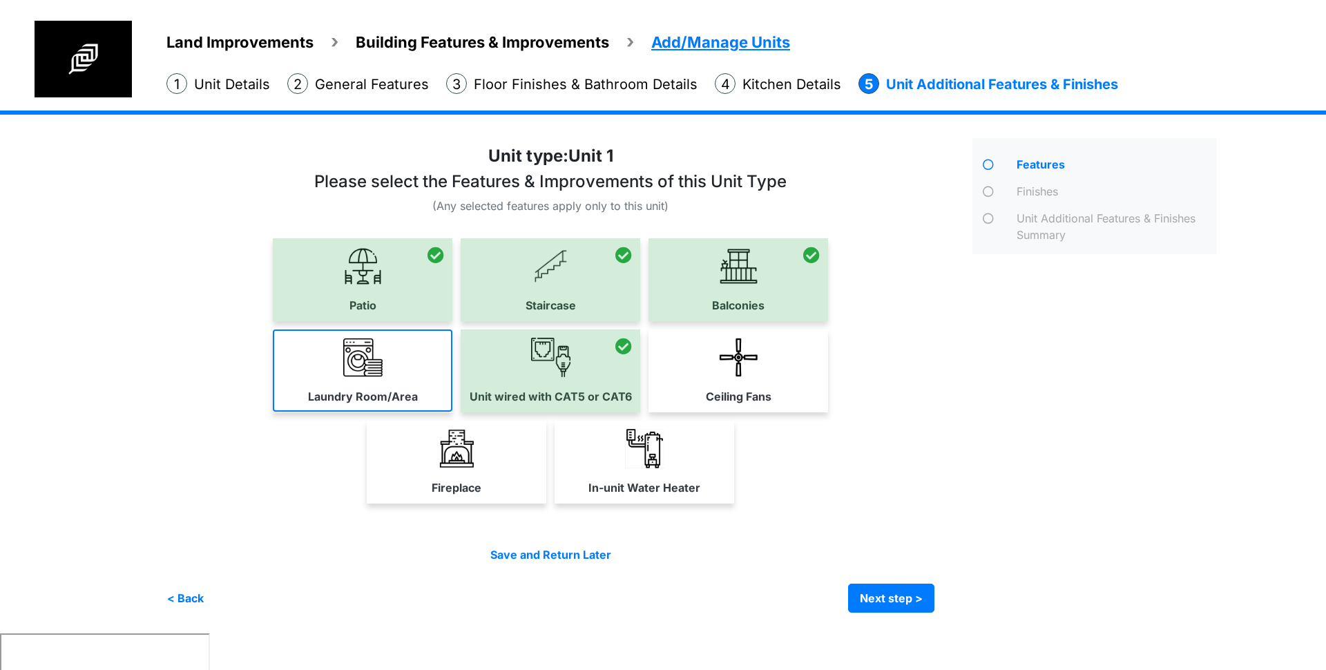
click at [395, 359] on link "Laundry Room/Area" at bounding box center [363, 370] width 180 height 82
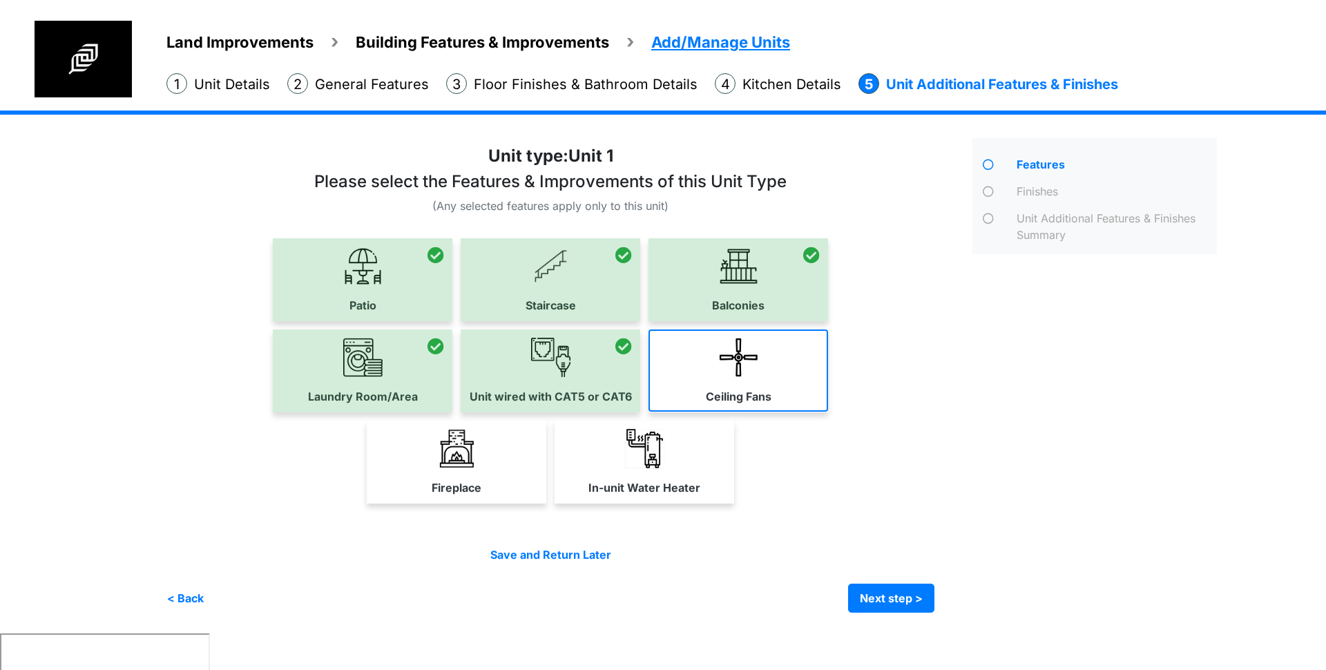
click at [683, 367] on link "Ceiling Fans" at bounding box center [738, 370] width 180 height 82
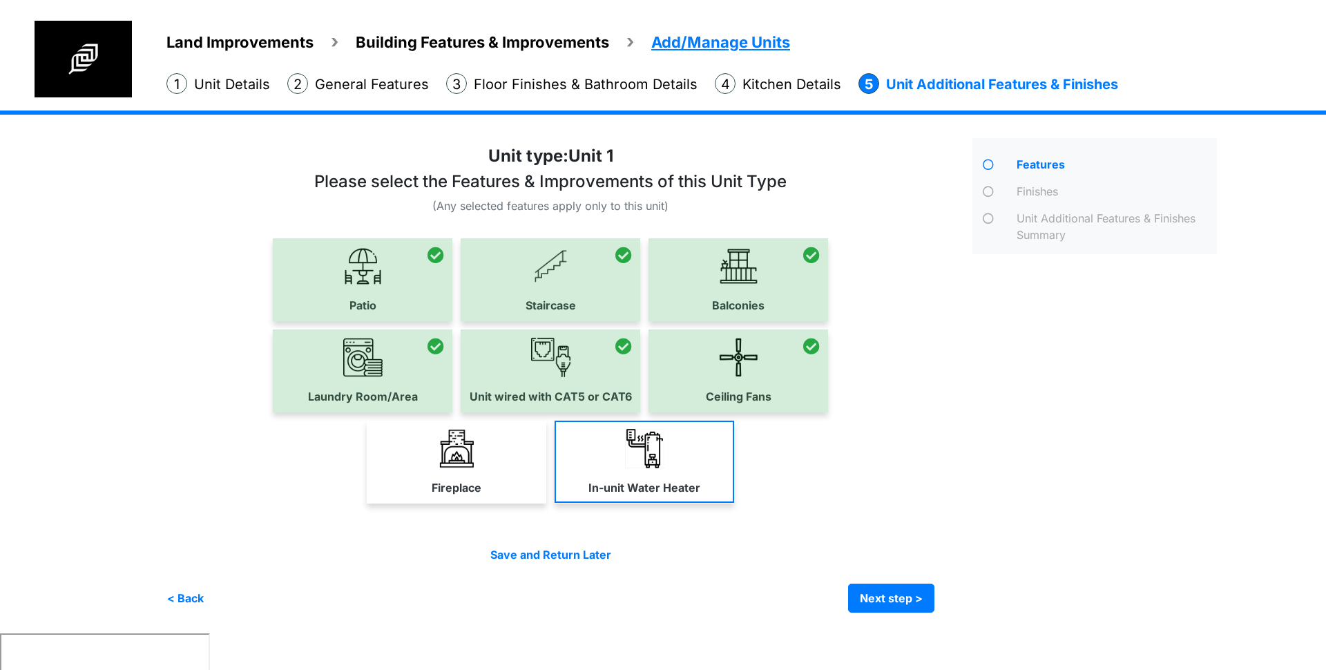
click at [458, 487] on label "Fireplace" at bounding box center [457, 487] width 50 height 17
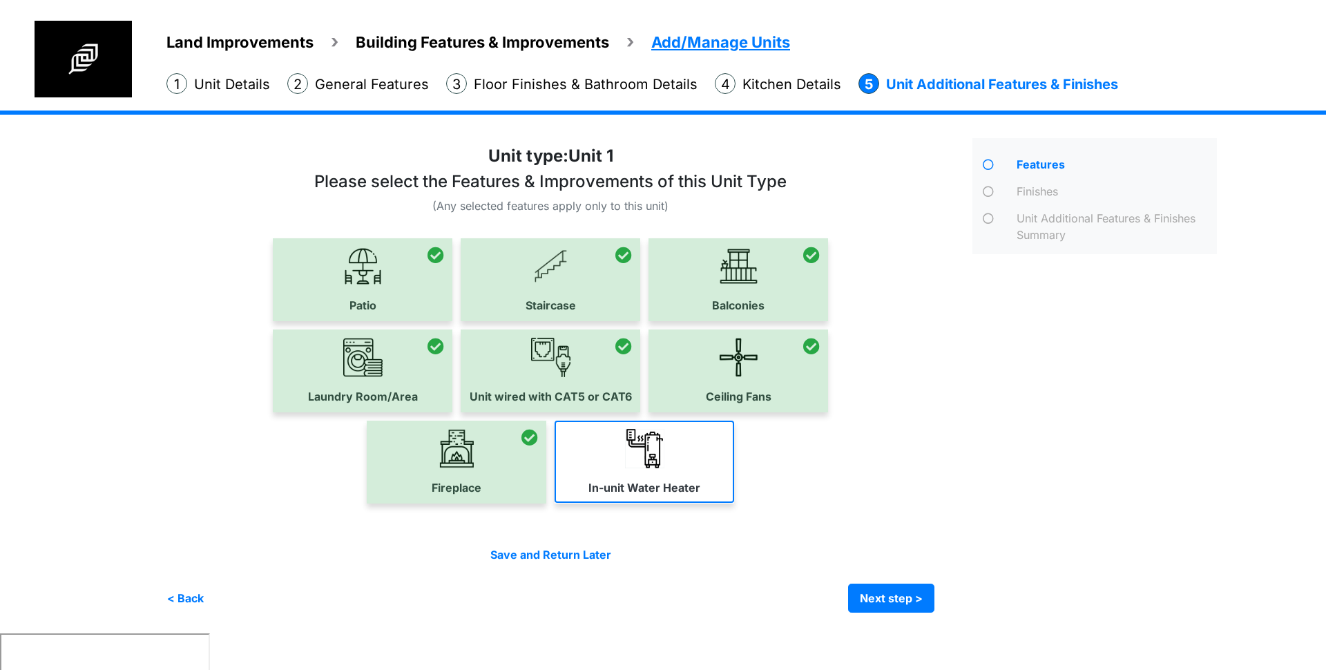
click at [621, 477] on link "In-unit Water Heater" at bounding box center [644, 462] width 180 height 82
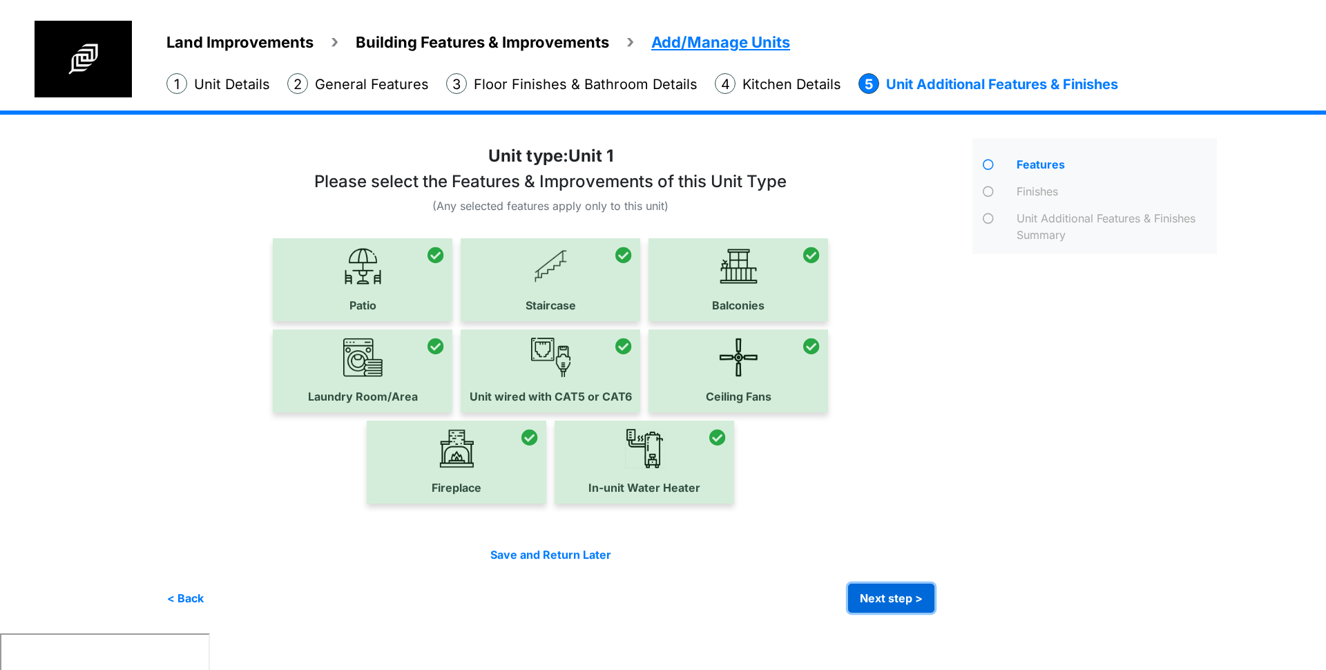
click at [900, 598] on button "Next step >" at bounding box center [891, 597] width 86 height 29
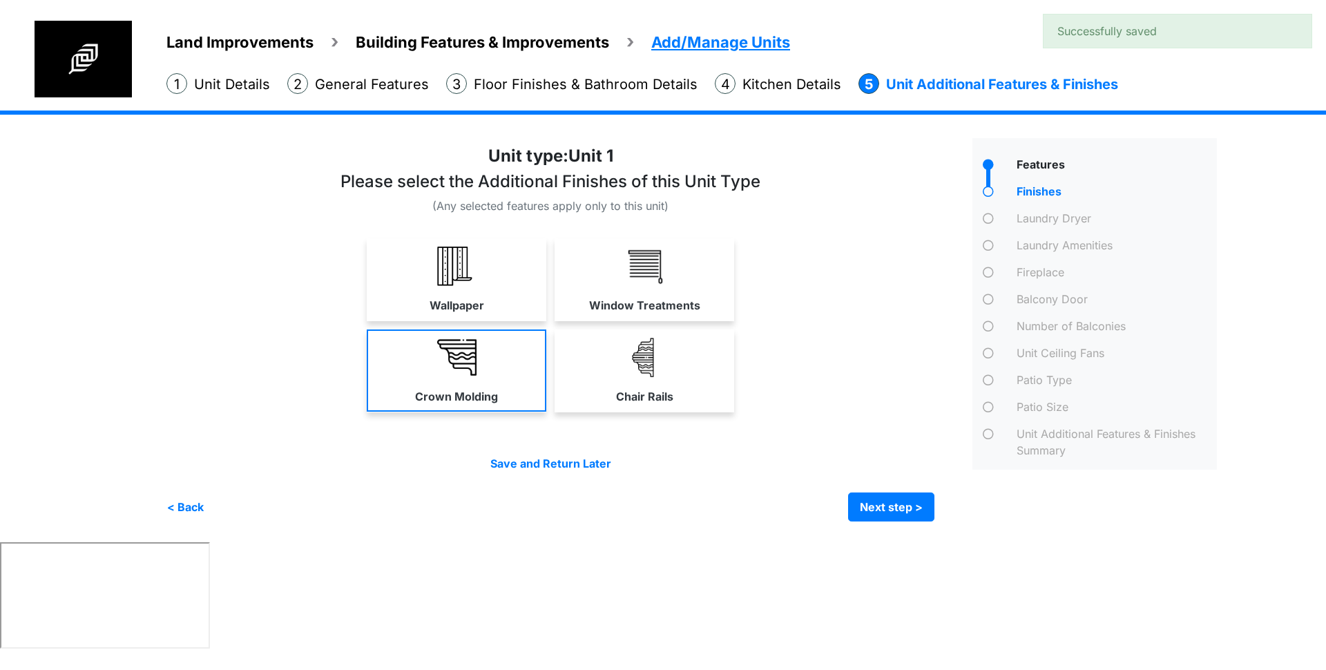
click at [508, 285] on link "Wallpaper" at bounding box center [457, 279] width 180 height 82
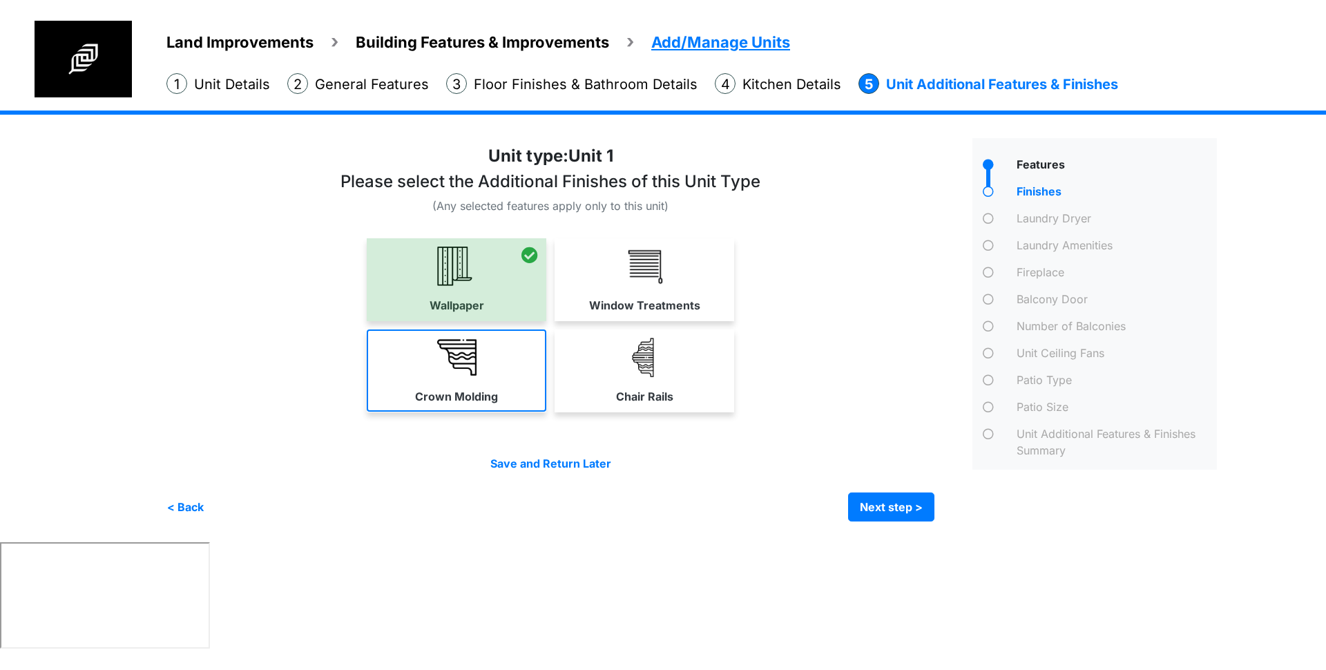
click at [501, 368] on link "Crown Molding" at bounding box center [457, 370] width 180 height 82
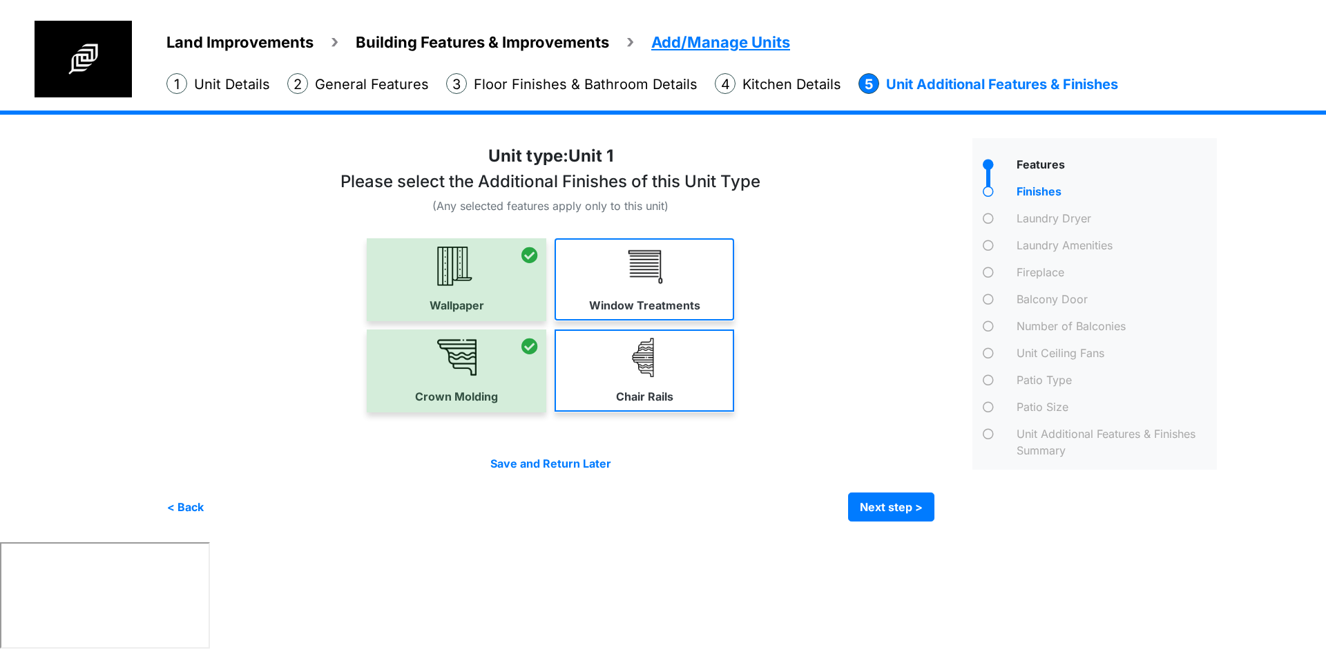
click at [633, 287] on link "Window Treatments" at bounding box center [644, 279] width 180 height 82
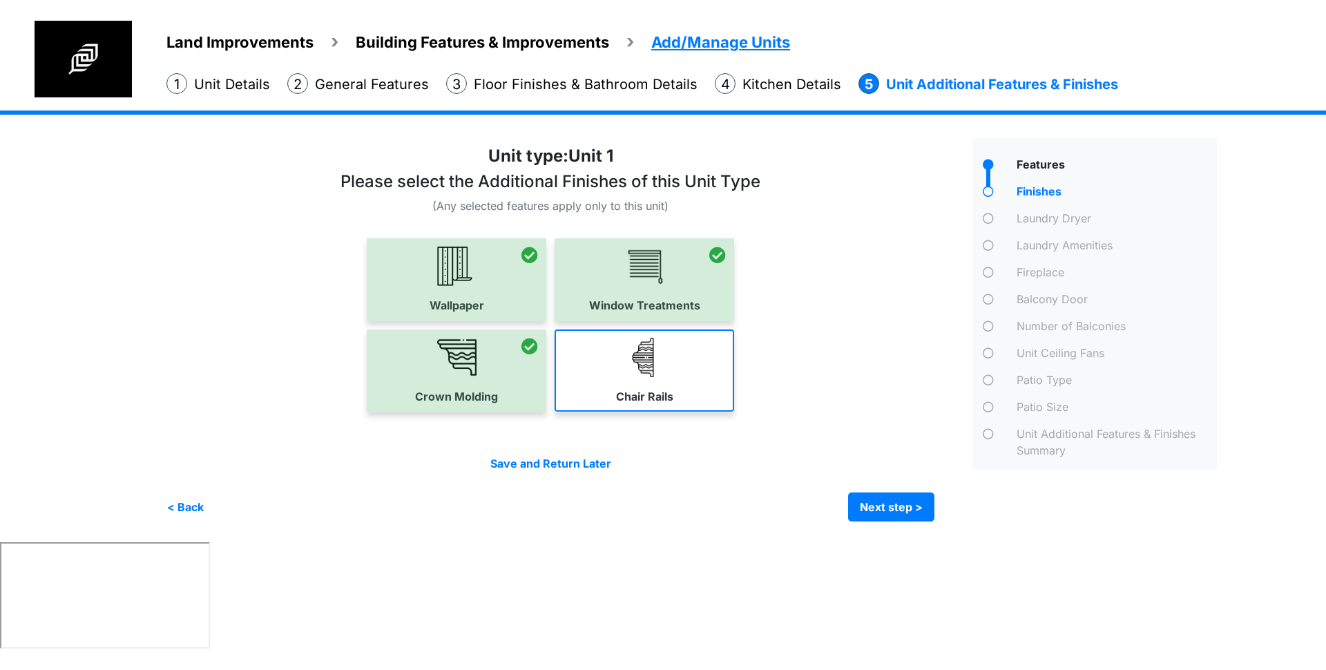
click at [655, 363] on img at bounding box center [644, 357] width 39 height 39
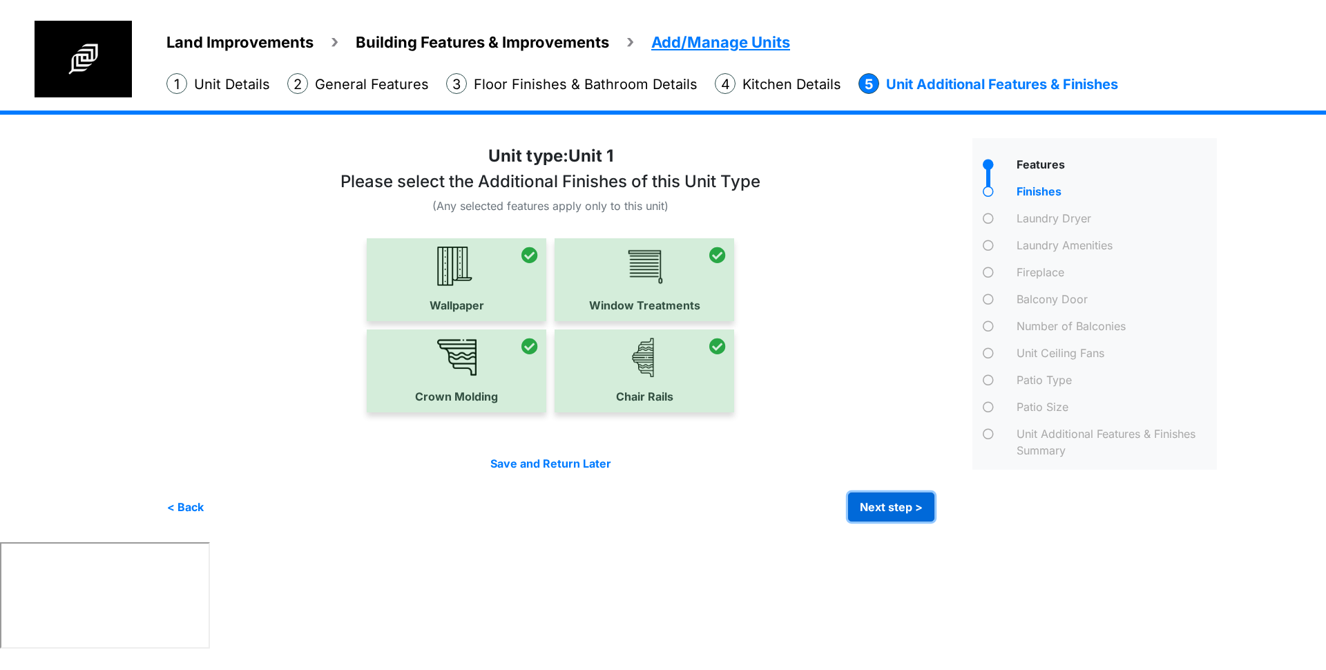
drag, startPoint x: 913, startPoint y: 519, endPoint x: 922, endPoint y: 517, distance: 9.2
click at [912, 519] on button "Next step >" at bounding box center [891, 506] width 86 height 29
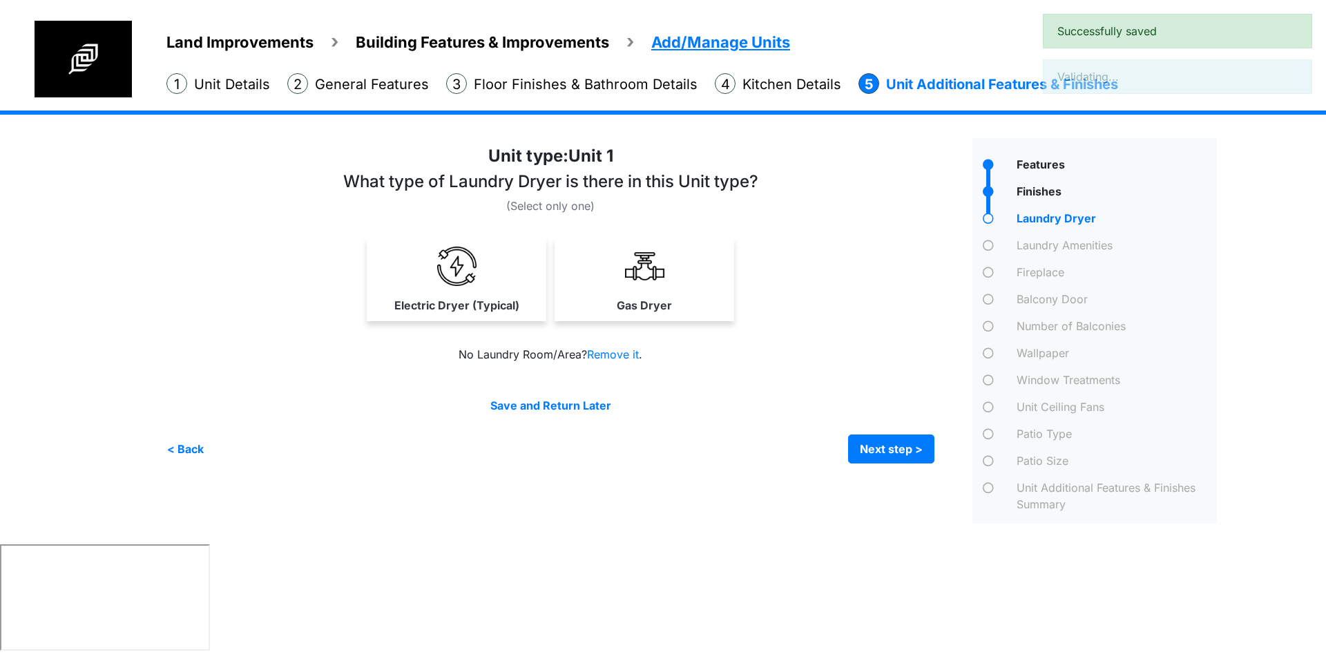
click at [422, 298] on label "Electric Dryer (Typical)" at bounding box center [456, 305] width 125 height 17
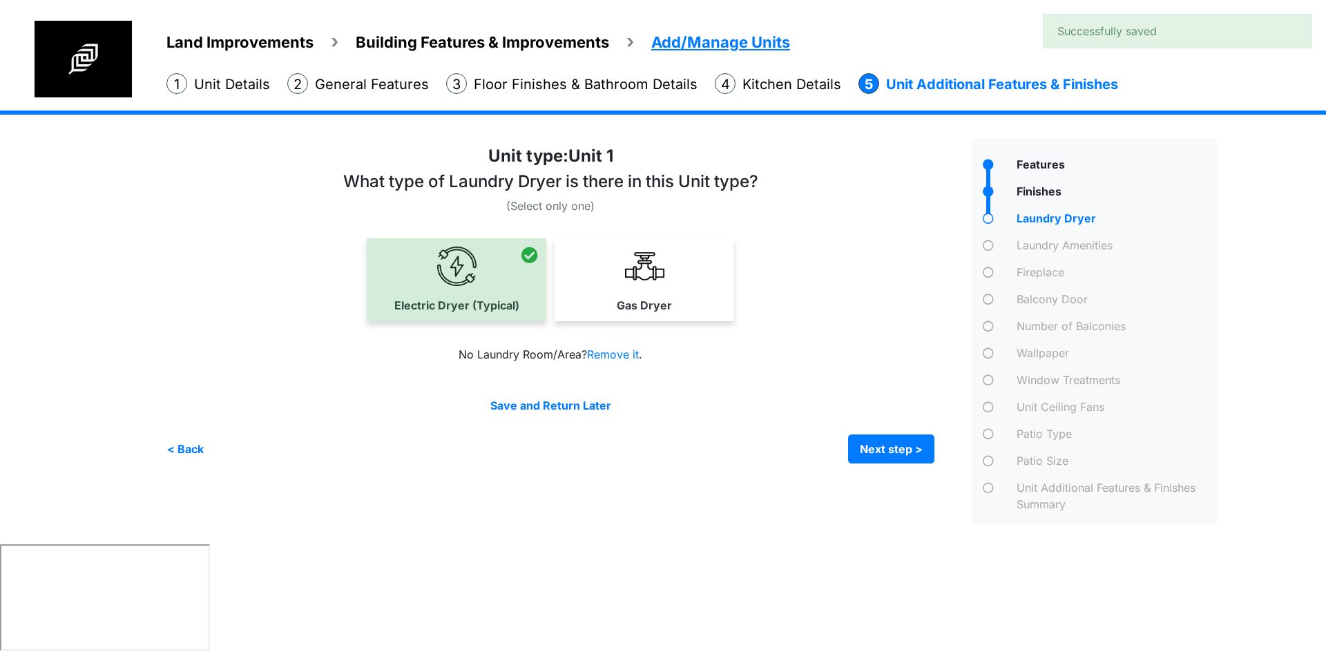
drag, startPoint x: 630, startPoint y: 268, endPoint x: 790, endPoint y: 300, distance: 163.5
click at [630, 267] on img at bounding box center [644, 266] width 39 height 39
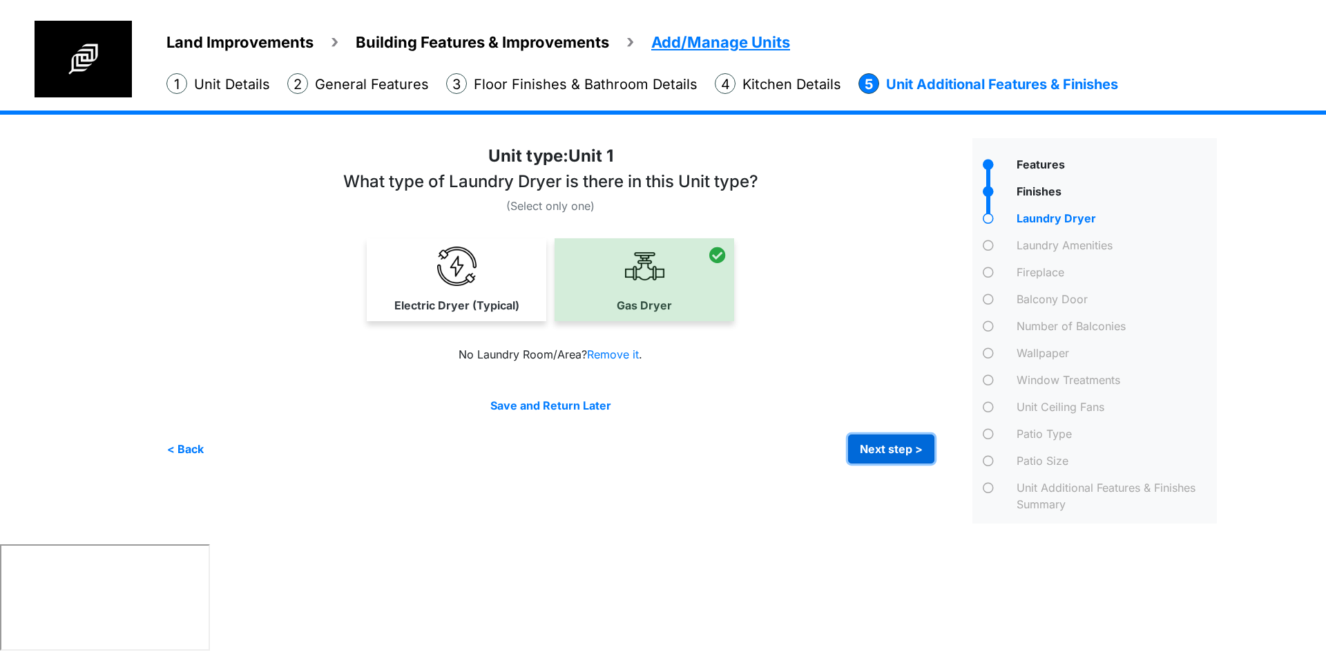
click at [867, 443] on button "Next step >" at bounding box center [891, 448] width 86 height 29
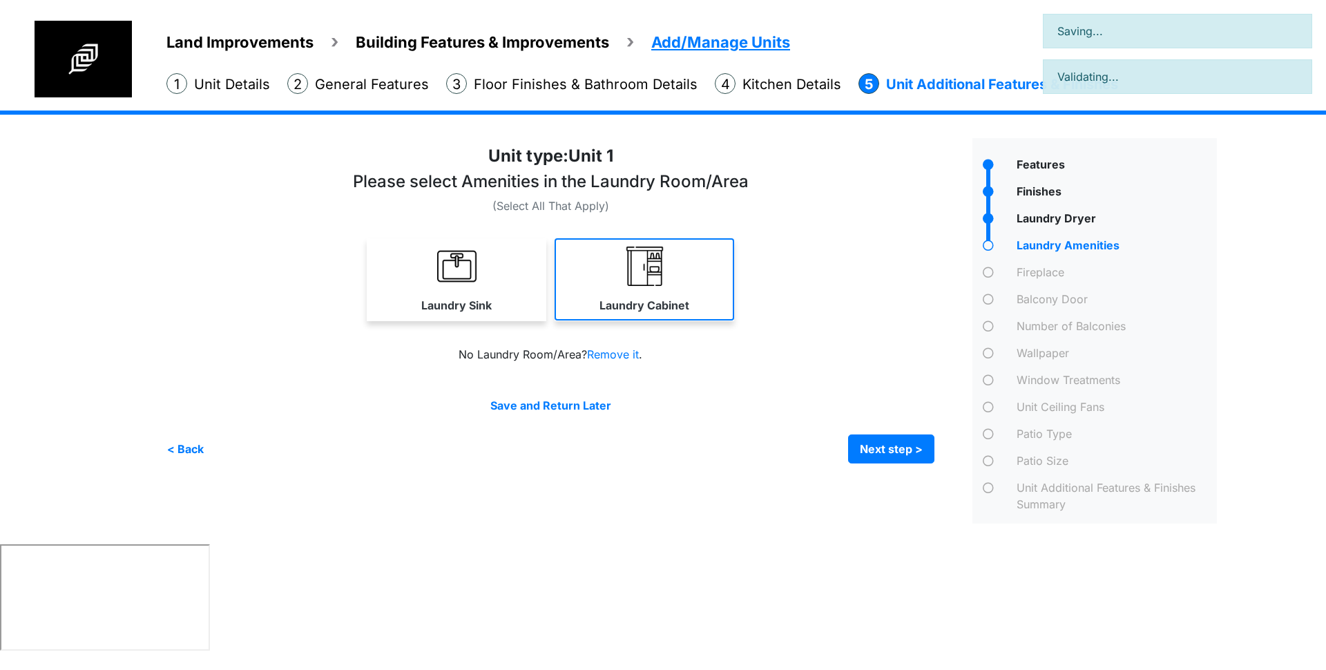
click at [648, 271] on img at bounding box center [644, 266] width 39 height 39
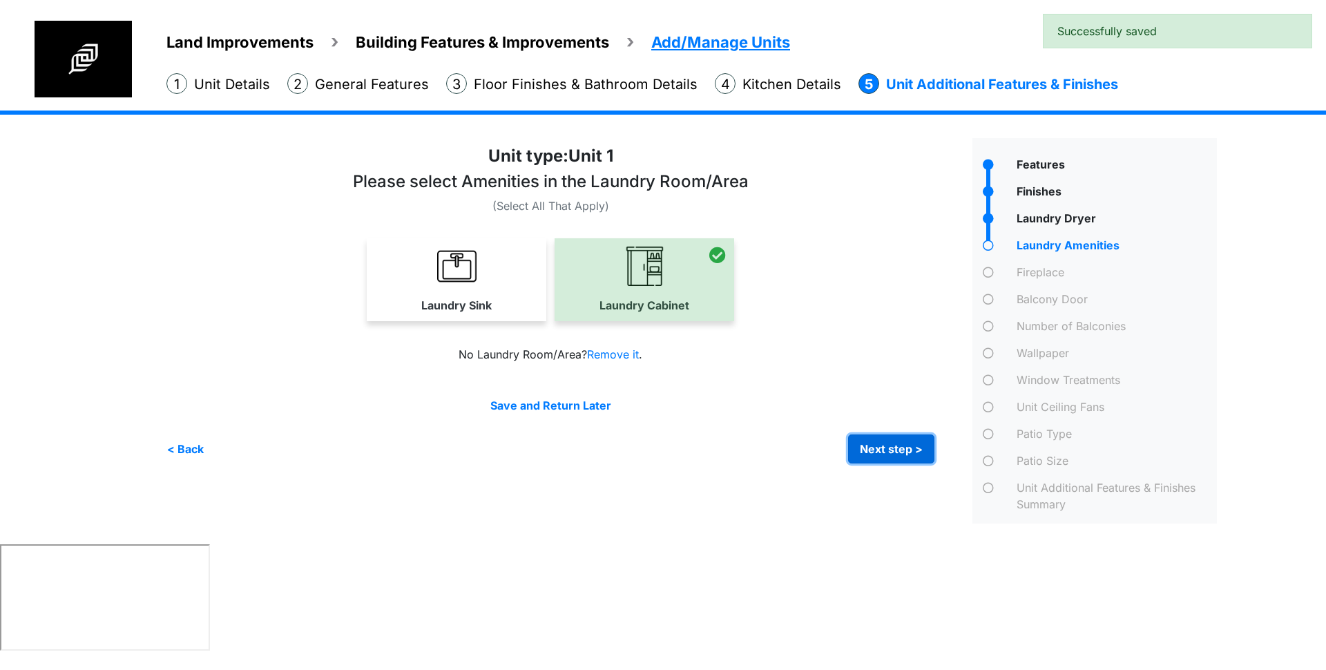
click at [926, 451] on button "Next step >" at bounding box center [891, 448] width 86 height 29
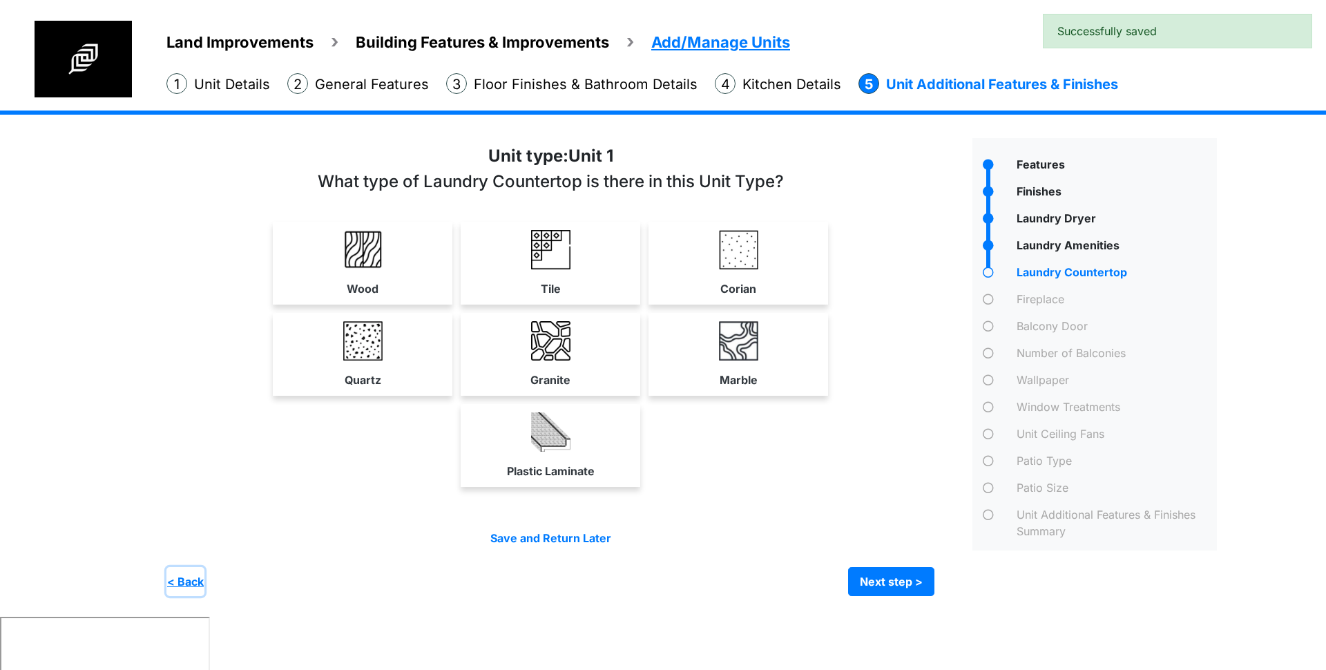
click at [186, 579] on button "< Back" at bounding box center [185, 581] width 38 height 29
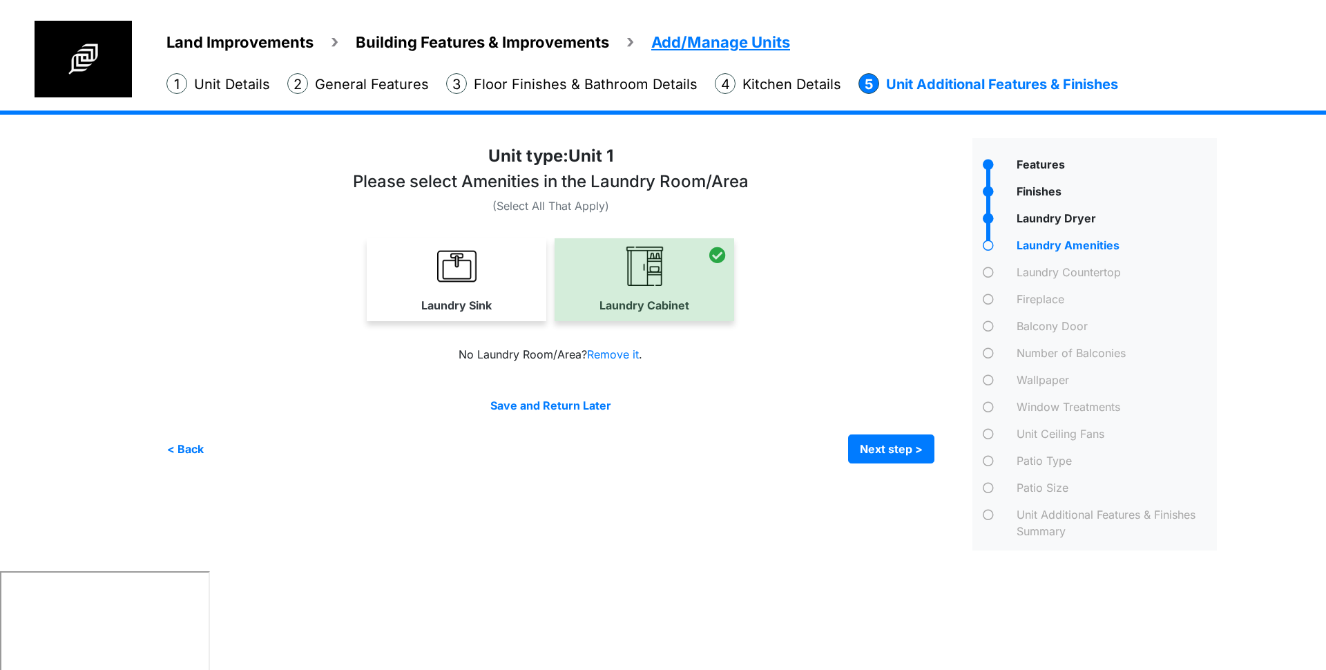
click at [400, 292] on link "Laundry Sink" at bounding box center [457, 279] width 180 height 82
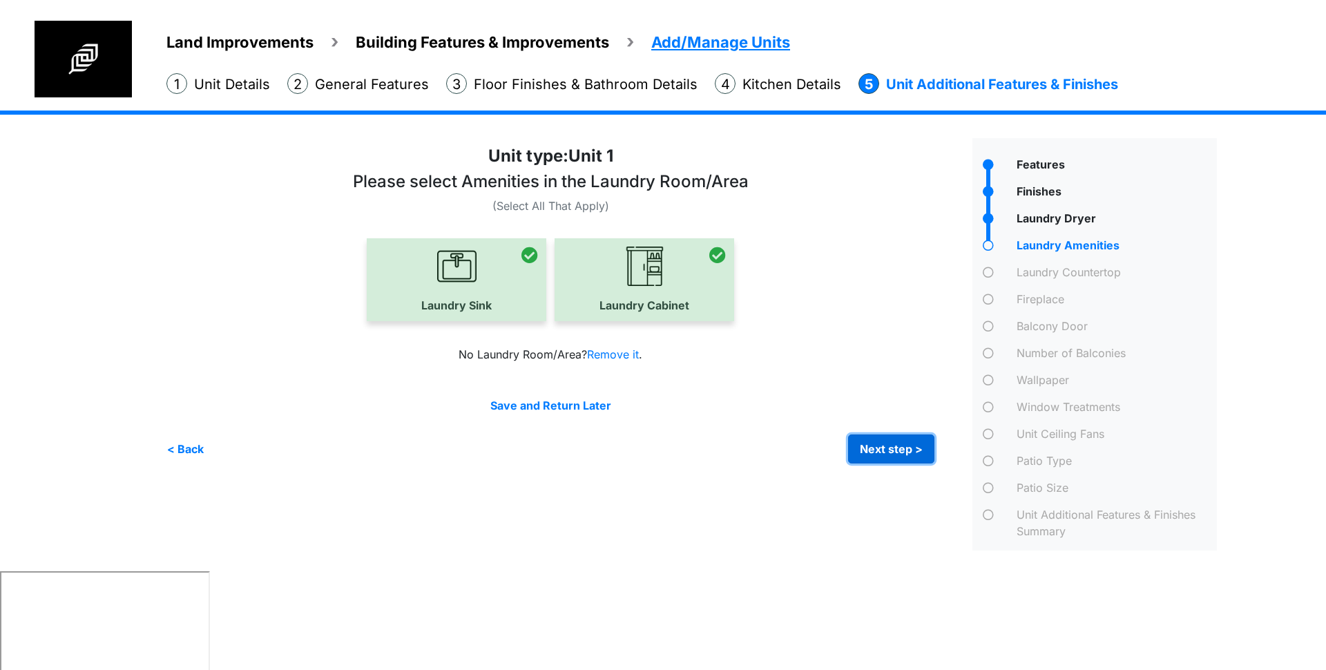
click at [878, 459] on button "Next step >" at bounding box center [891, 448] width 86 height 29
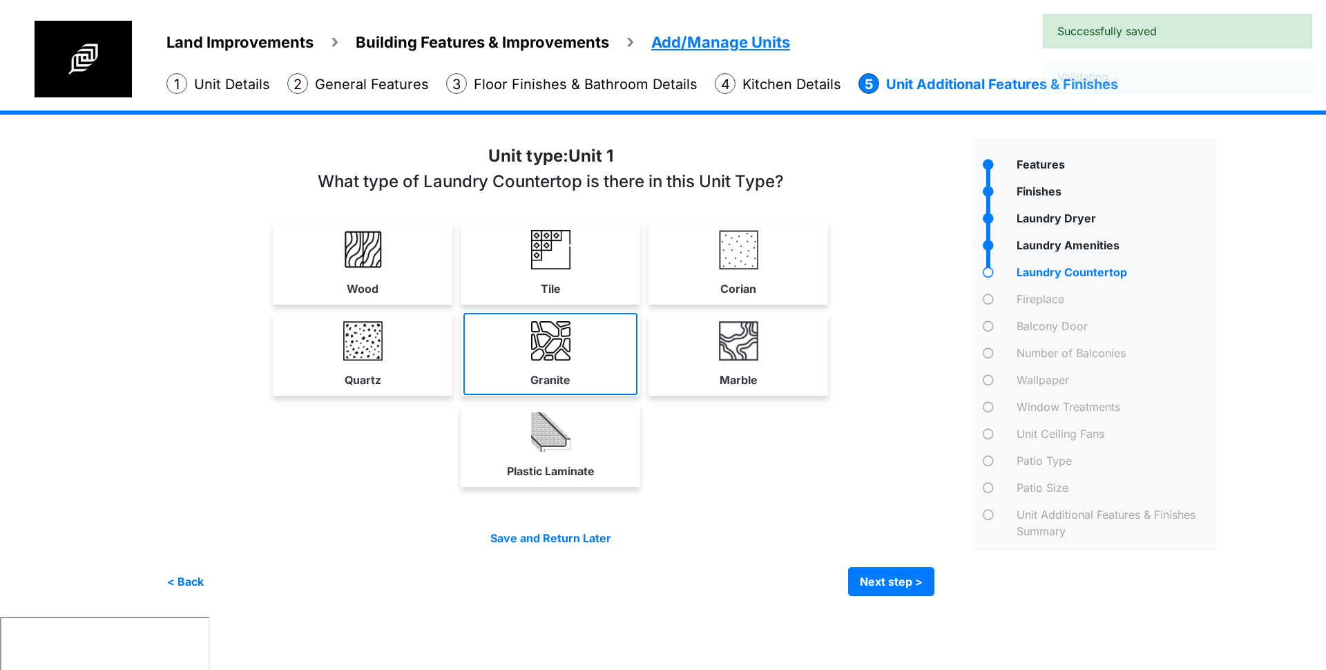
click at [590, 378] on link "Granite" at bounding box center [550, 354] width 174 height 82
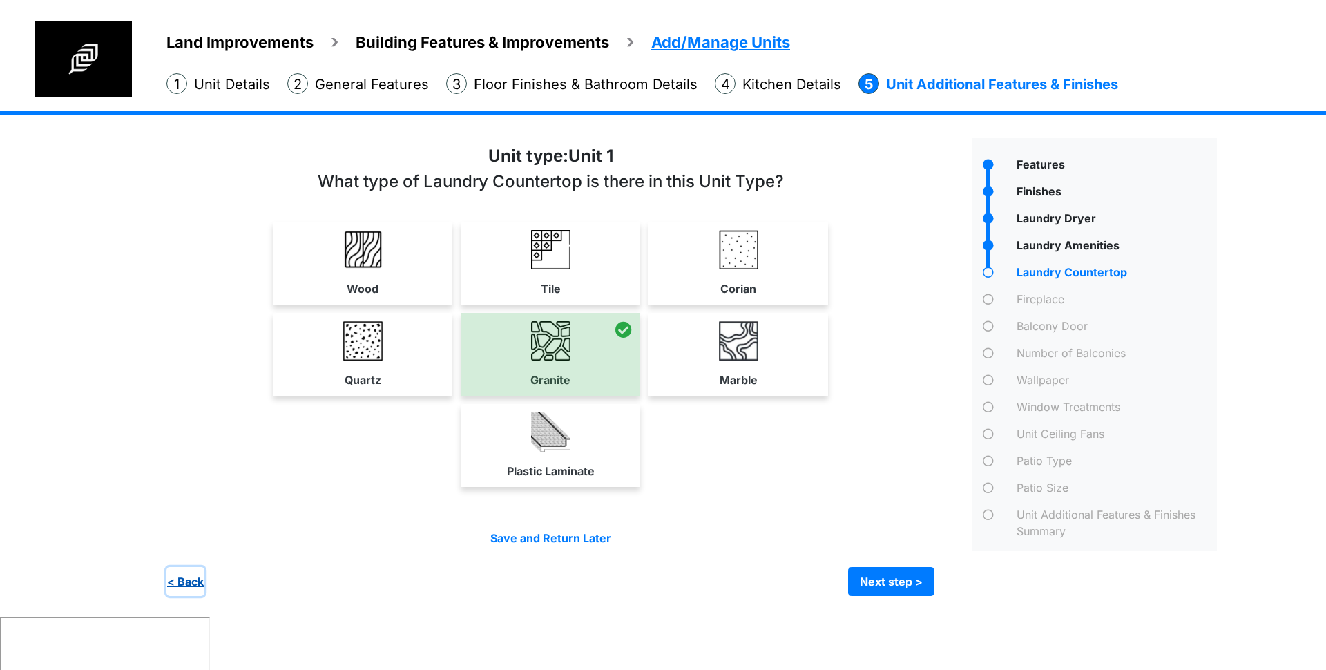
click at [180, 578] on button "< Back" at bounding box center [185, 581] width 38 height 29
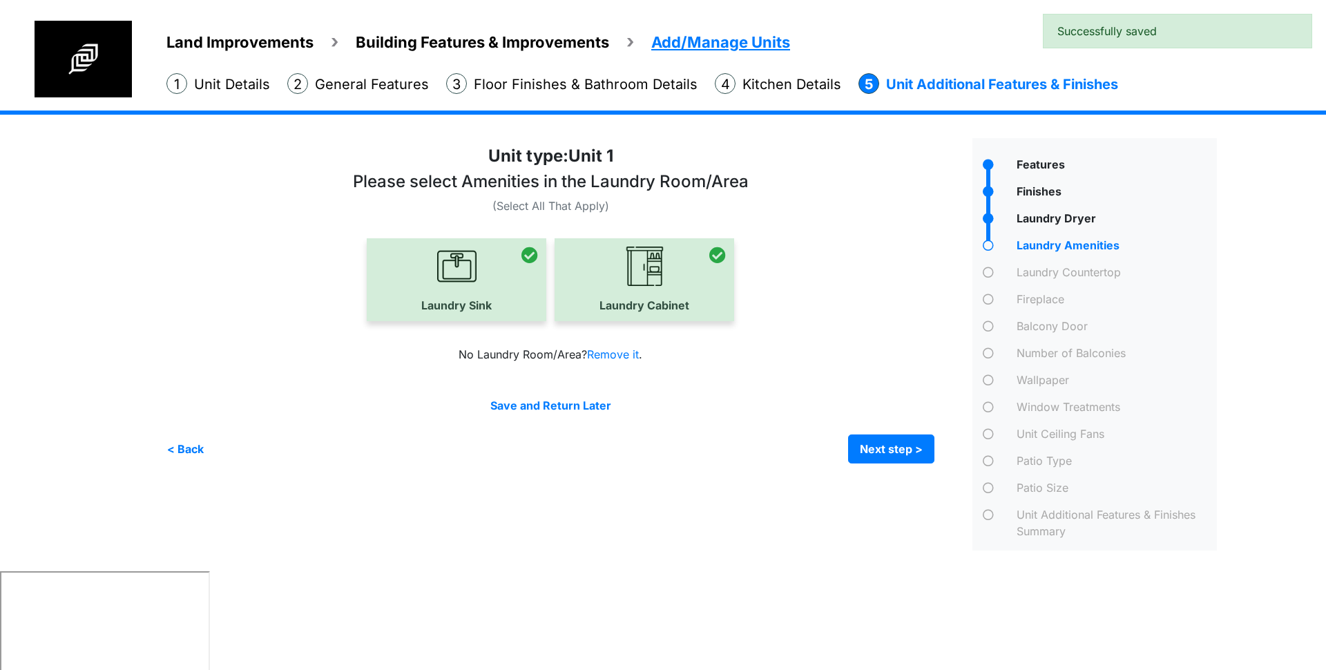
click at [416, 293] on div at bounding box center [457, 279] width 180 height 83
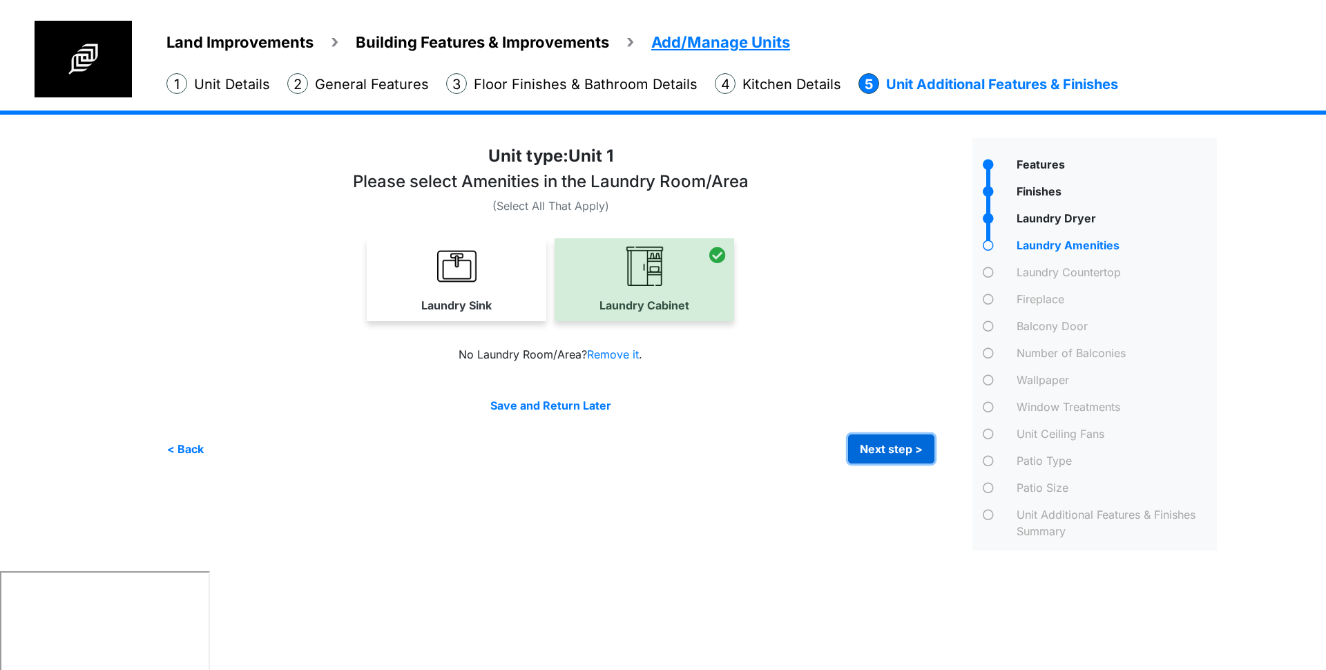
click at [895, 446] on button "Next step >" at bounding box center [891, 448] width 86 height 29
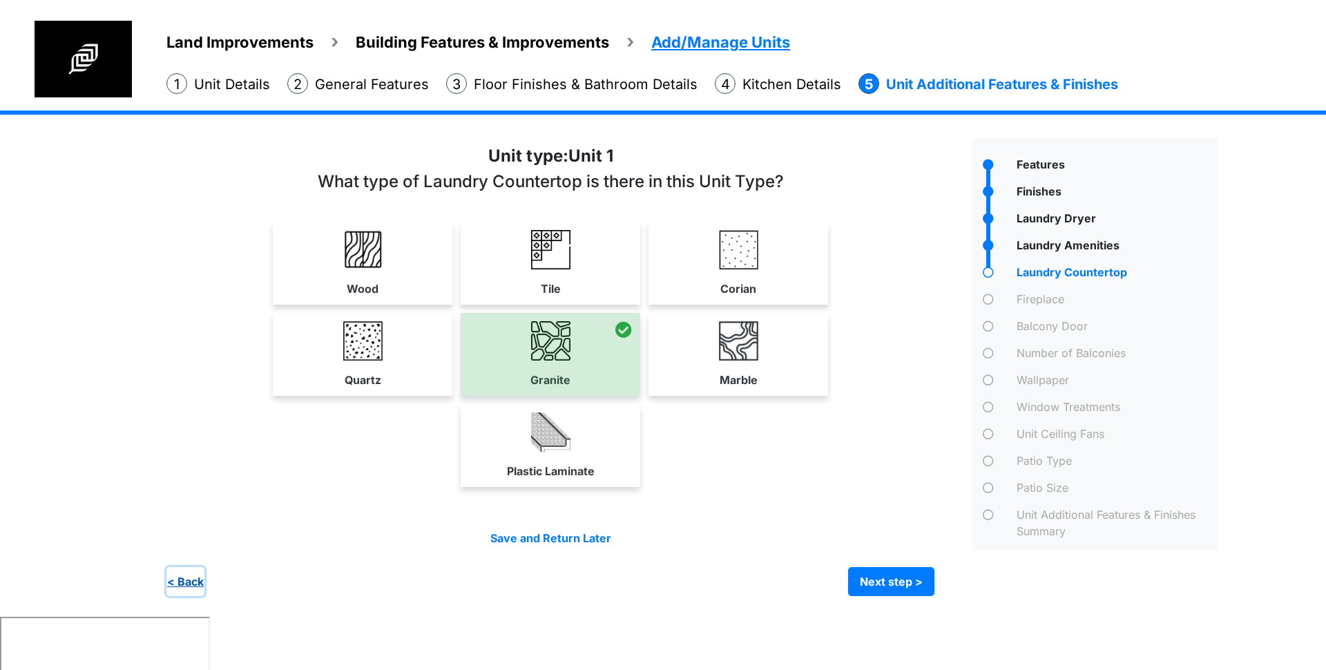
click at [193, 578] on button "< Back" at bounding box center [185, 581] width 38 height 29
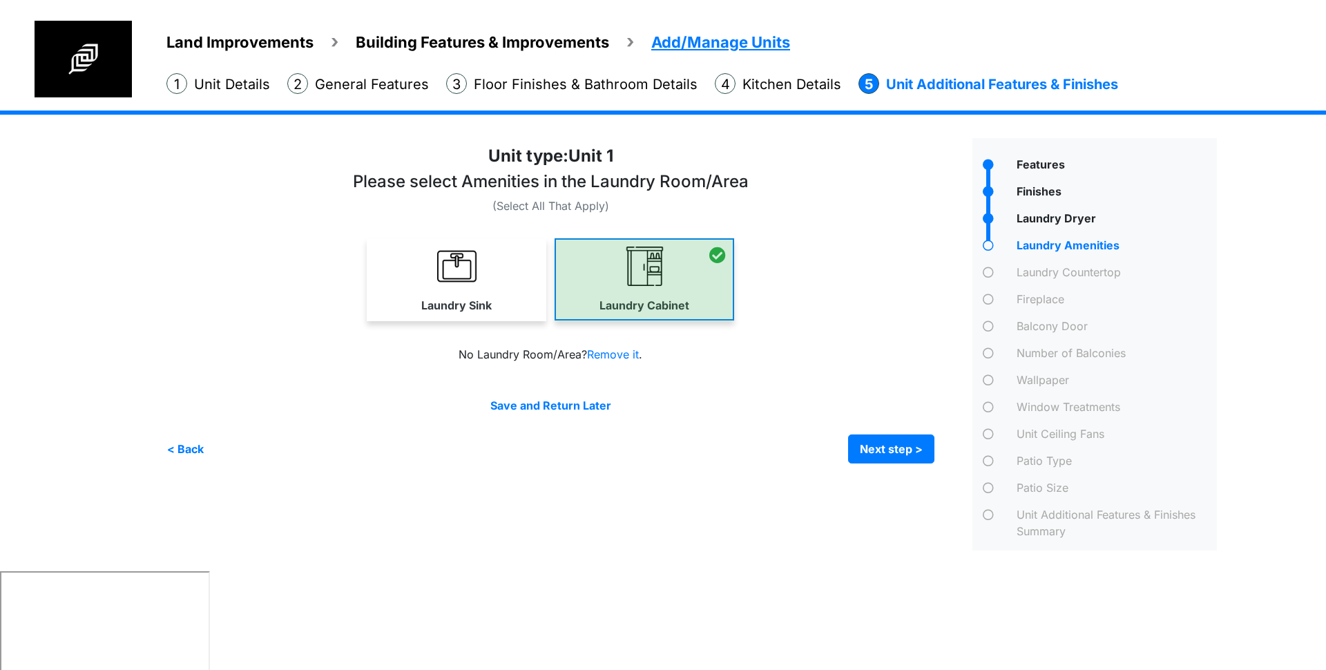
click at [649, 302] on div at bounding box center [644, 279] width 180 height 83
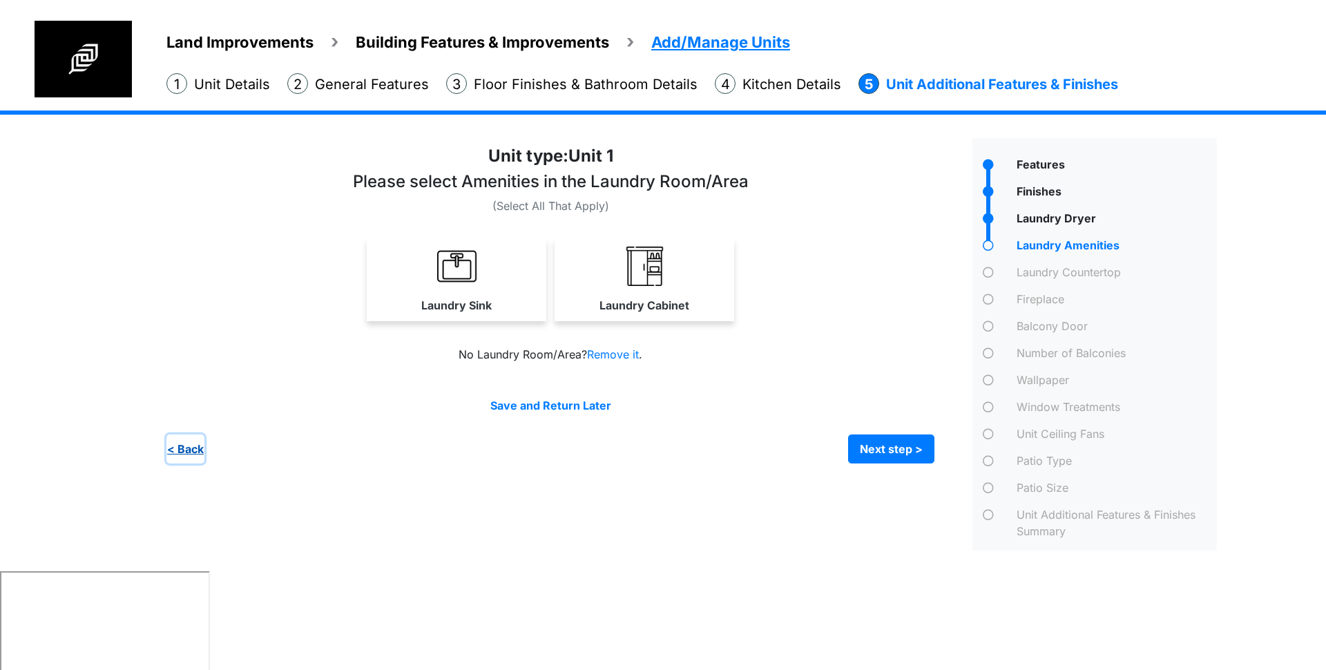
click at [194, 451] on button "< Back" at bounding box center [185, 448] width 38 height 29
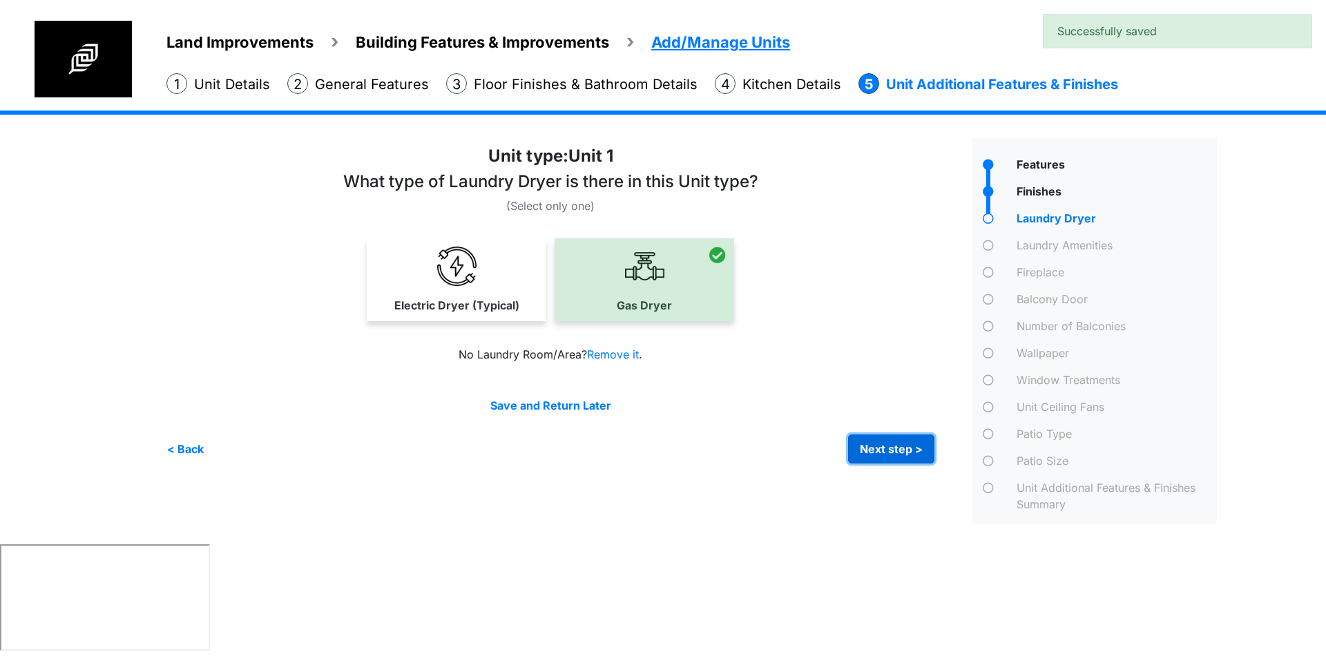
click at [876, 443] on button "Next step >" at bounding box center [891, 448] width 86 height 29
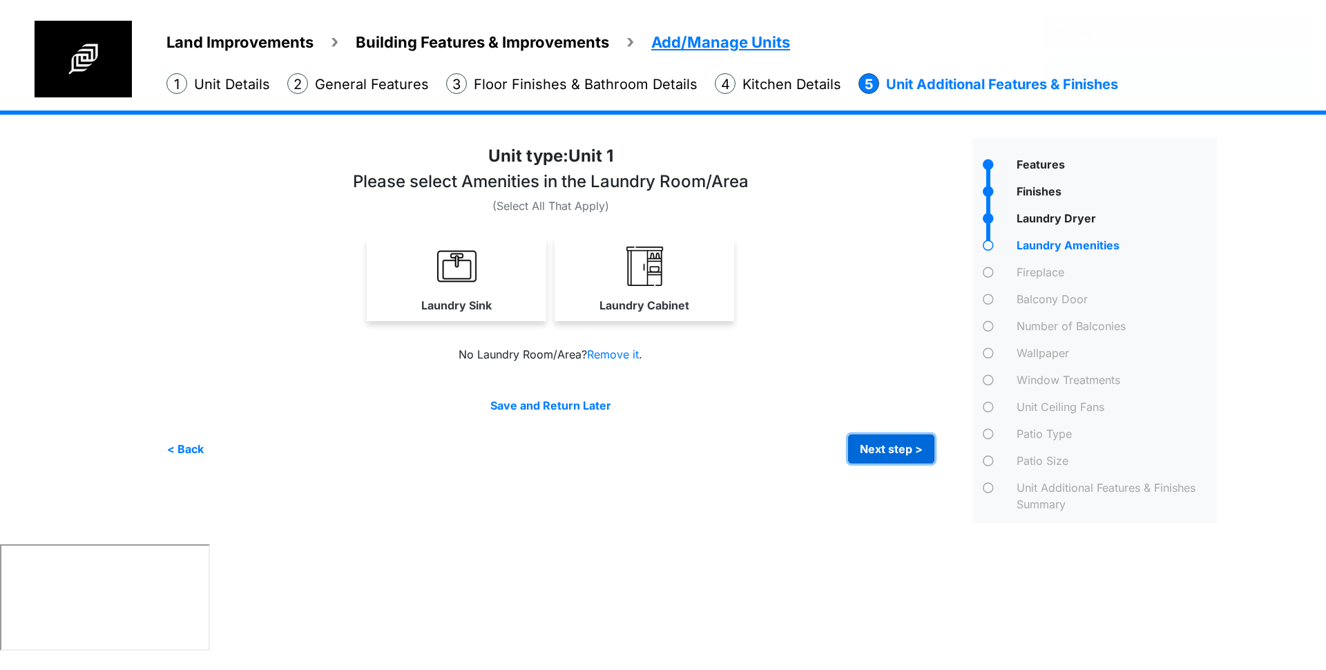
click at [885, 443] on button "Next step >" at bounding box center [891, 448] width 86 height 29
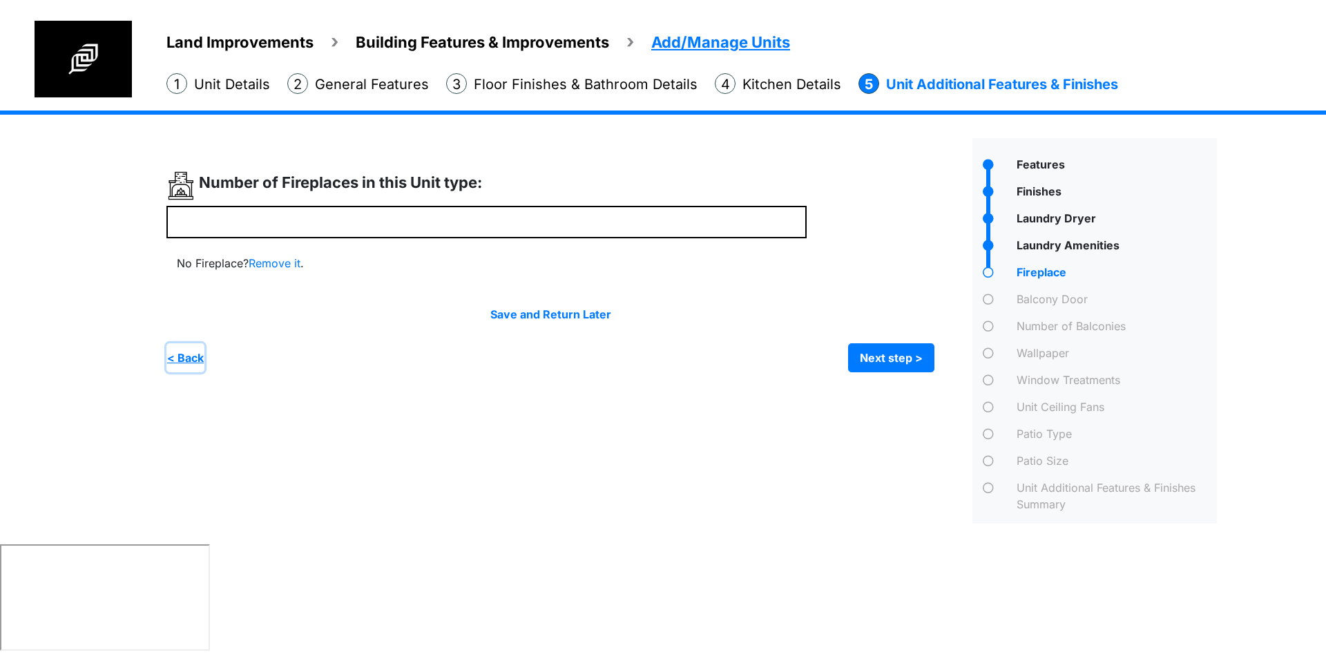
click at [169, 363] on button "< Back" at bounding box center [185, 357] width 38 height 29
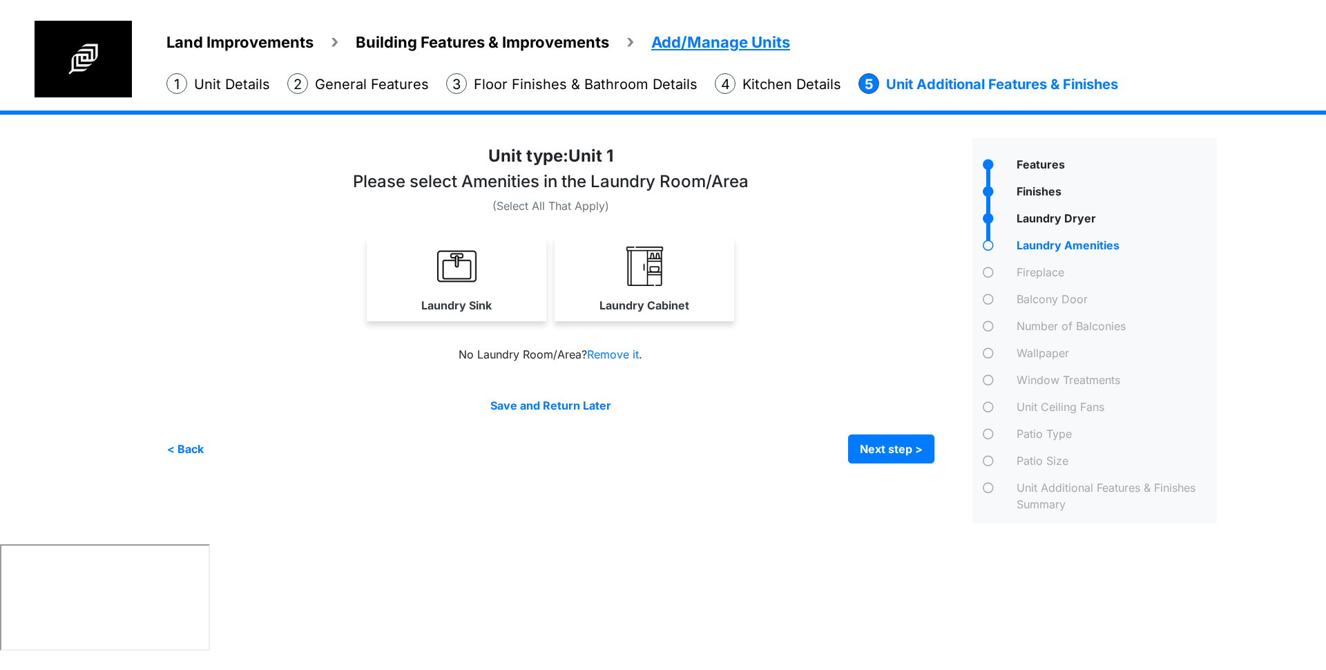
click at [475, 298] on label "Laundry Sink" at bounding box center [456, 305] width 70 height 17
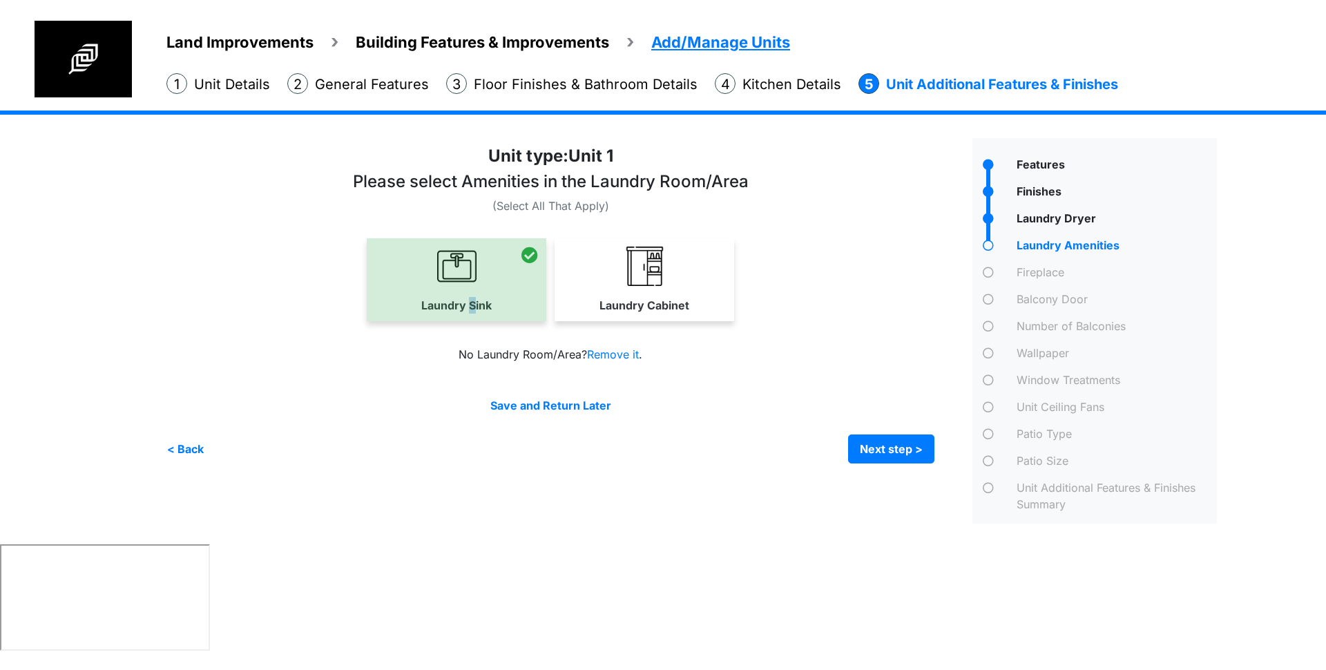
click at [585, 285] on link "Laundry Cabinet" at bounding box center [644, 279] width 180 height 82
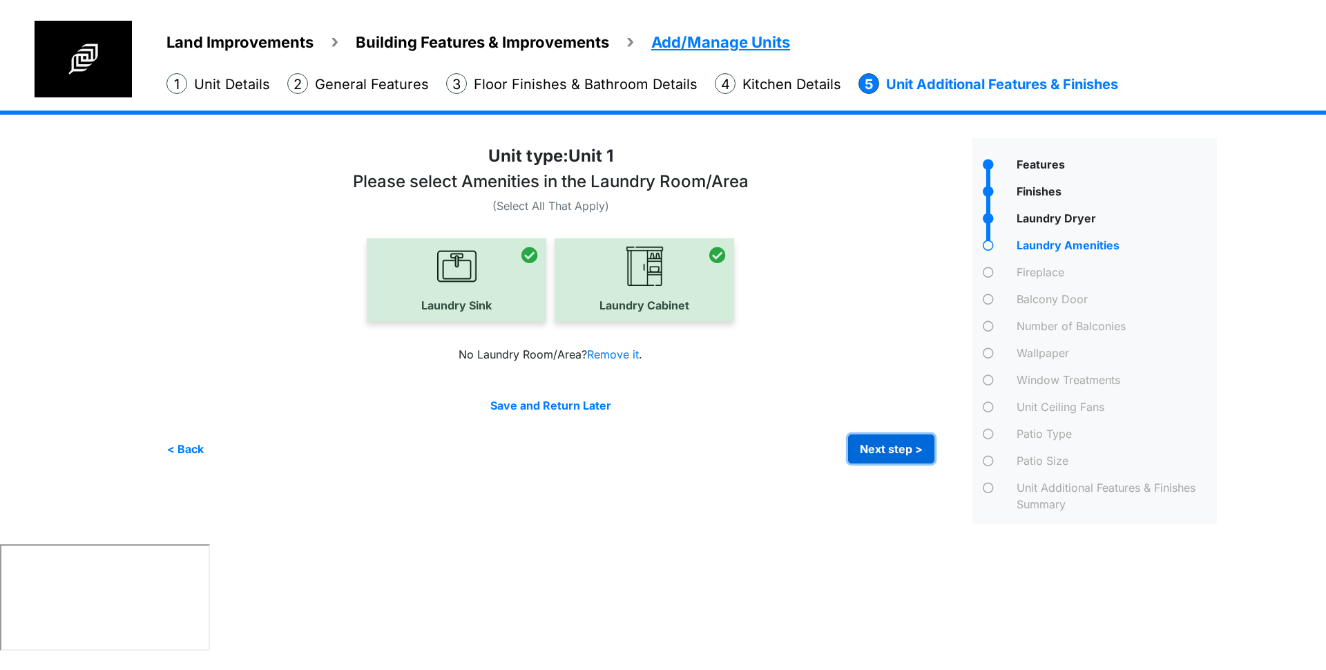
click at [925, 456] on button "Next step >" at bounding box center [891, 448] width 86 height 29
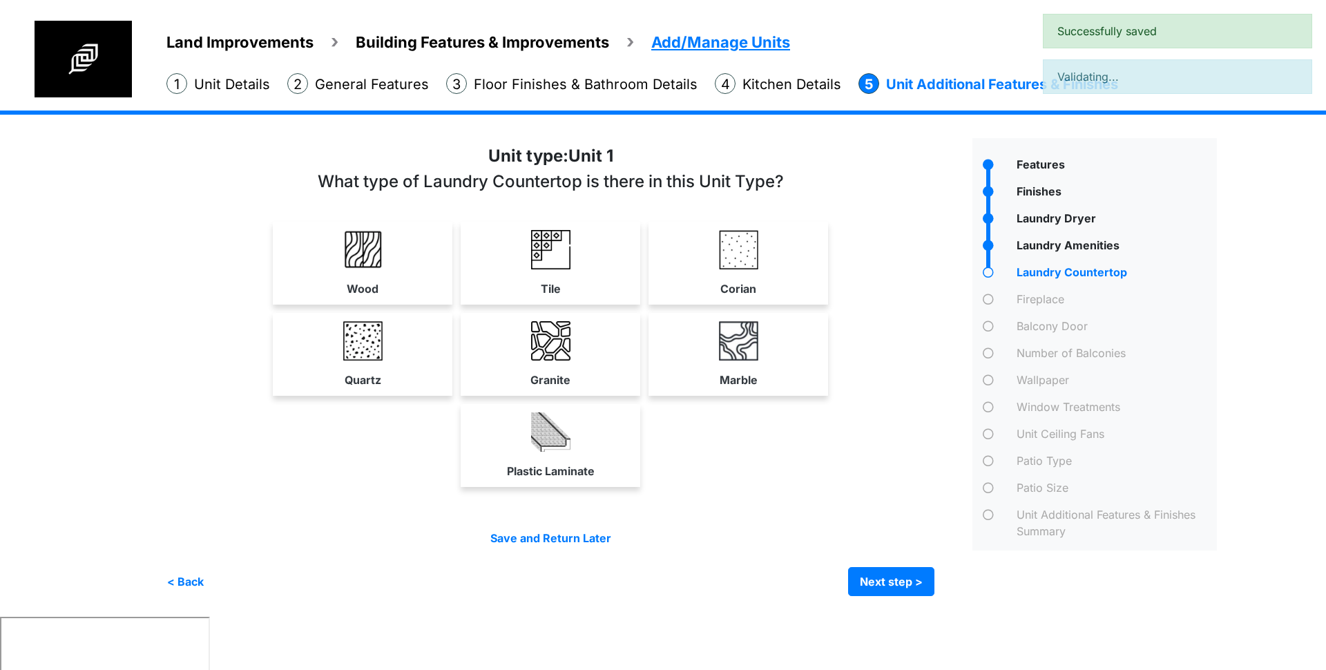
click at [619, 254] on link "Tile" at bounding box center [550, 263] width 174 height 82
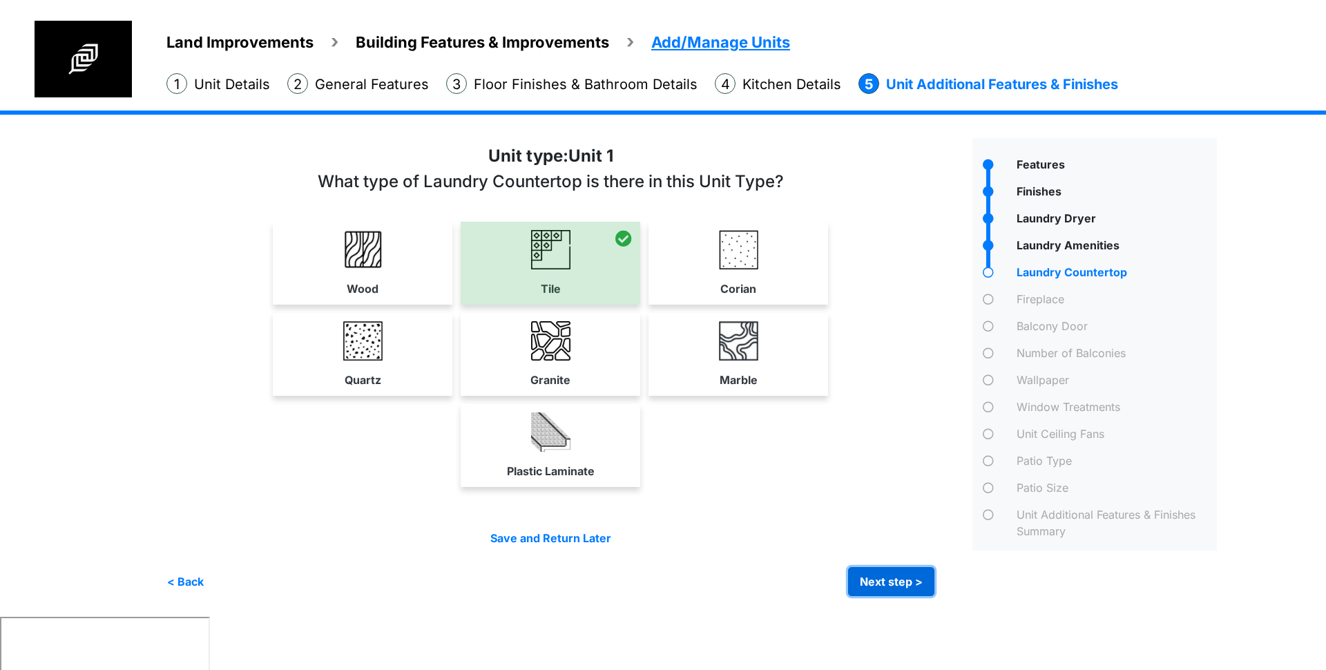
click at [889, 583] on button "Next step >" at bounding box center [891, 581] width 86 height 29
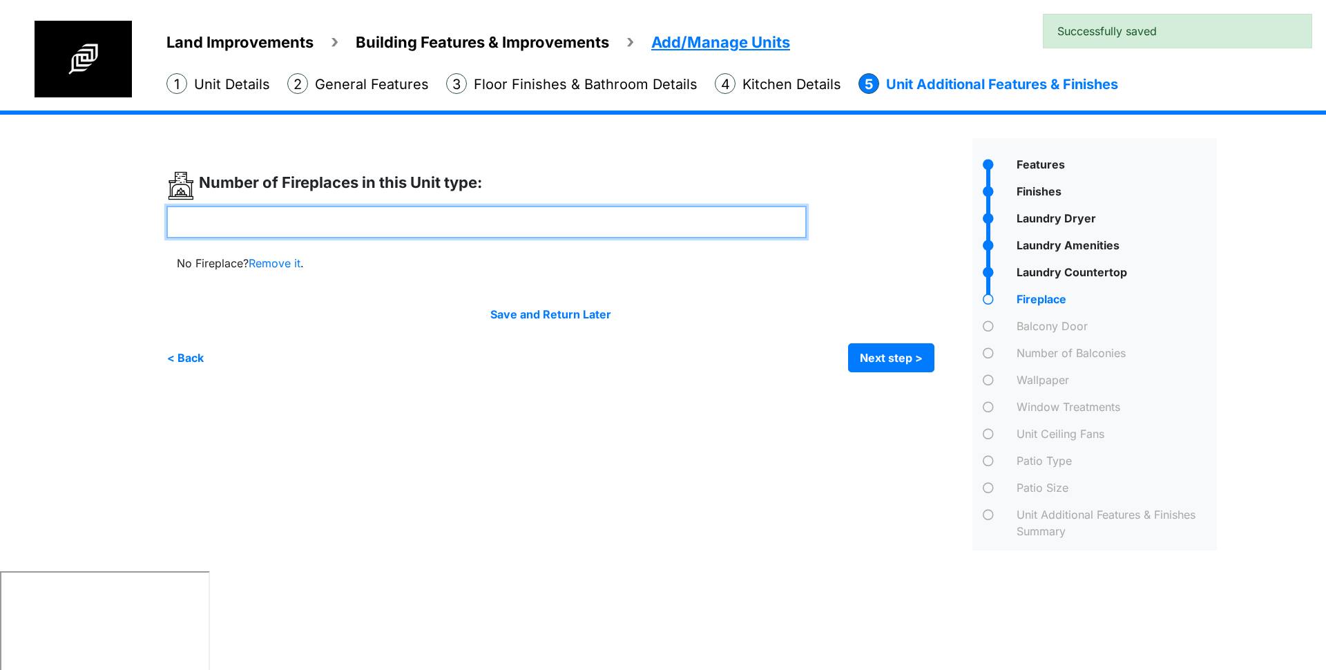
click at [488, 221] on input "number" at bounding box center [486, 222] width 640 height 32
type input "*"
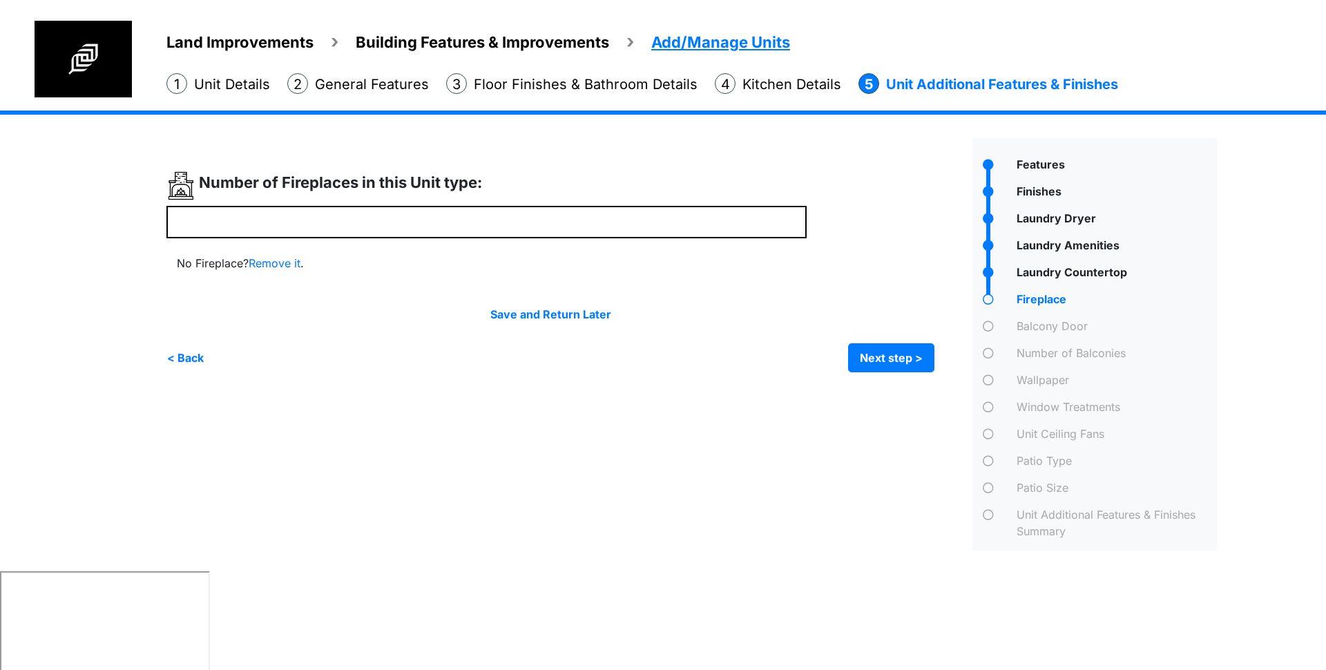
drag, startPoint x: 940, startPoint y: 354, endPoint x: 865, endPoint y: 304, distance: 90.2
click at [939, 354] on div "*" at bounding box center [563, 271] width 795 height 201
drag, startPoint x: 840, startPoint y: 326, endPoint x: 866, endPoint y: 343, distance: 30.8
click at [840, 327] on div "Save and Return Later < Back Next step > Save and submit" at bounding box center [550, 339] width 768 height 66
click at [867, 344] on button "Next step >" at bounding box center [891, 357] width 86 height 29
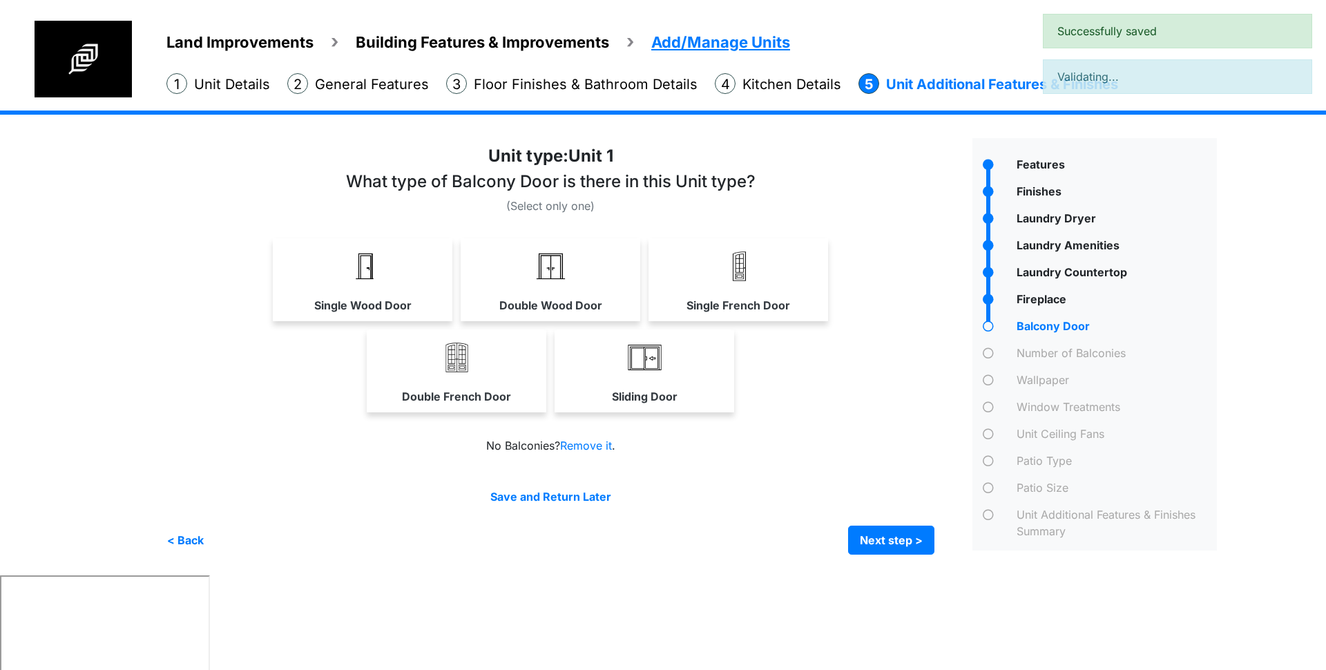
click at [541, 277] on img at bounding box center [550, 266] width 39 height 39
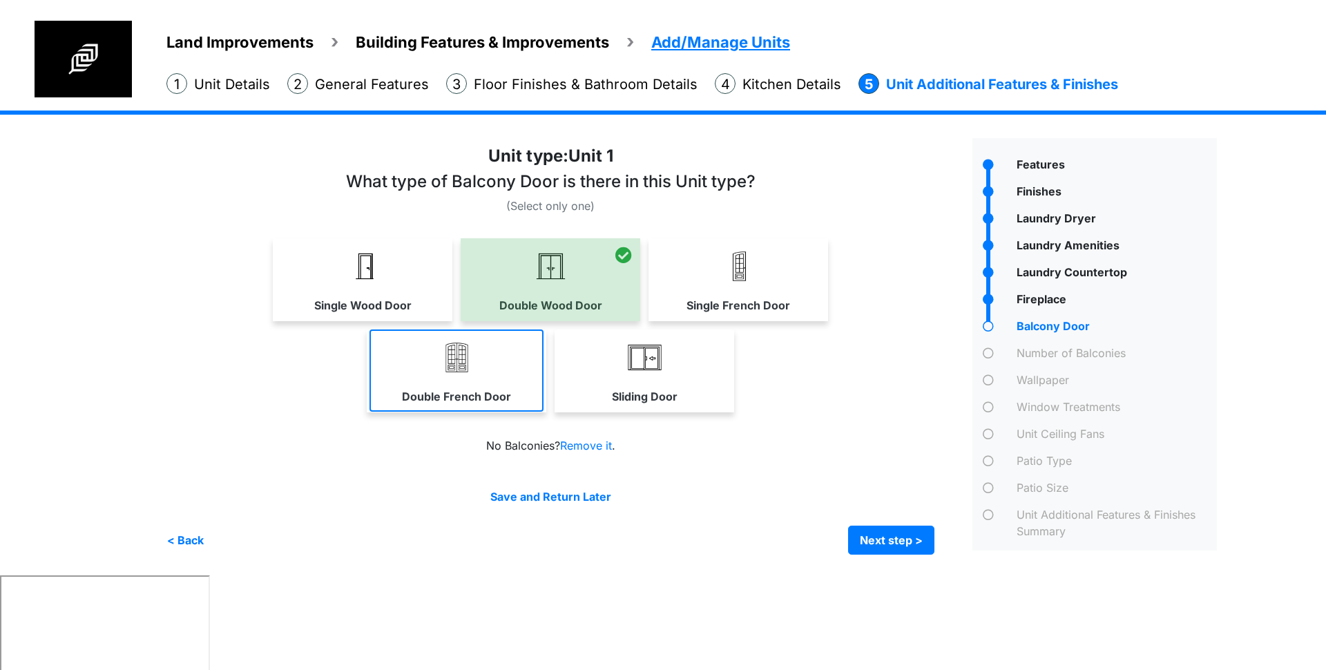
click at [459, 371] on img at bounding box center [456, 357] width 39 height 39
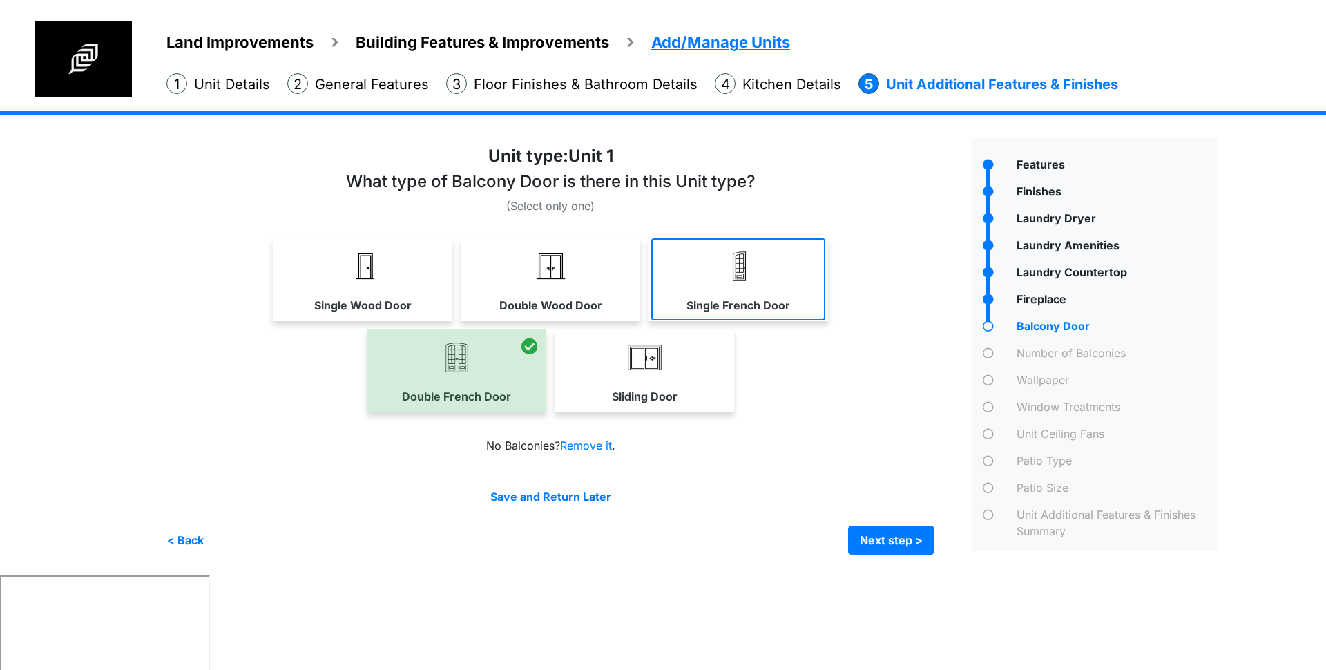
click at [757, 291] on link "Single French Door" at bounding box center [738, 279] width 174 height 82
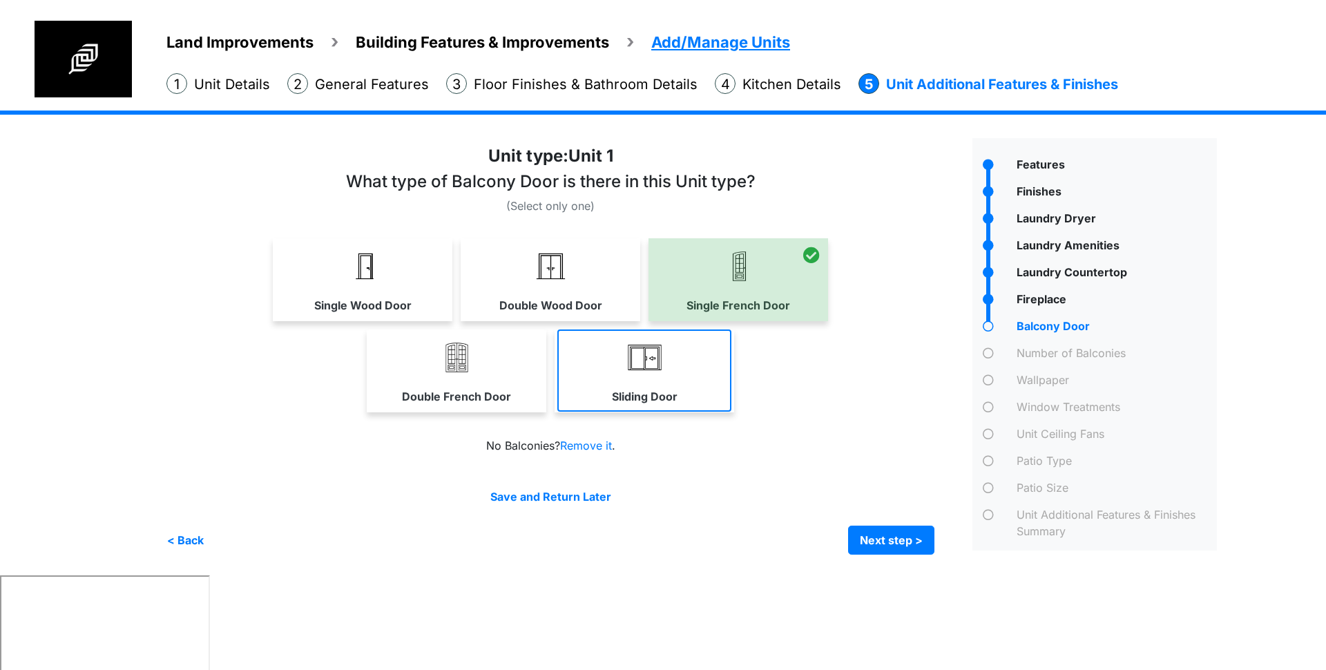
click at [675, 383] on link "Sliding Door" at bounding box center [644, 370] width 174 height 82
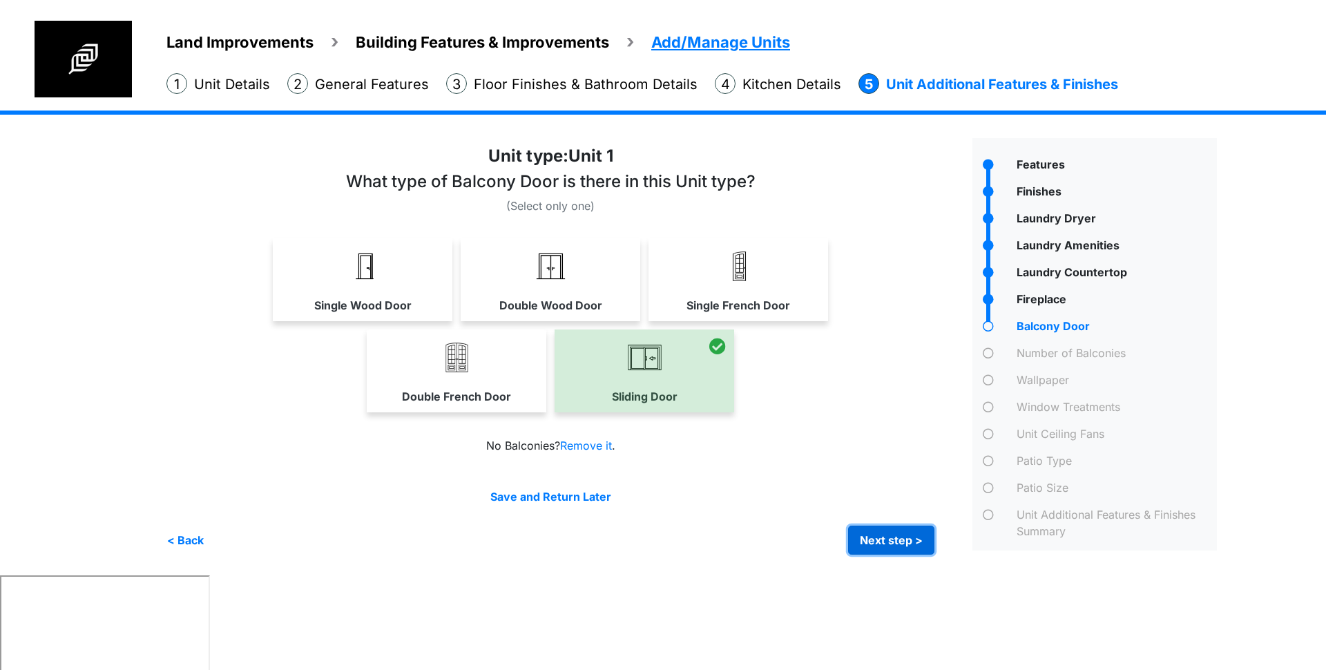
click at [911, 537] on button "Next step >" at bounding box center [891, 539] width 86 height 29
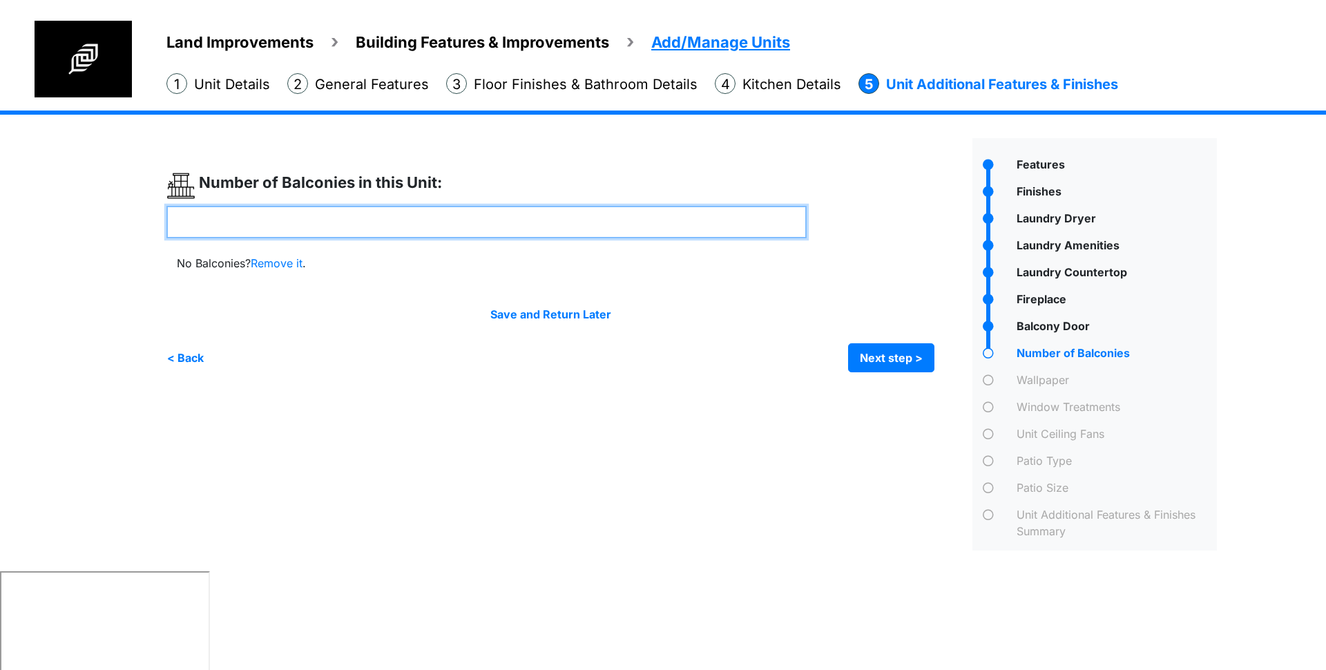
click at [430, 213] on input "number" at bounding box center [486, 222] width 640 height 32
type input "*"
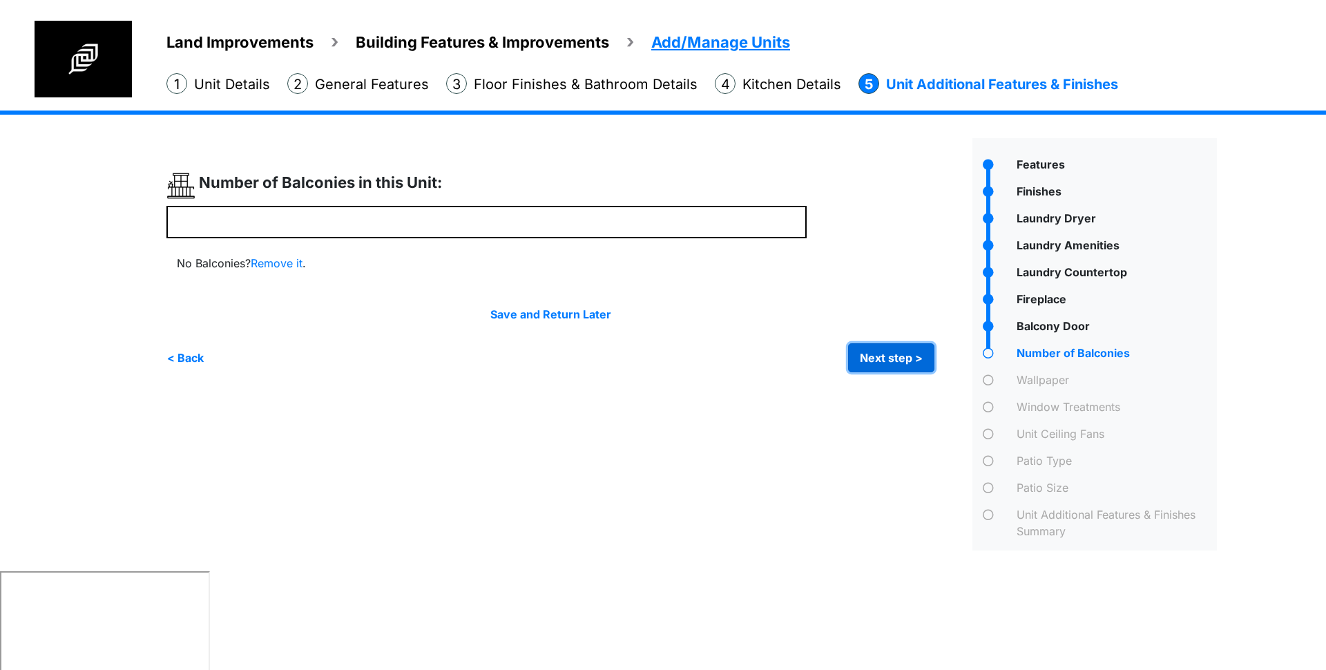
click at [885, 360] on button "Next step >" at bounding box center [891, 357] width 86 height 29
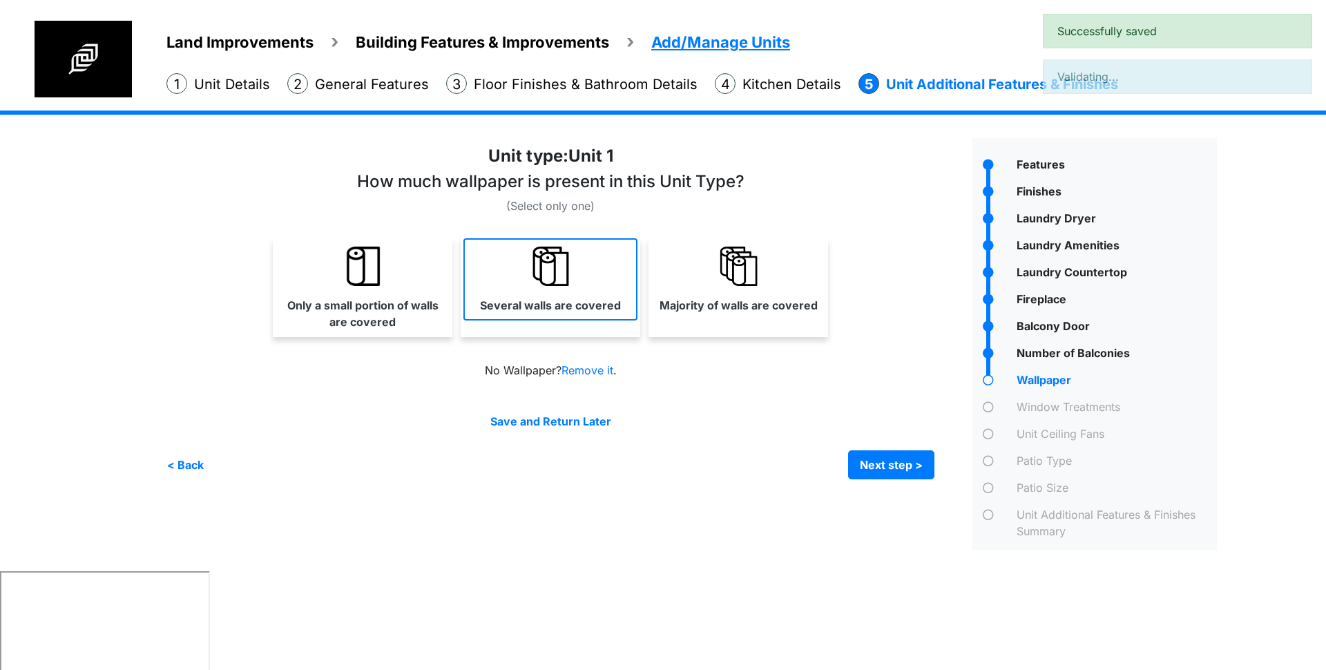
click at [635, 312] on link "Several walls are covered" at bounding box center [550, 279] width 174 height 82
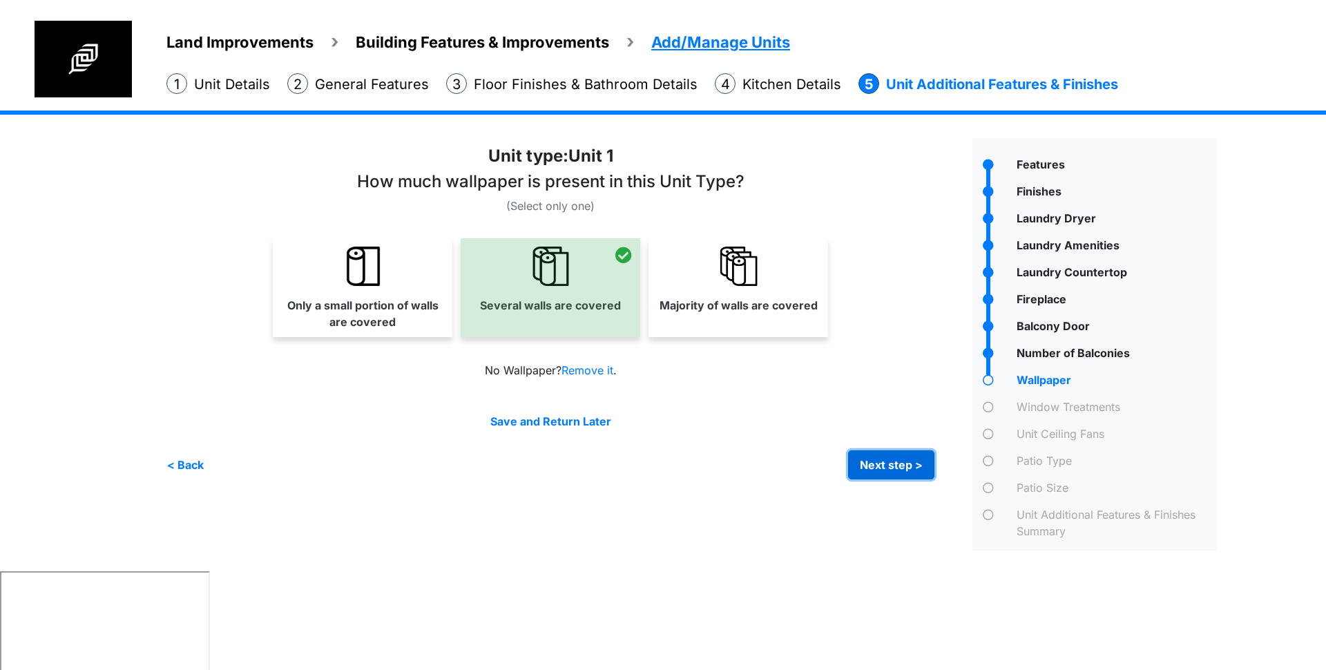
click at [888, 465] on button "Next step >" at bounding box center [891, 464] width 86 height 29
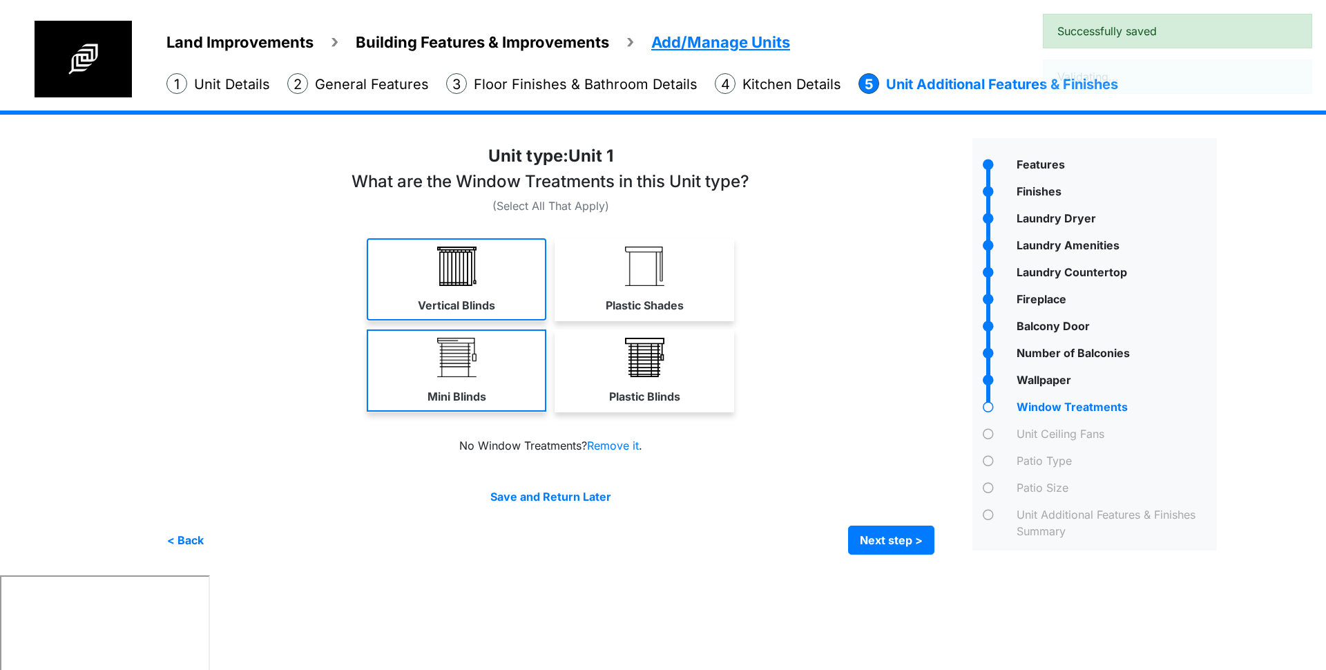
click at [467, 276] on img at bounding box center [456, 266] width 39 height 39
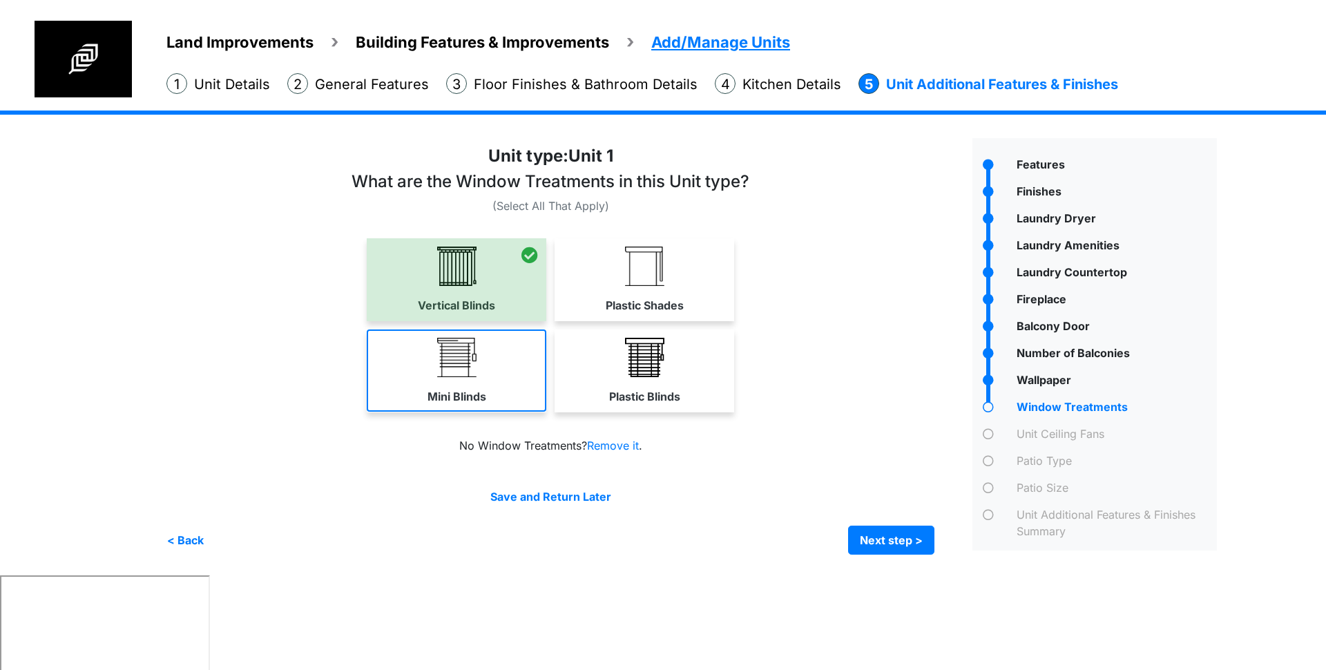
click at [491, 348] on link "Mini Blinds" at bounding box center [457, 370] width 180 height 82
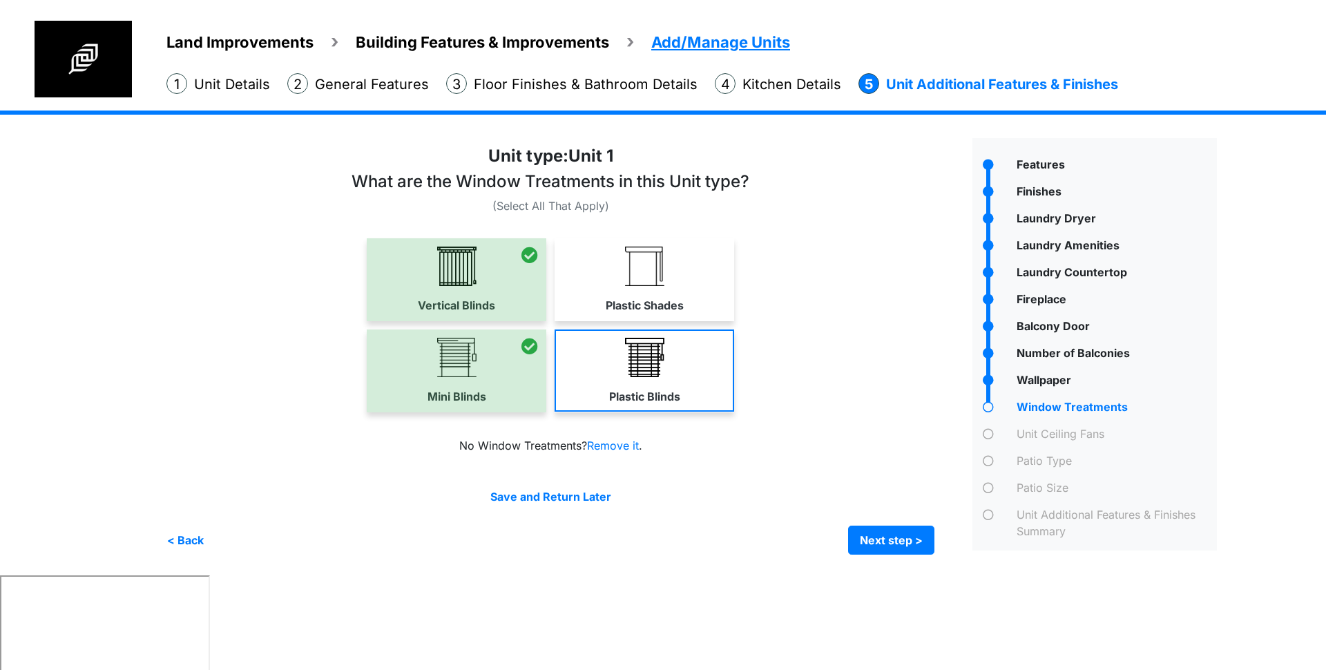
click at [613, 282] on link "Plastic Shades" at bounding box center [644, 279] width 180 height 82
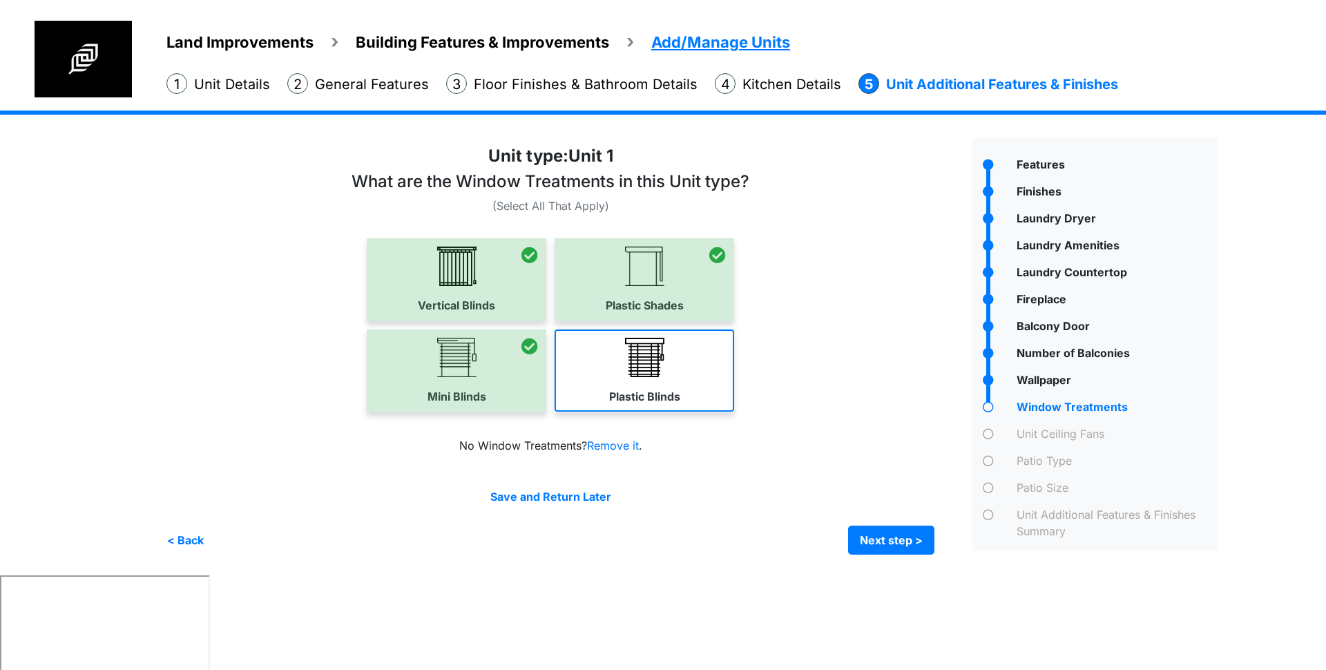
click at [625, 363] on img at bounding box center [644, 357] width 39 height 39
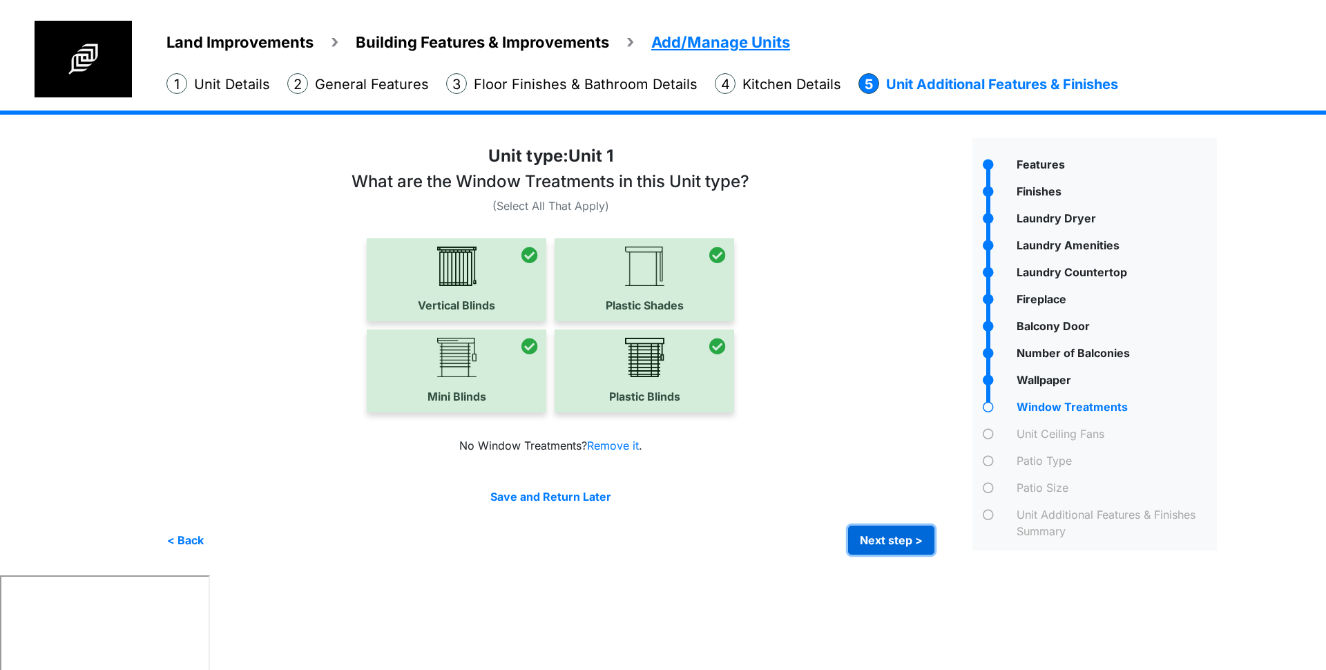
click at [894, 537] on button "Next step >" at bounding box center [891, 539] width 86 height 29
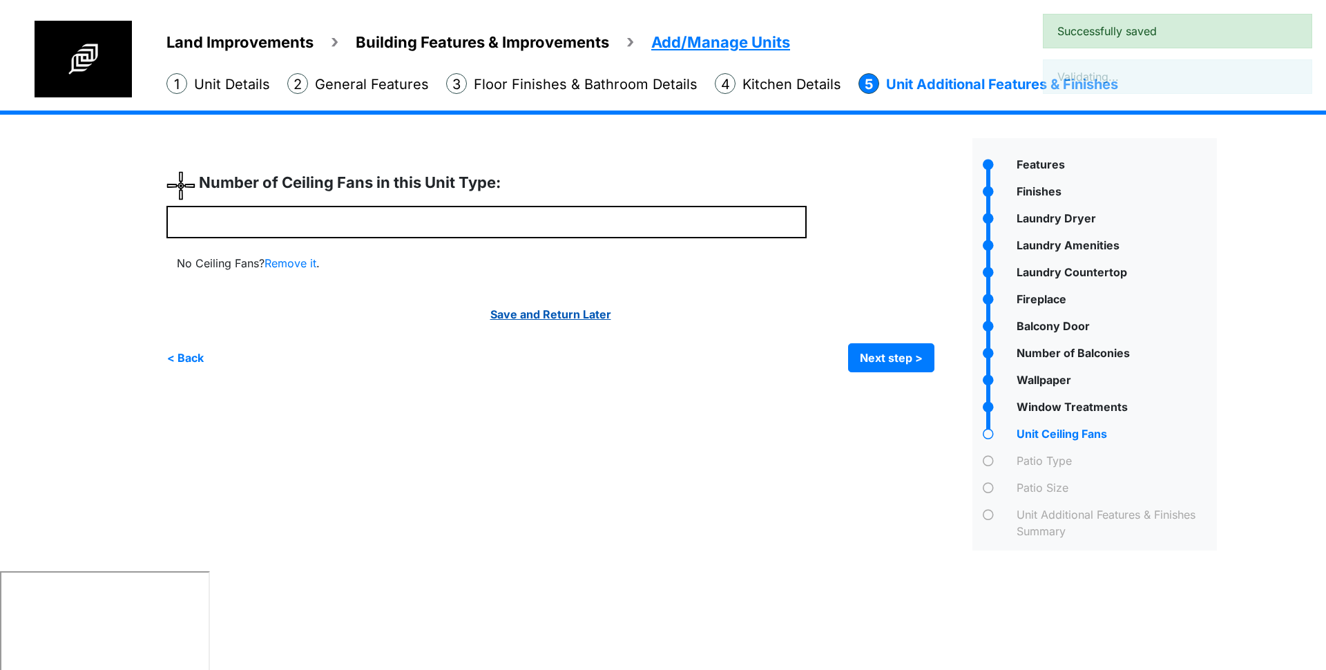
click at [535, 320] on link "Save and Return Later" at bounding box center [550, 314] width 121 height 14
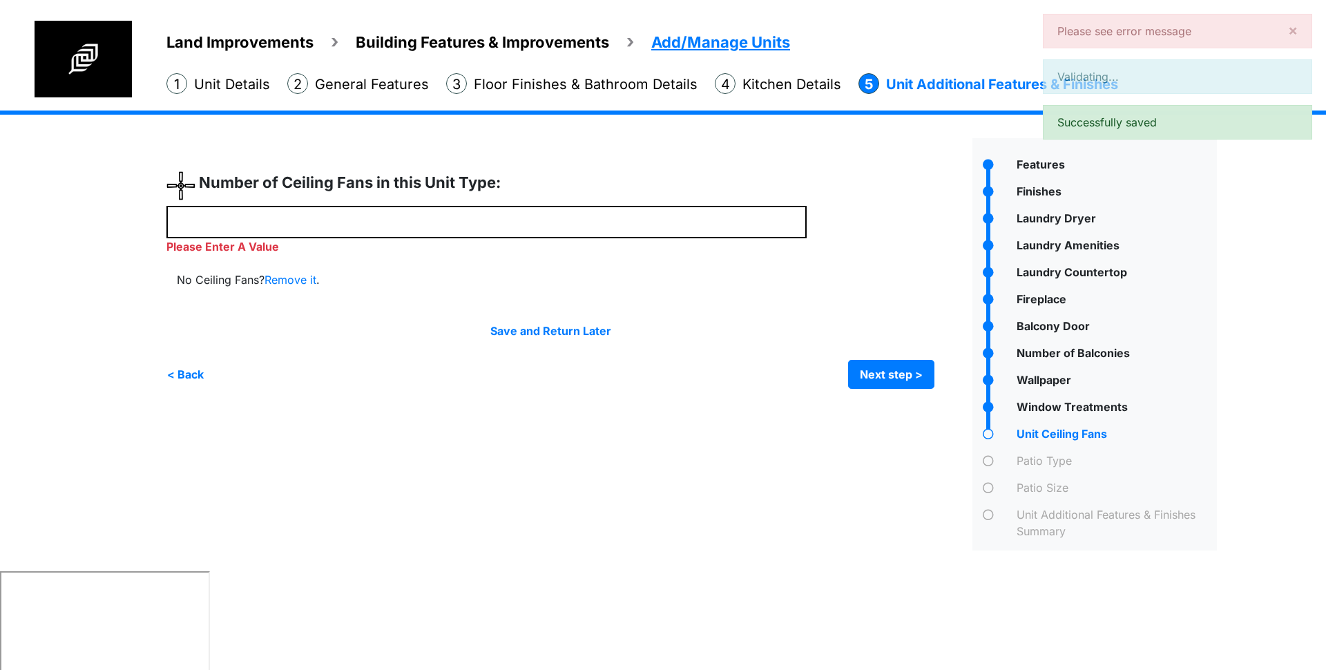
drag, startPoint x: 422, startPoint y: 247, endPoint x: 407, endPoint y: 222, distance: 28.5
click at [422, 245] on div "Please Enter A Value" at bounding box center [486, 230] width 640 height 49
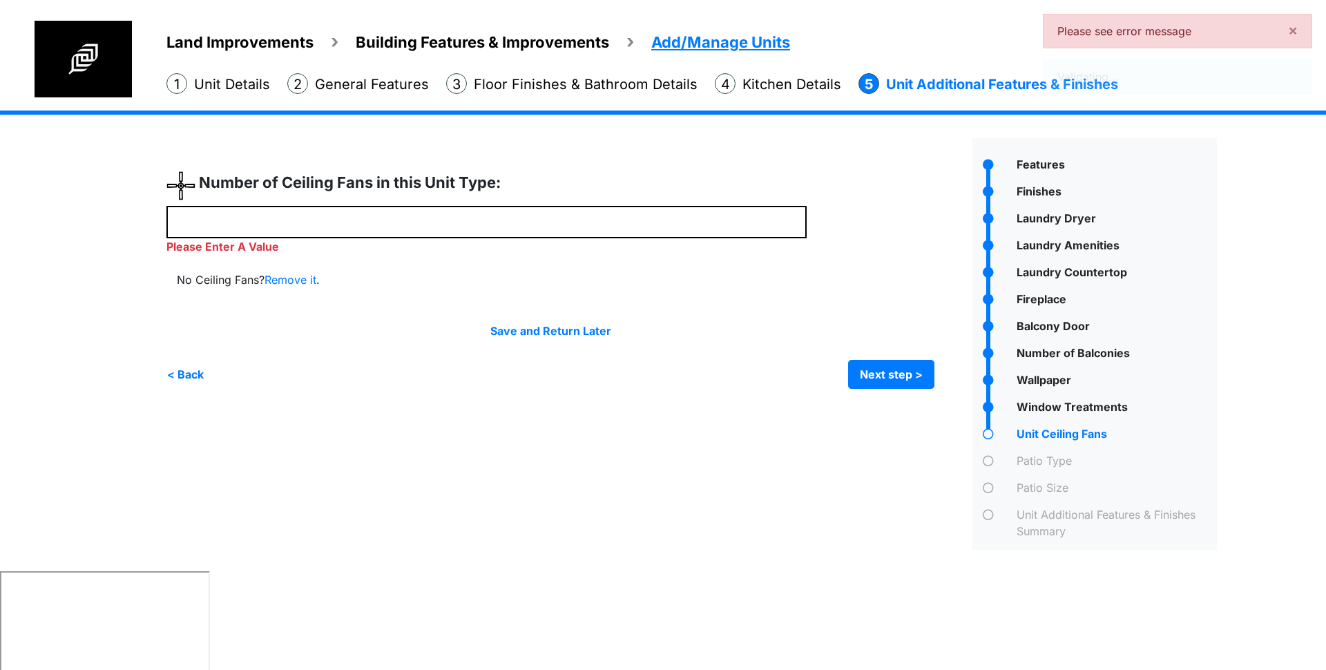
click at [396, 202] on div "Number of Ceiling Fans in this Unit Type:" at bounding box center [486, 188] width 640 height 35
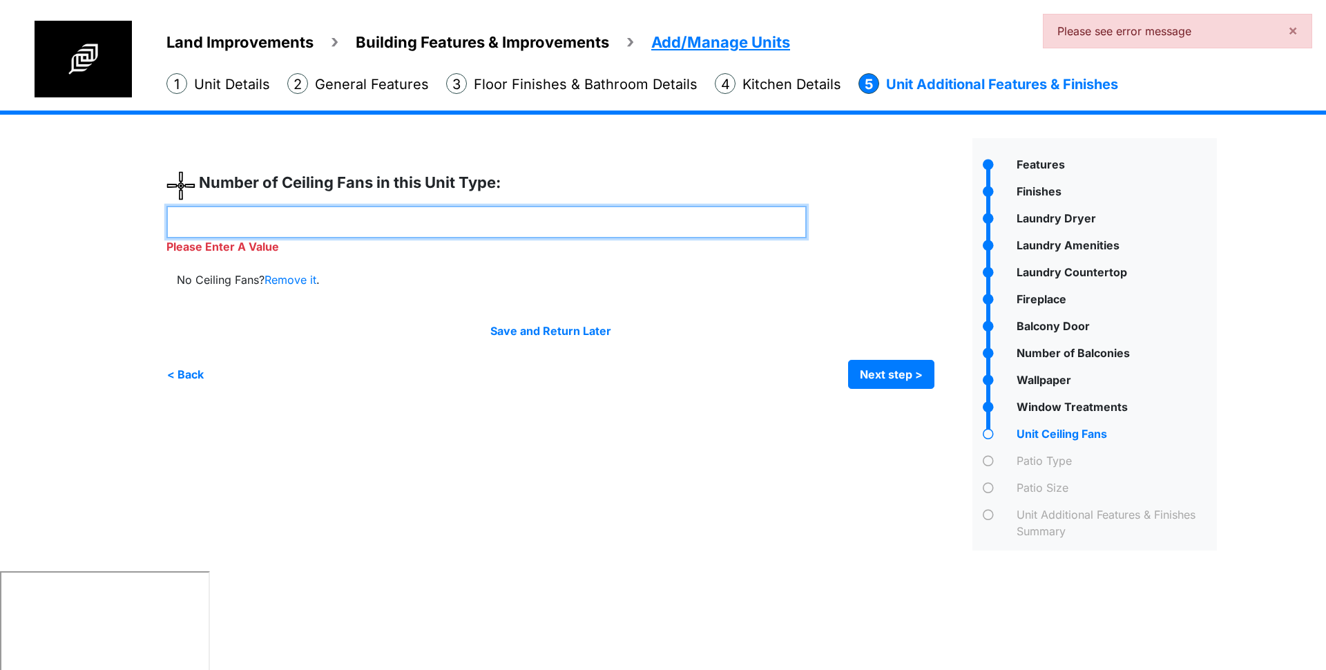
click at [526, 213] on input "number" at bounding box center [486, 222] width 640 height 32
type input "*"
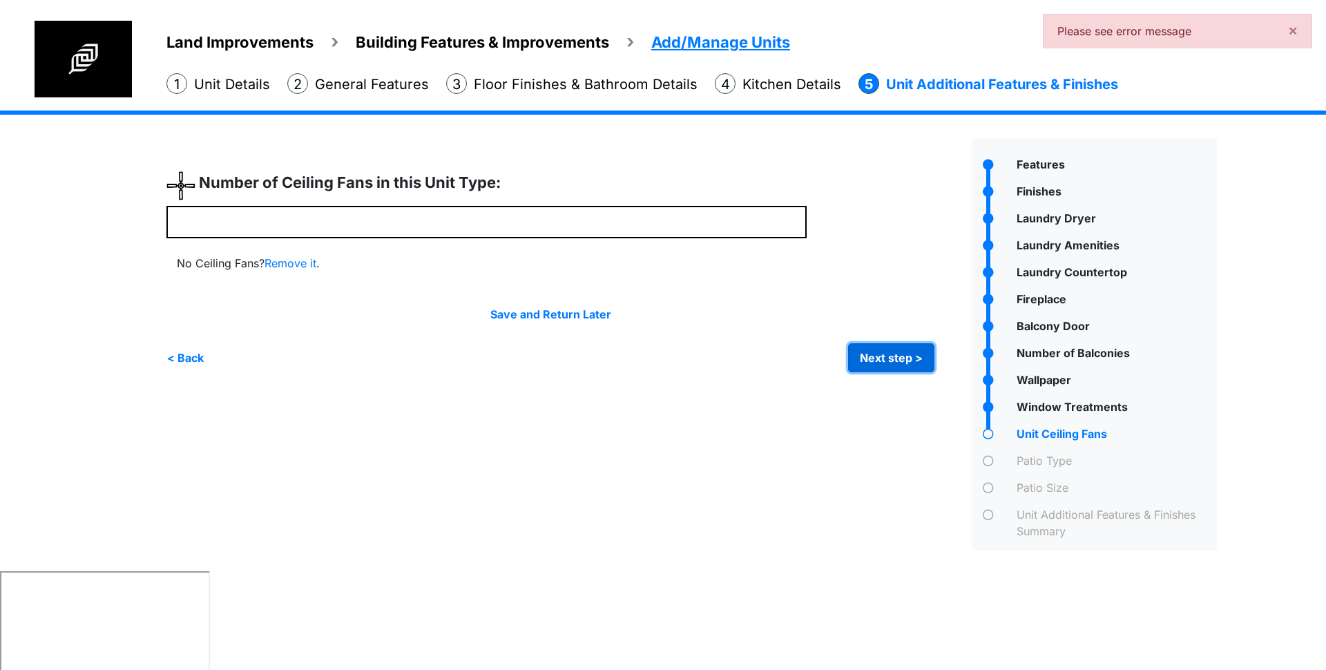
click at [889, 367] on button "Next step >" at bounding box center [891, 357] width 86 height 29
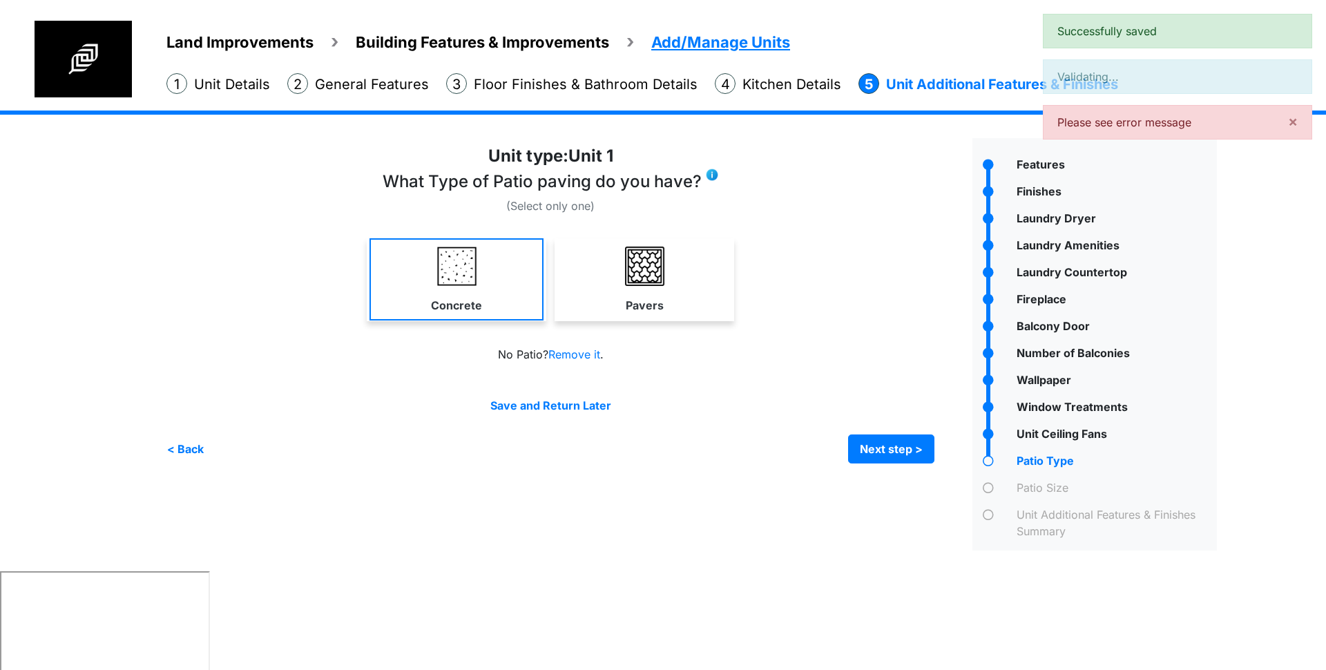
drag, startPoint x: 624, startPoint y: 259, endPoint x: 403, endPoint y: 255, distance: 220.3
click at [622, 261] on link "Pavers" at bounding box center [644, 279] width 174 height 82
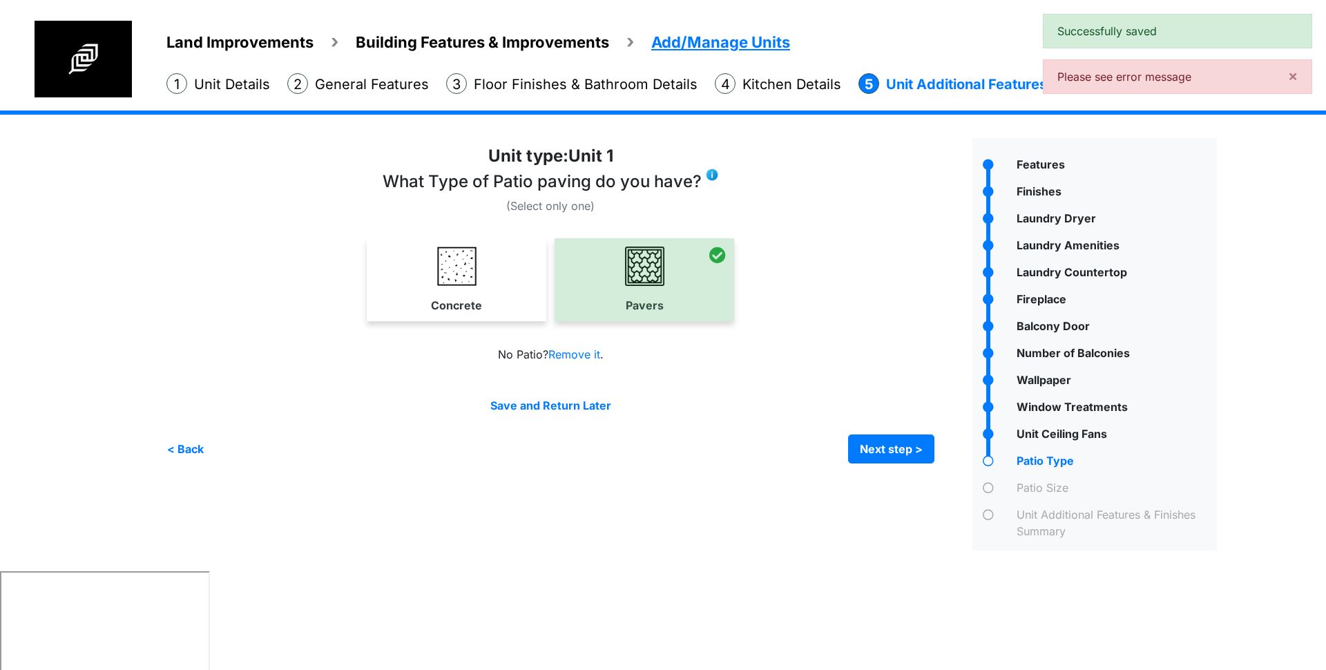
click at [395, 254] on link "Concrete" at bounding box center [456, 279] width 174 height 82
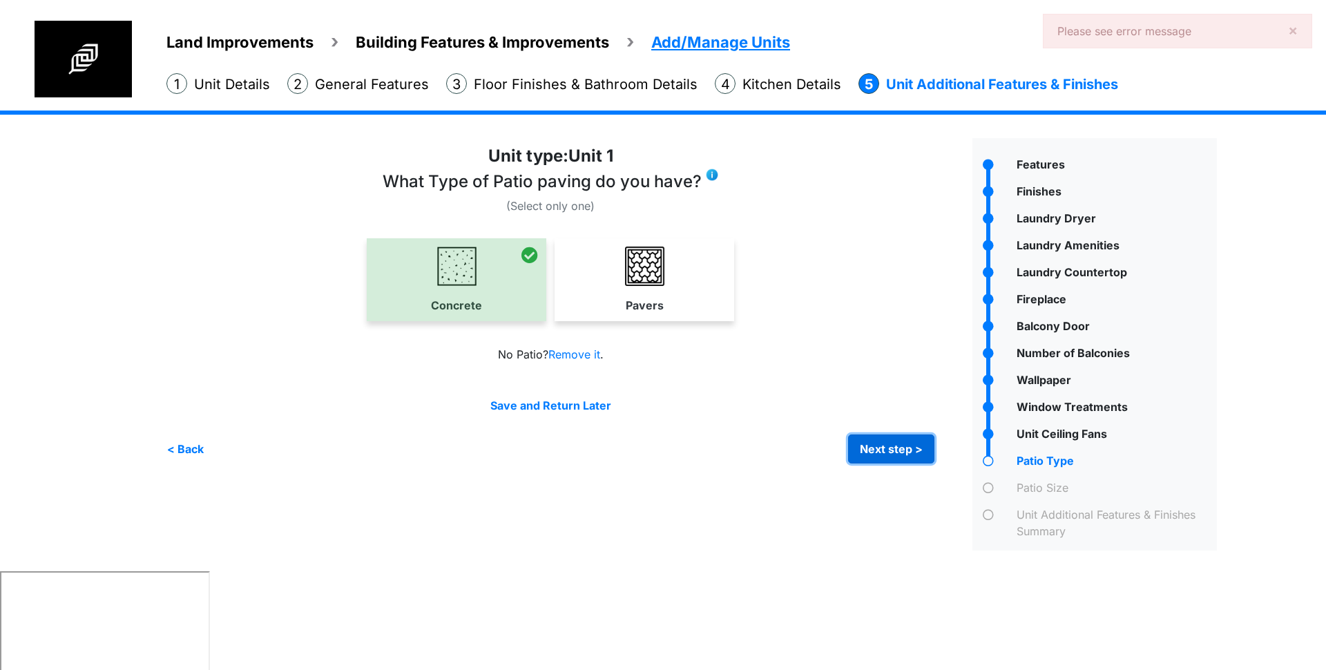
click at [932, 445] on button "Next step >" at bounding box center [891, 448] width 86 height 29
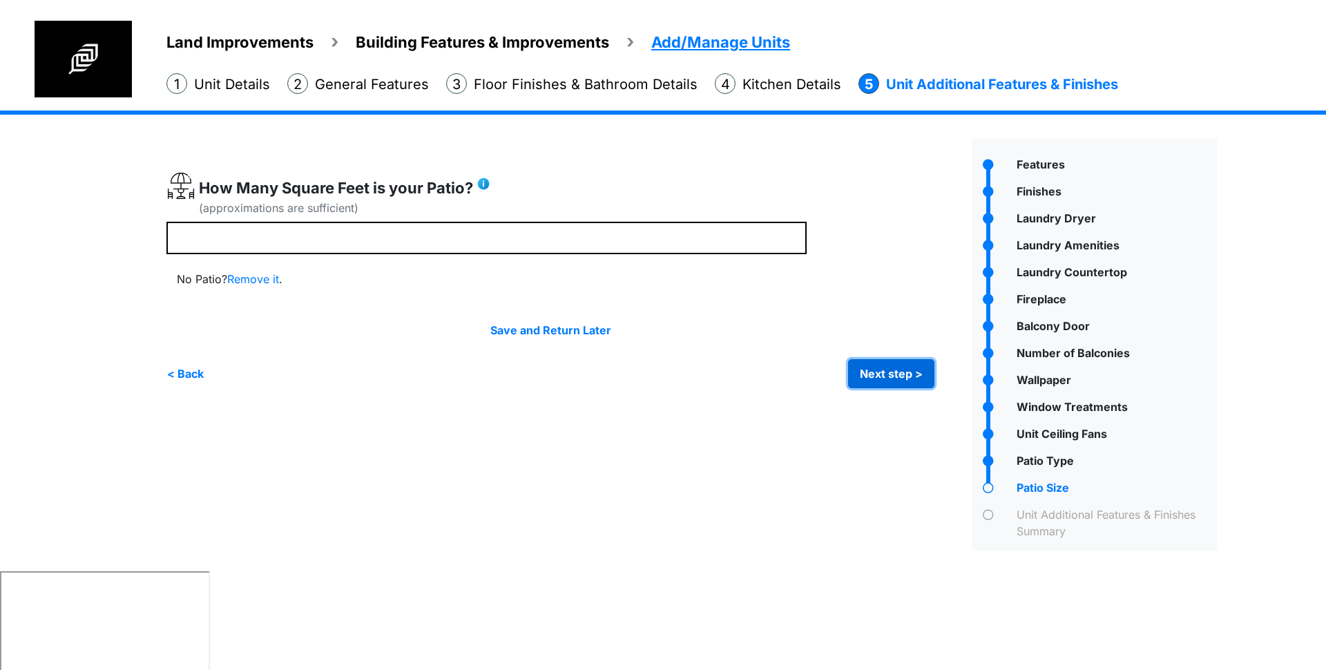
click at [897, 378] on button "Next step >" at bounding box center [891, 373] width 86 height 29
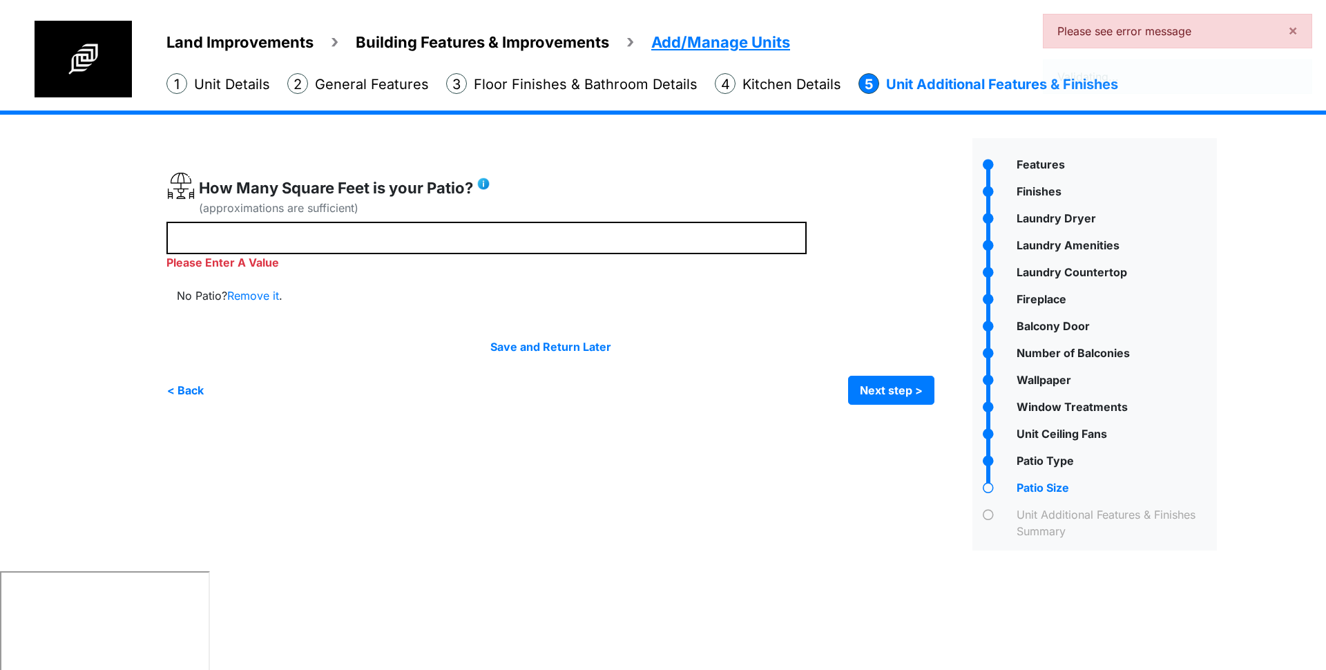
click at [455, 213] on div "(approximations are sufficient)" at bounding box center [344, 208] width 291 height 17
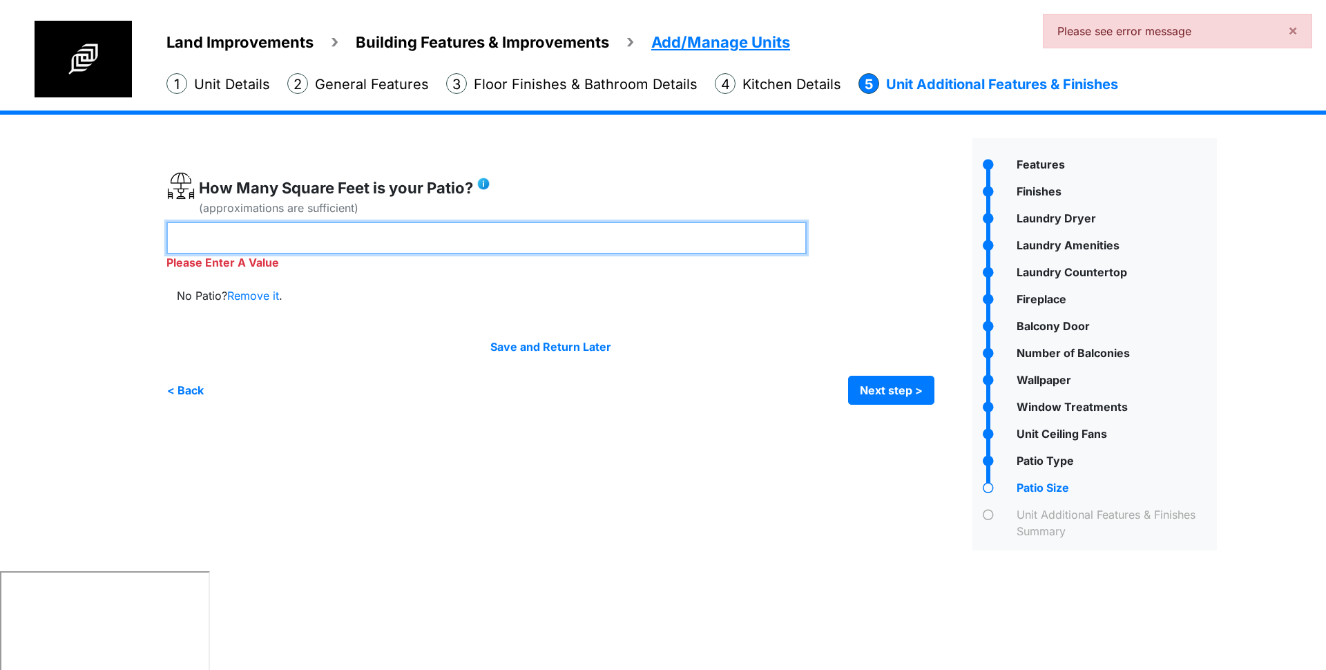
click at [464, 235] on input "number" at bounding box center [486, 238] width 640 height 32
type input "***"
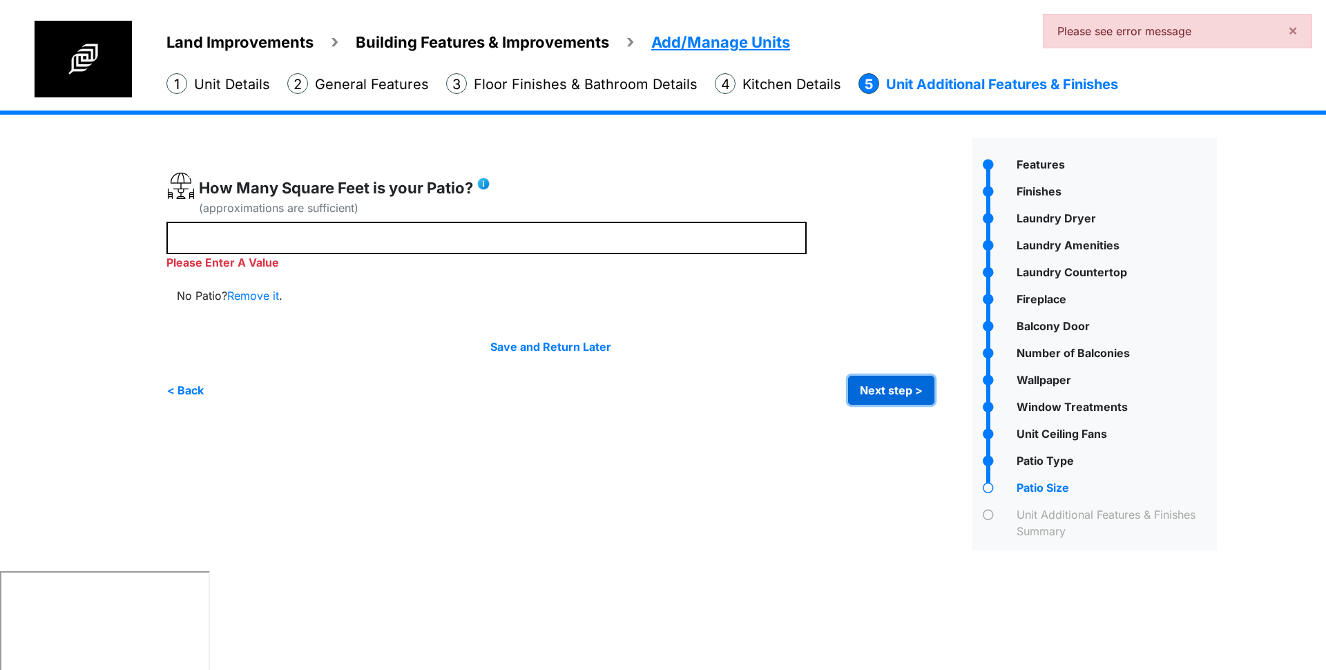
click at [897, 400] on div "*" at bounding box center [563, 344] width 795 height 412
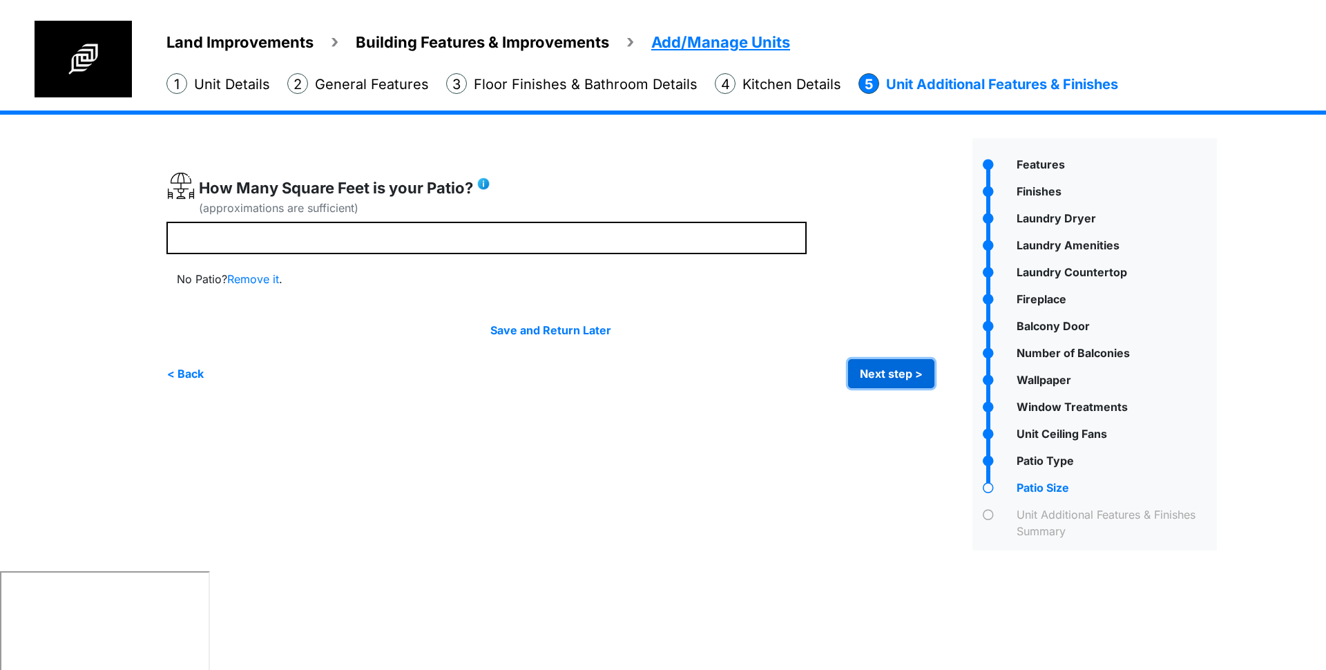
drag, startPoint x: 907, startPoint y: 371, endPoint x: 915, endPoint y: 362, distance: 12.2
click at [907, 371] on button "Next step >" at bounding box center [891, 373] width 86 height 29
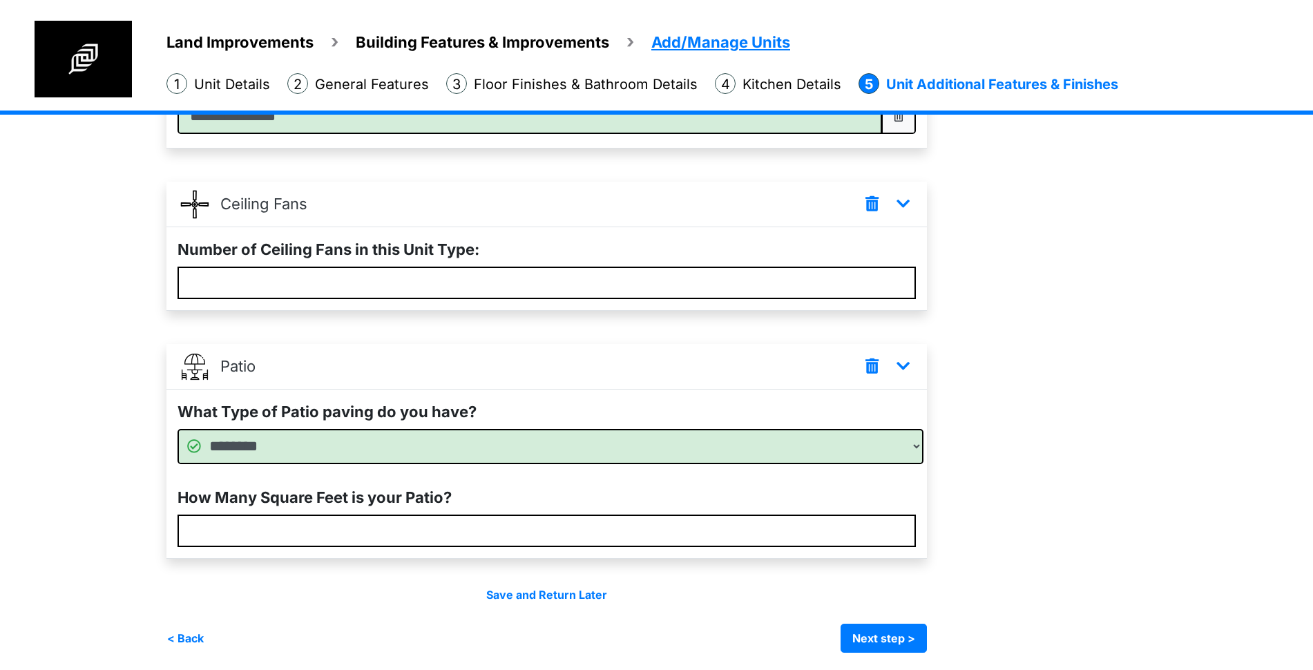
scroll to position [1815, 0]
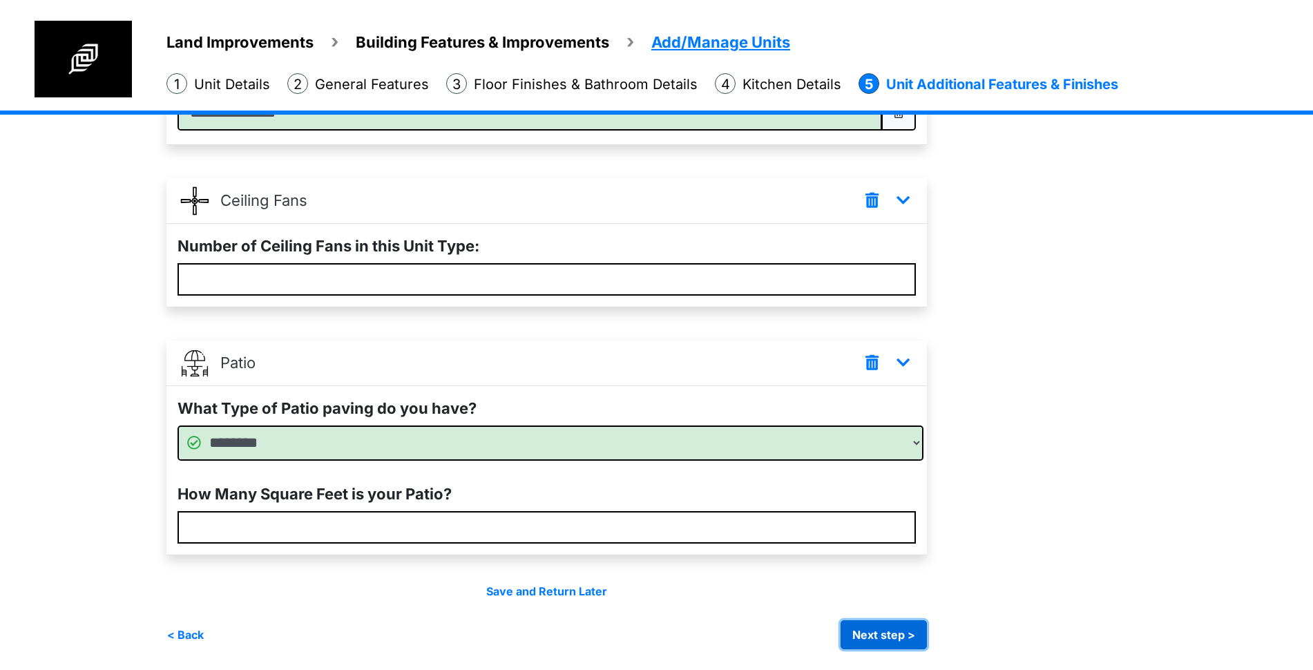
drag, startPoint x: 909, startPoint y: 632, endPoint x: 909, endPoint y: 621, distance: 11.0
click at [909, 631] on button "Next step >" at bounding box center [883, 634] width 86 height 29
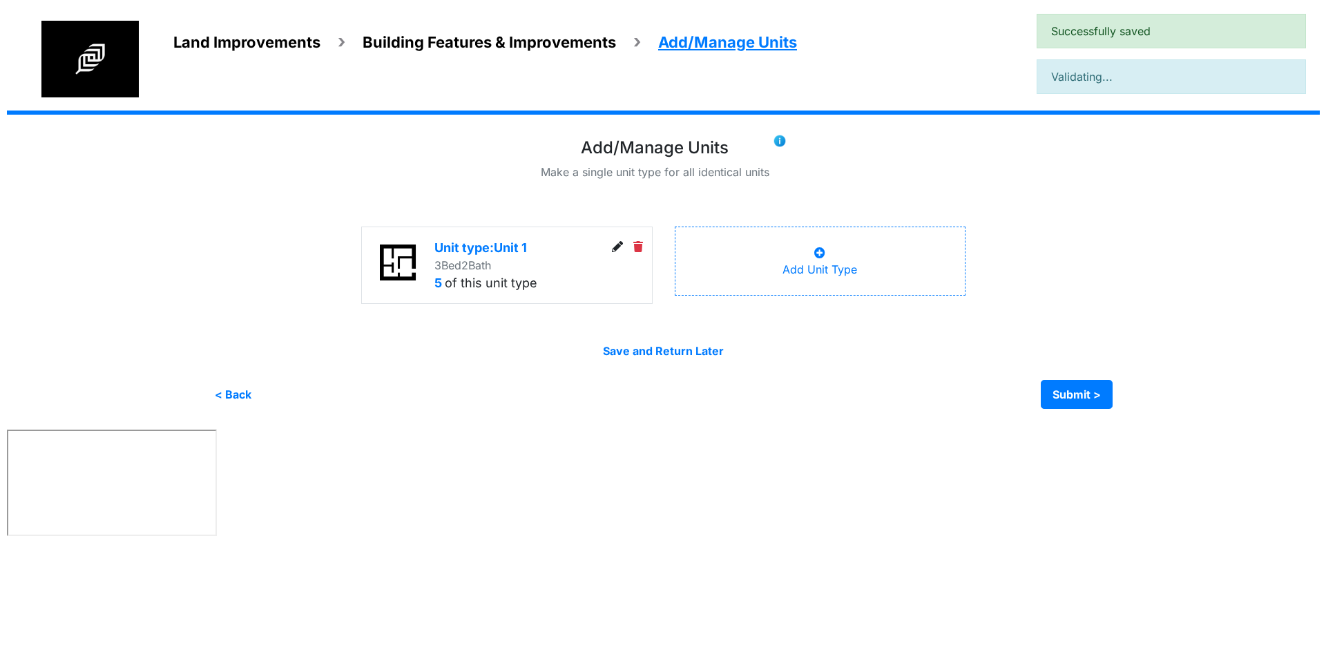
scroll to position [0, 0]
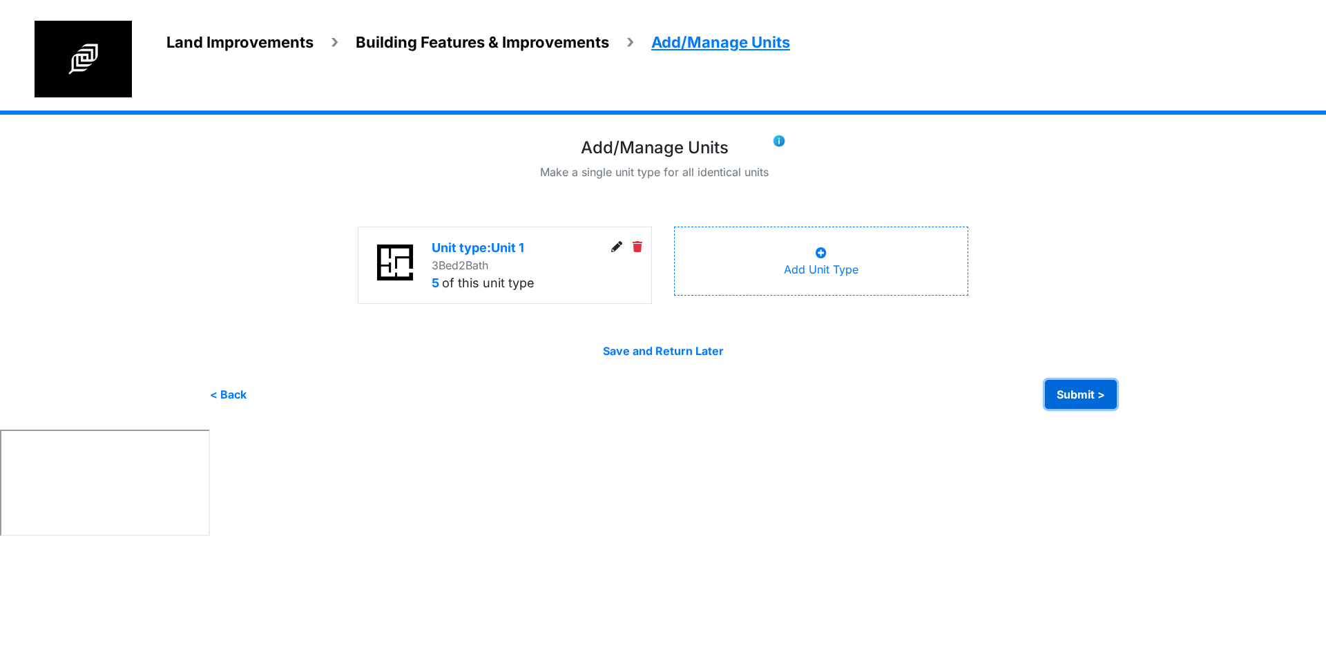
click at [1077, 394] on button "Submit >" at bounding box center [1081, 394] width 72 height 29
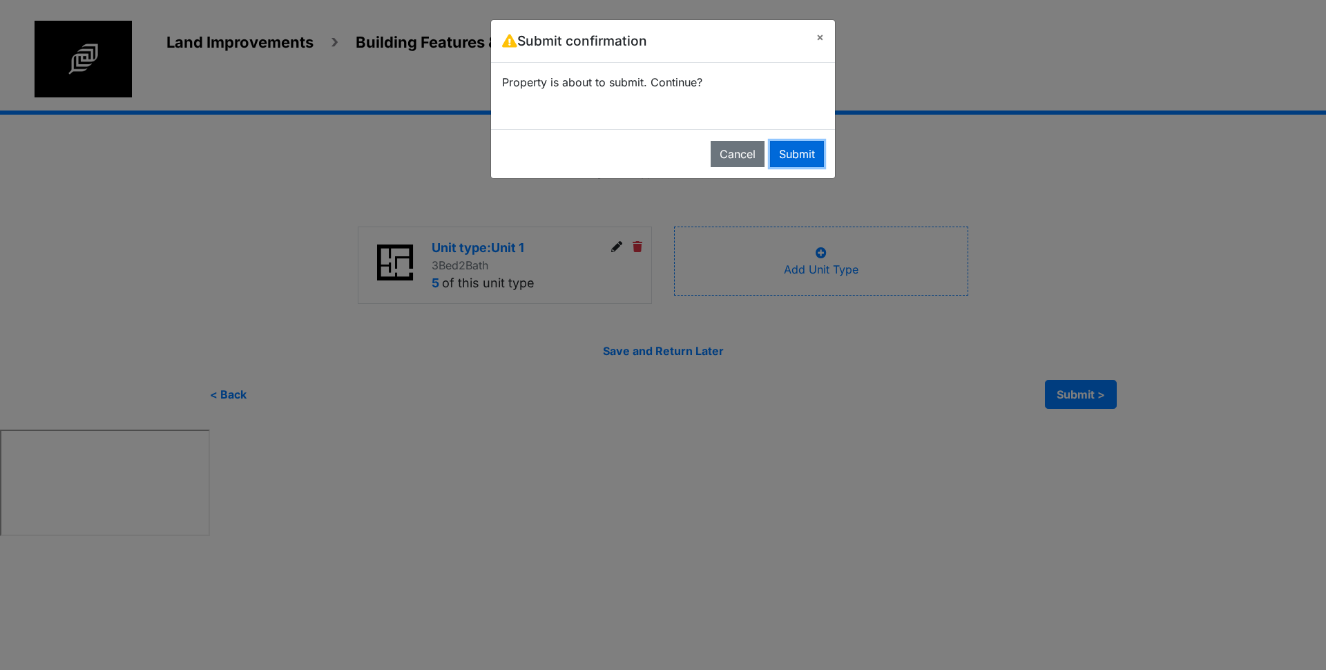
click at [808, 154] on button "Submit" at bounding box center [797, 154] width 54 height 26
